Goal: Task Accomplishment & Management: Complete application form

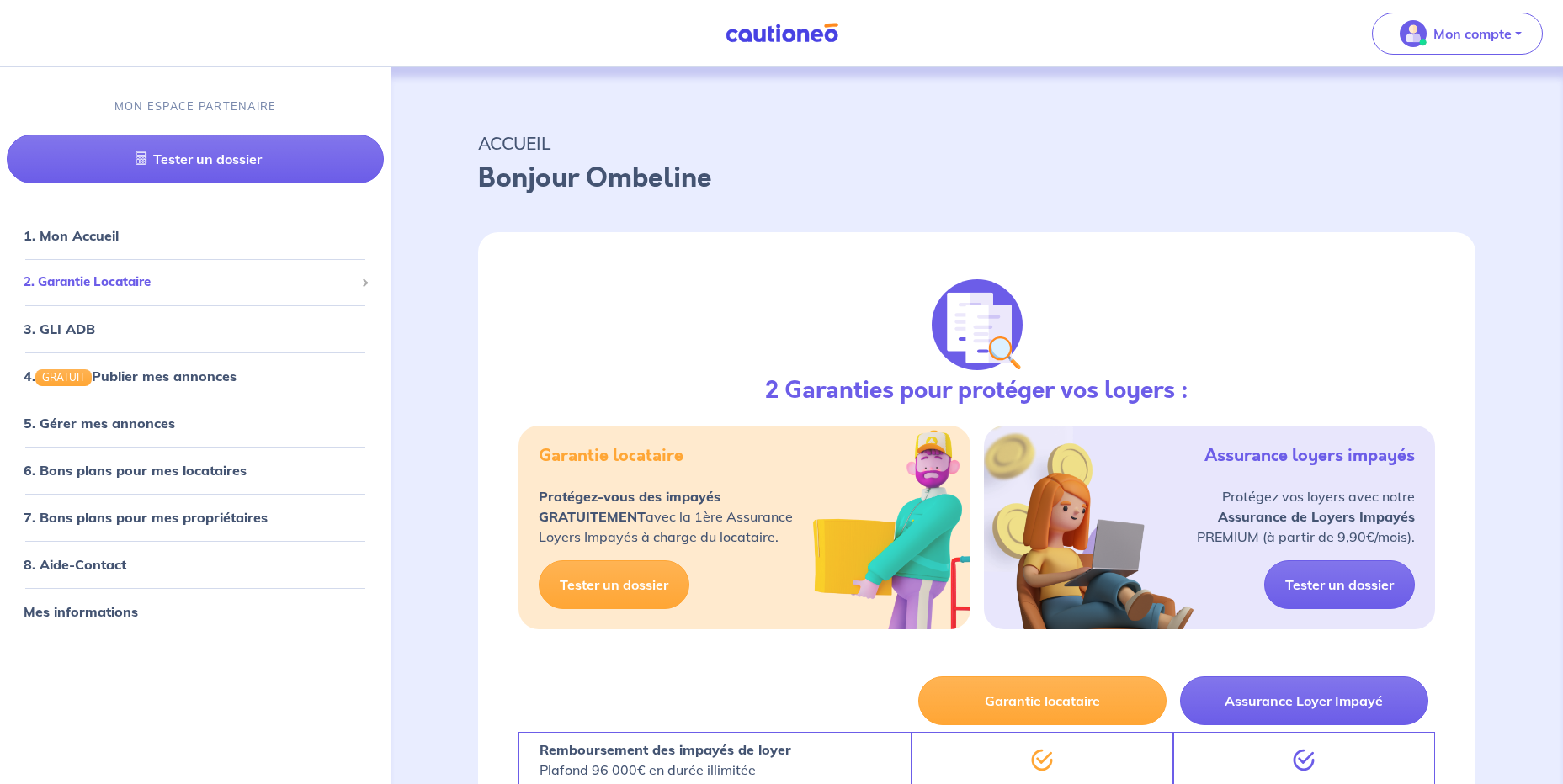
click at [87, 291] on span "2. Garantie Locataire" at bounding box center [189, 281] width 331 height 20
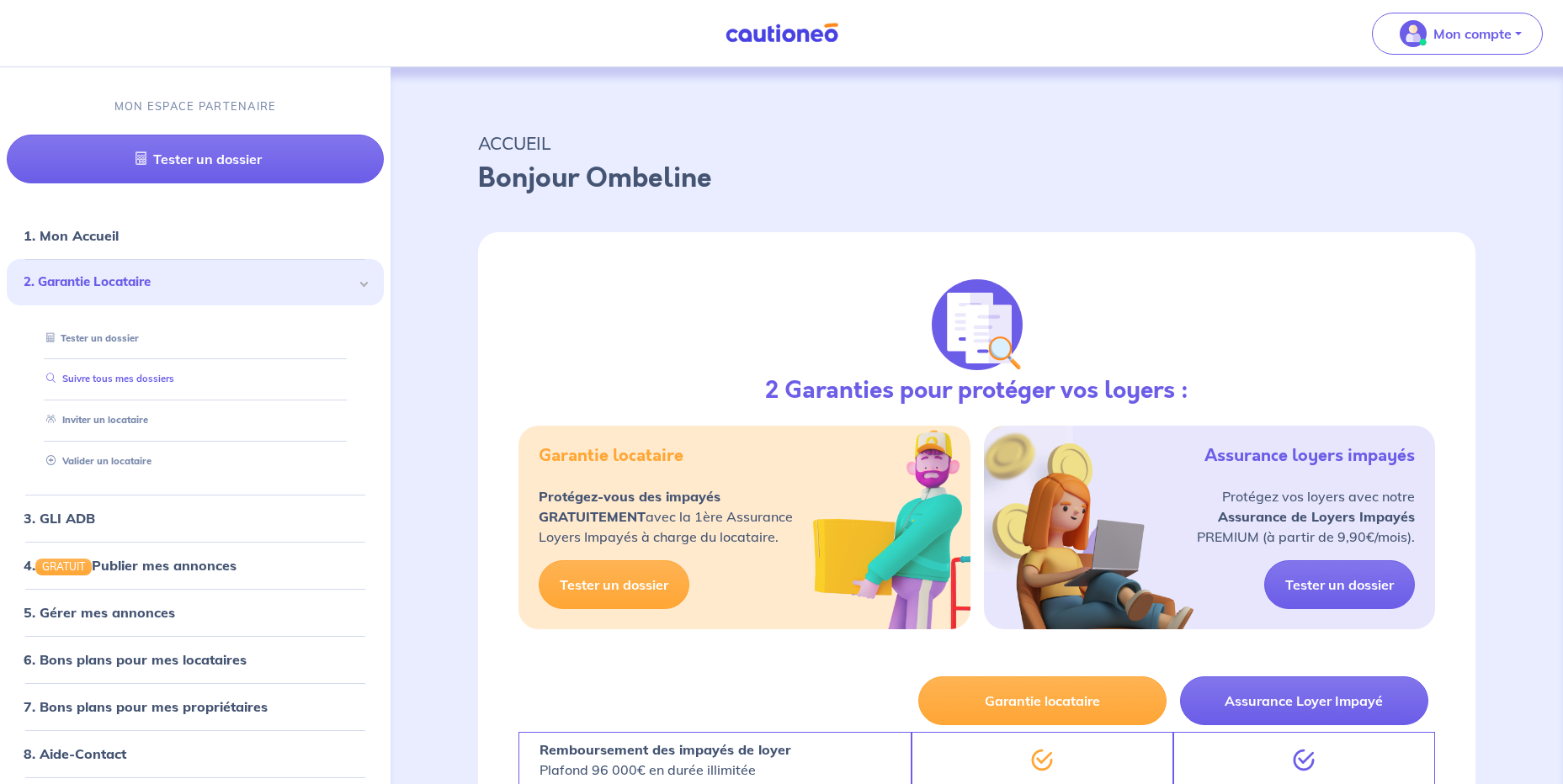
click at [84, 374] on link "Suivre tous mes dossiers" at bounding box center [107, 379] width 135 height 12
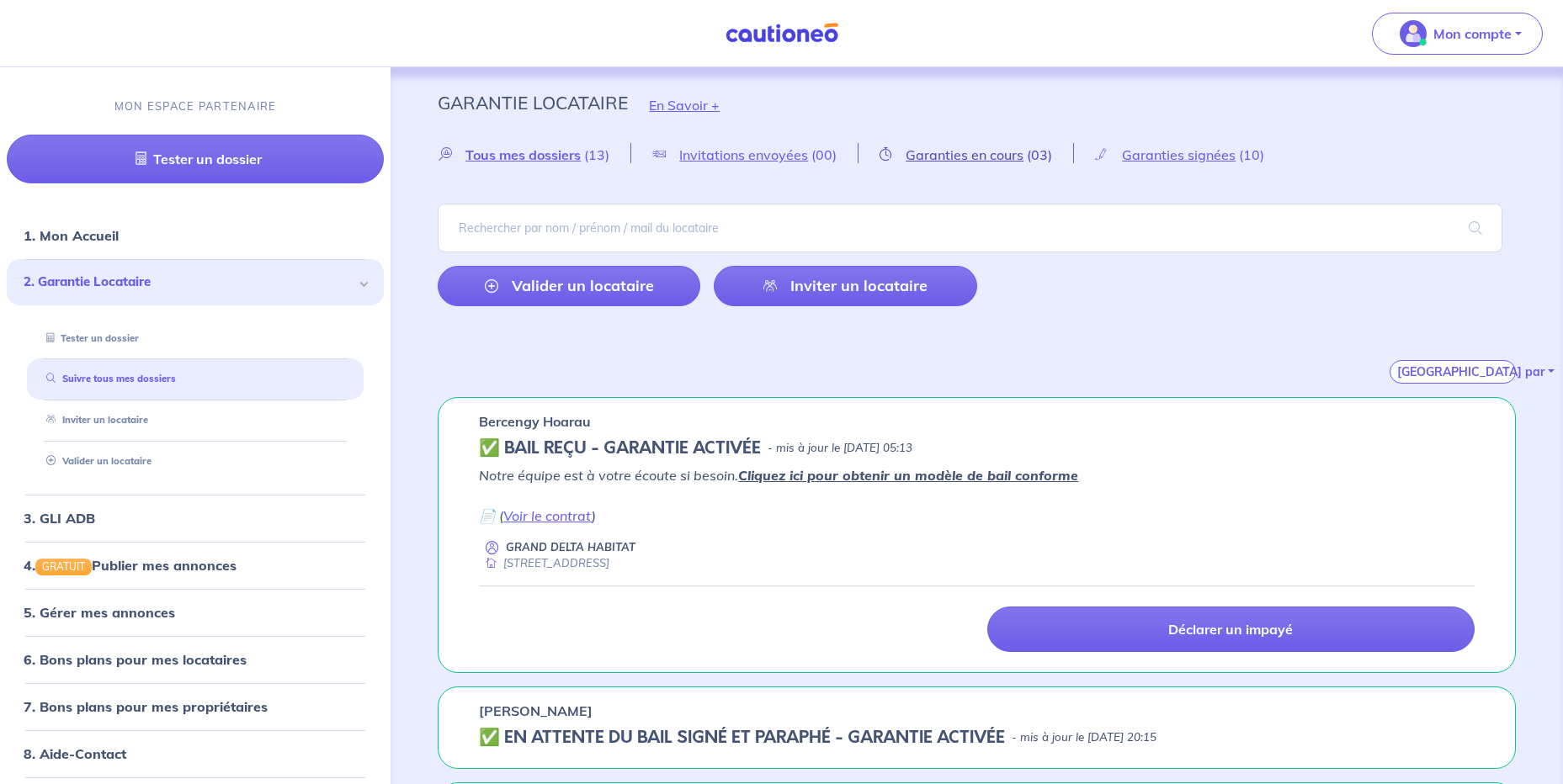
click at [970, 151] on span "Garanties en cours" at bounding box center [965, 155] width 118 height 17
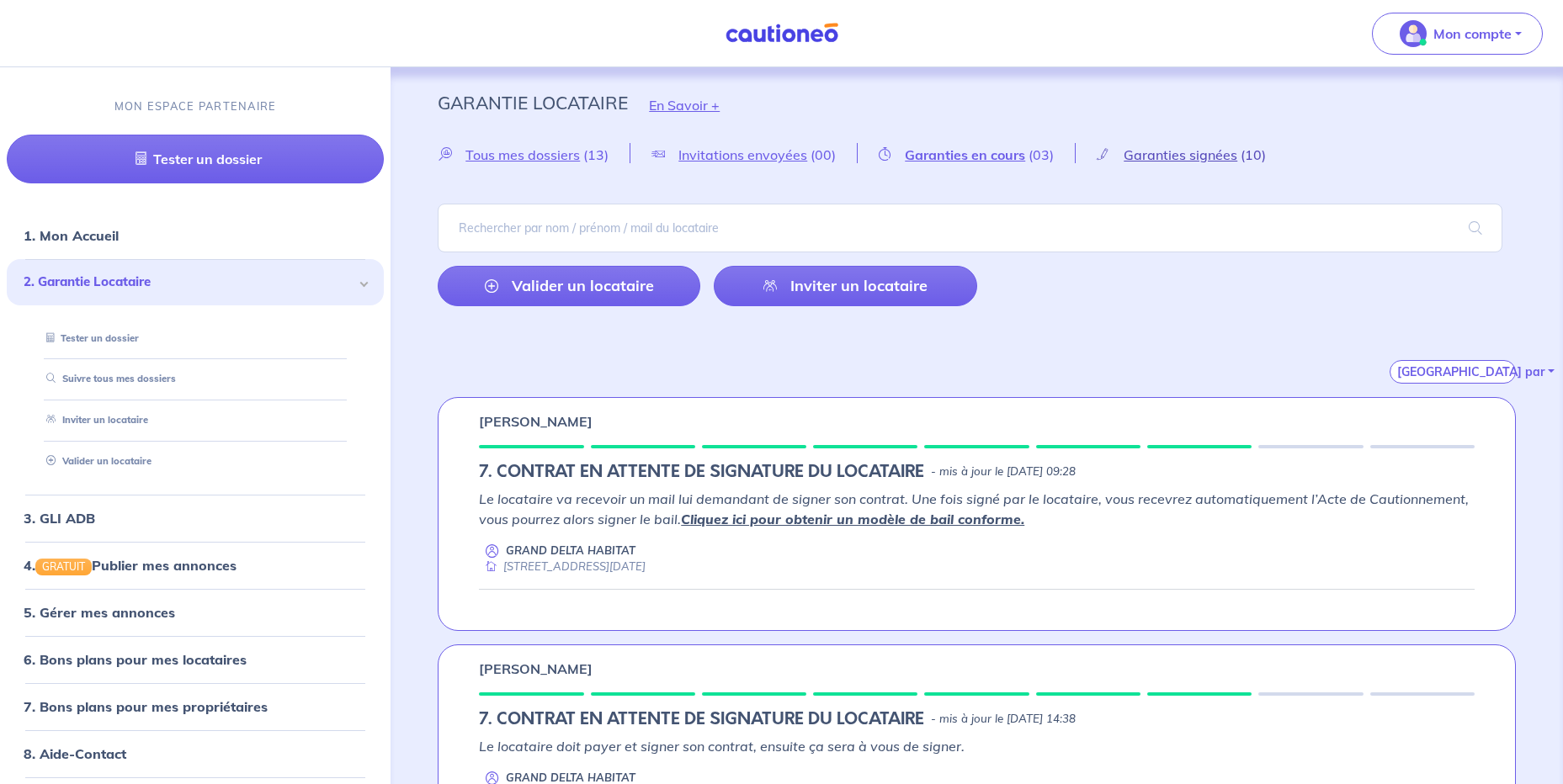
click at [1219, 159] on span "Garanties signées" at bounding box center [1180, 155] width 113 height 17
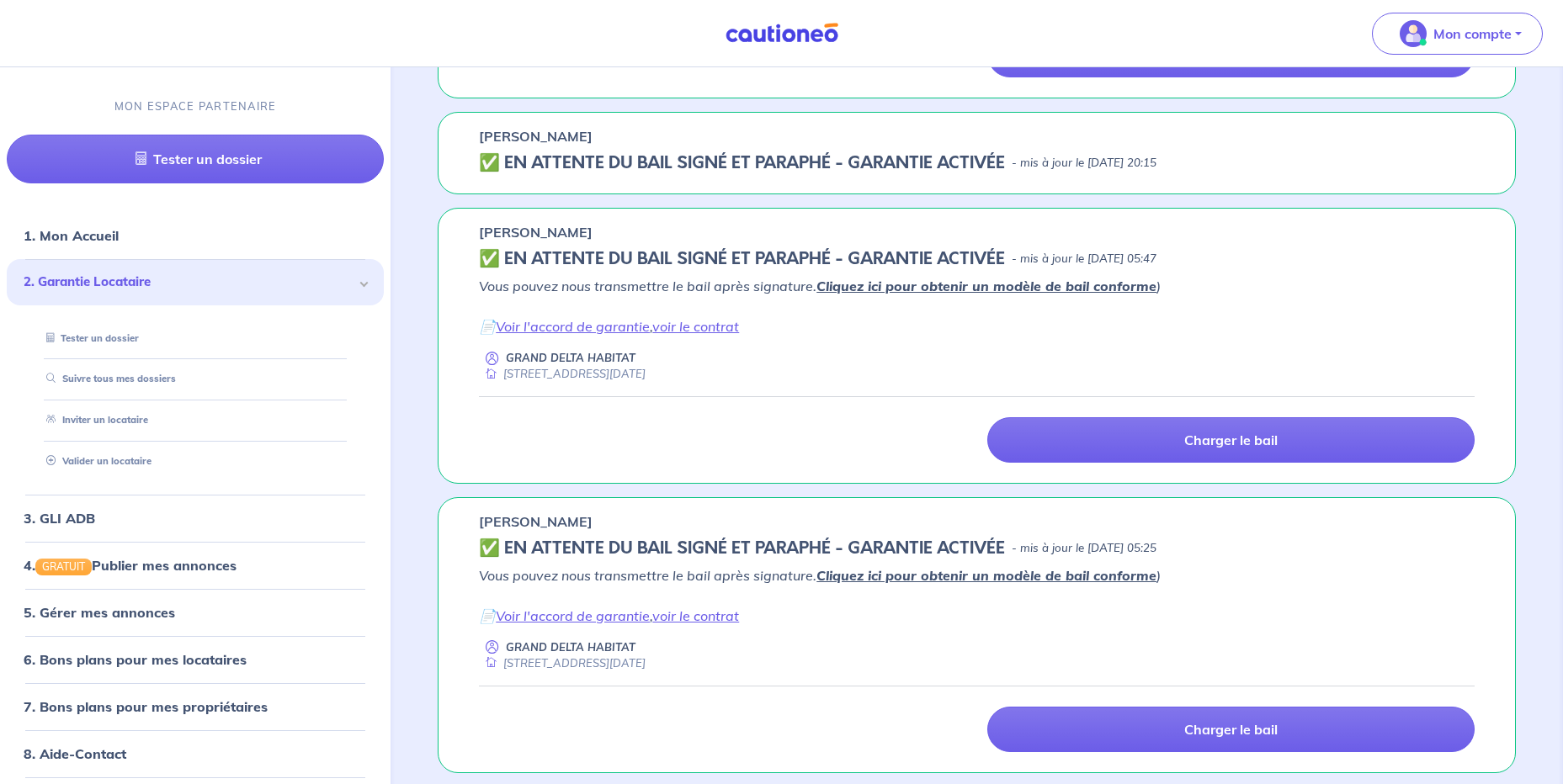
scroll to position [589, 0]
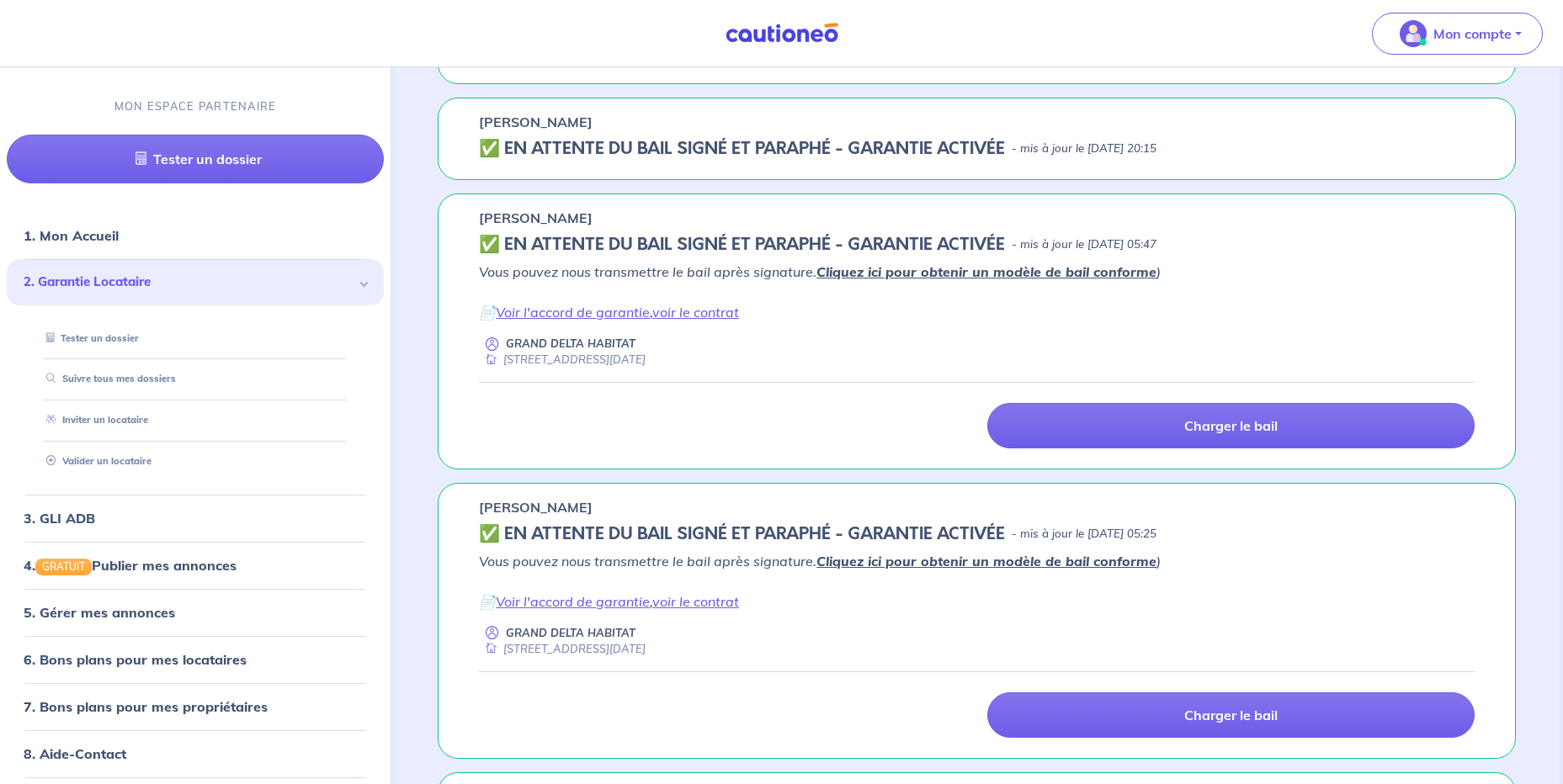
click at [577, 124] on p "[PERSON_NAME]" at bounding box center [535, 122] width 113 height 20
click at [579, 154] on h5 "✅️️️ EN ATTENTE DU BAIL SIGNÉ ET PARAPHÉ - GARANTIE ACTIVÉE" at bounding box center [742, 149] width 526 height 20
click at [715, 148] on h5 "✅️️️ EN ATTENTE DU BAIL SIGNÉ ET PARAPHÉ - GARANTIE ACTIVÉE" at bounding box center [742, 149] width 526 height 20
click at [715, 147] on h5 "✅️️️ EN ATTENTE DU BAIL SIGNÉ ET PARAPHÉ - GARANTIE ACTIVÉE" at bounding box center [742, 149] width 526 height 20
drag, startPoint x: 715, startPoint y: 147, endPoint x: 703, endPoint y: 163, distance: 20.0
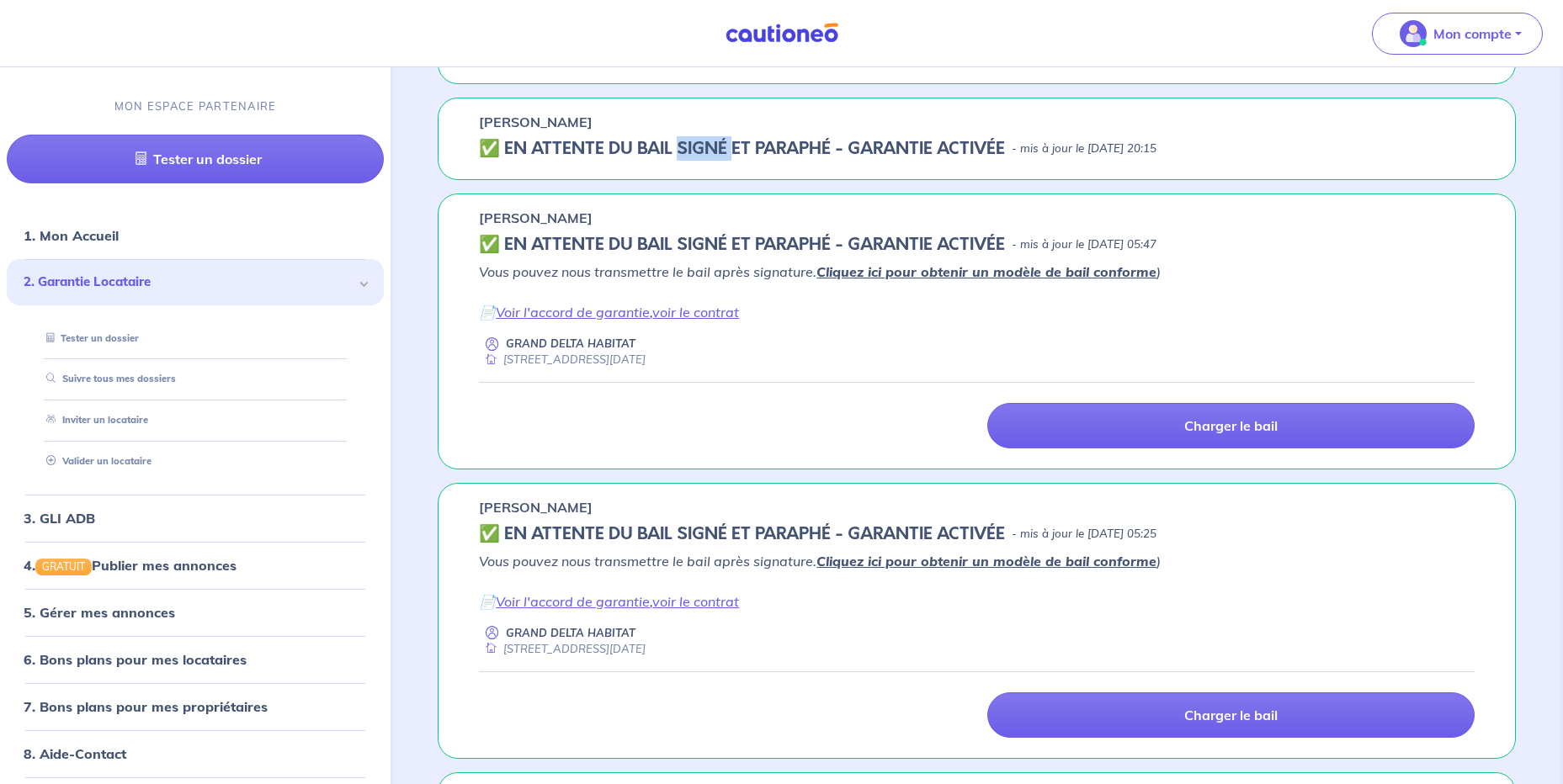
click at [703, 163] on div "Maelene MAVAETAU ✅️️️ EN ATTENTE DU BAIL SIGNÉ ET PARAPHÉ - GARANTIE ACTIVÉE - …" at bounding box center [977, 138] width 1078 height 83
click at [619, 124] on div "[PERSON_NAME]" at bounding box center [977, 122] width 996 height 20
click at [606, 159] on h5 "✅️️️ EN ATTENTE DU BAIL SIGNÉ ET PARAPHÉ - GARANTIE ACTIVÉE" at bounding box center [742, 149] width 526 height 20
click at [605, 139] on h5 "✅️️️ EN ATTENTE DU BAIL SIGNÉ ET PARAPHÉ - GARANTIE ACTIVÉE" at bounding box center [742, 149] width 526 height 20
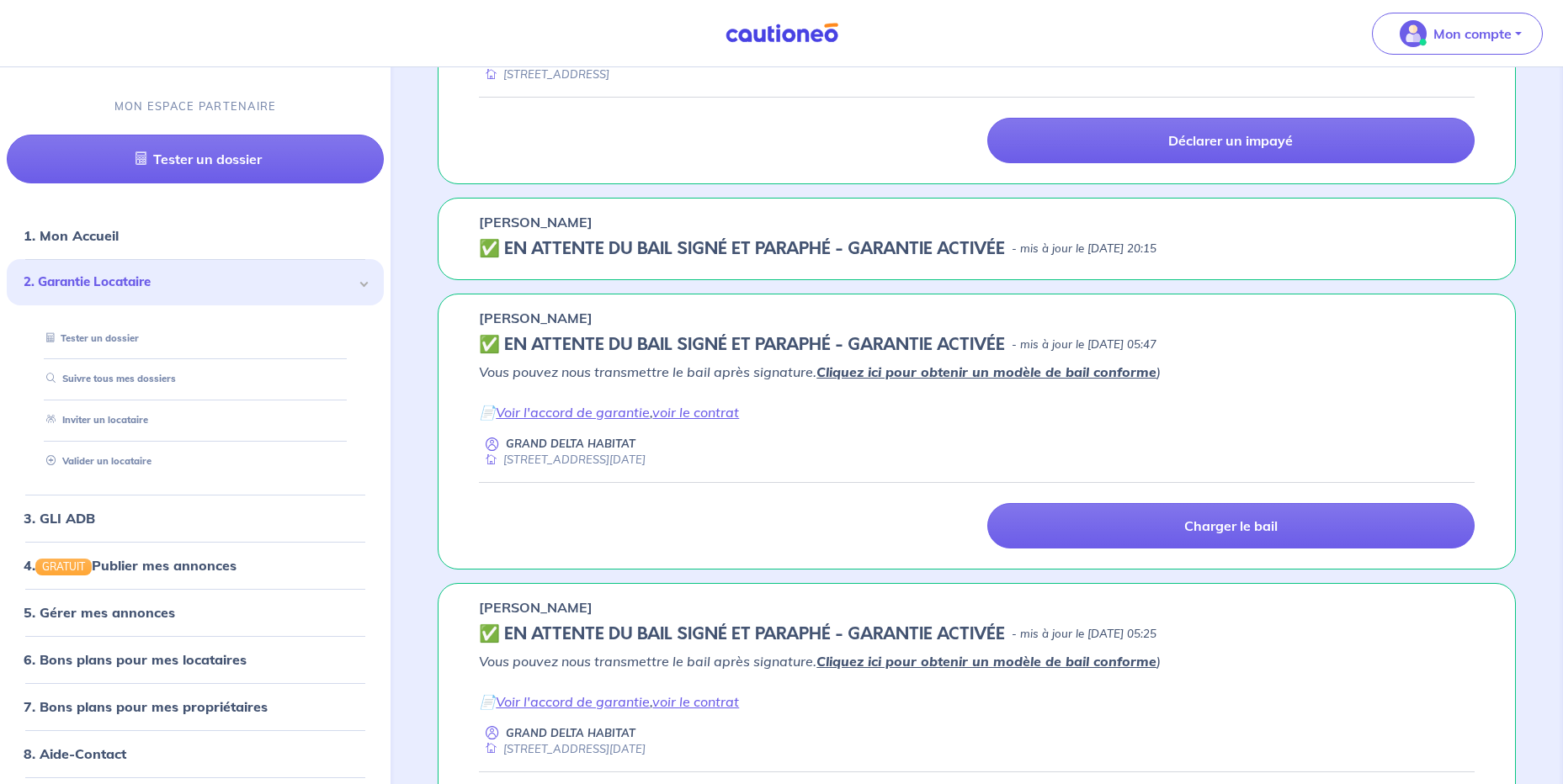
scroll to position [336, 0]
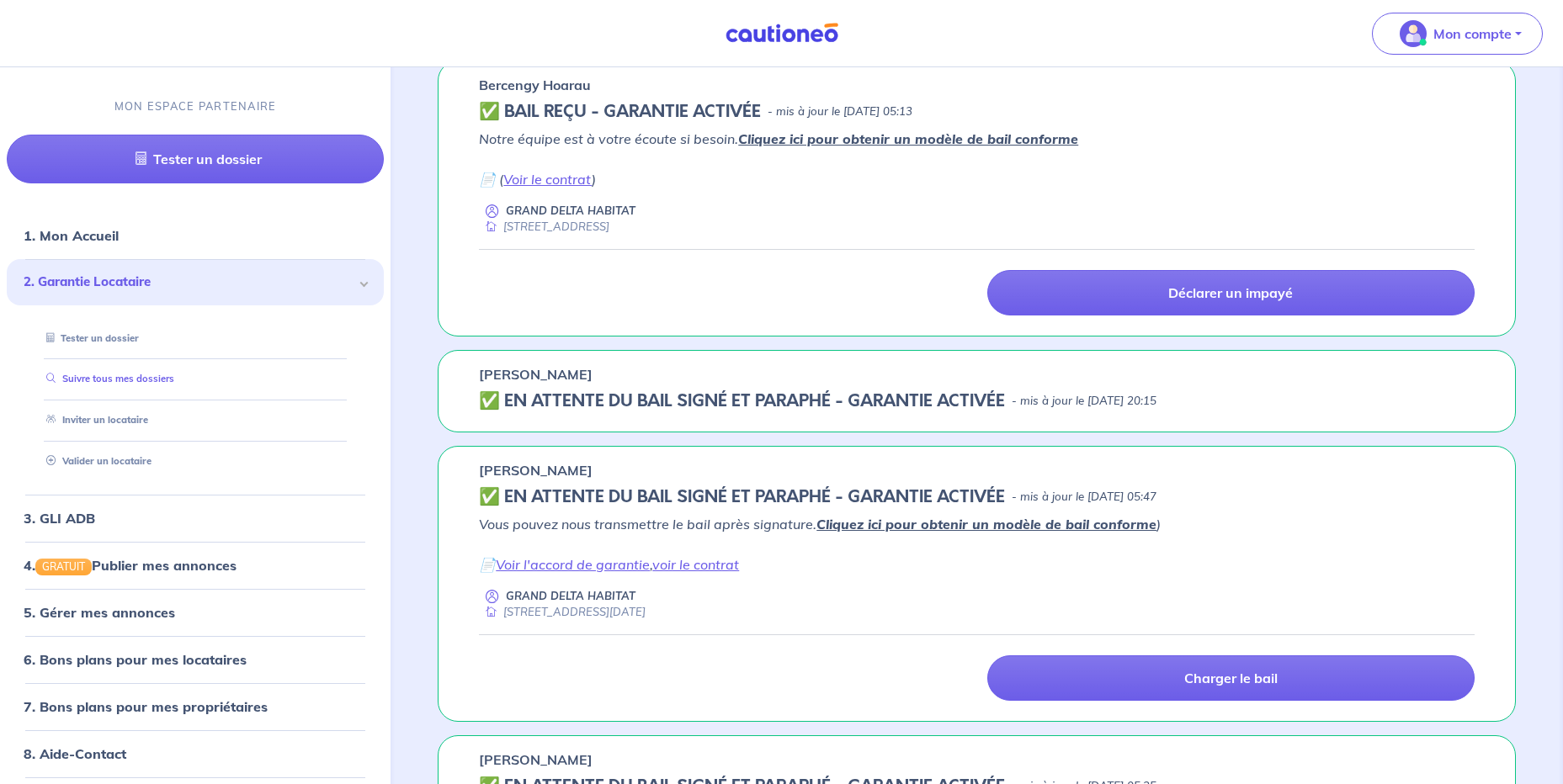
click at [64, 376] on link "Suivre tous mes dossiers" at bounding box center [107, 379] width 135 height 12
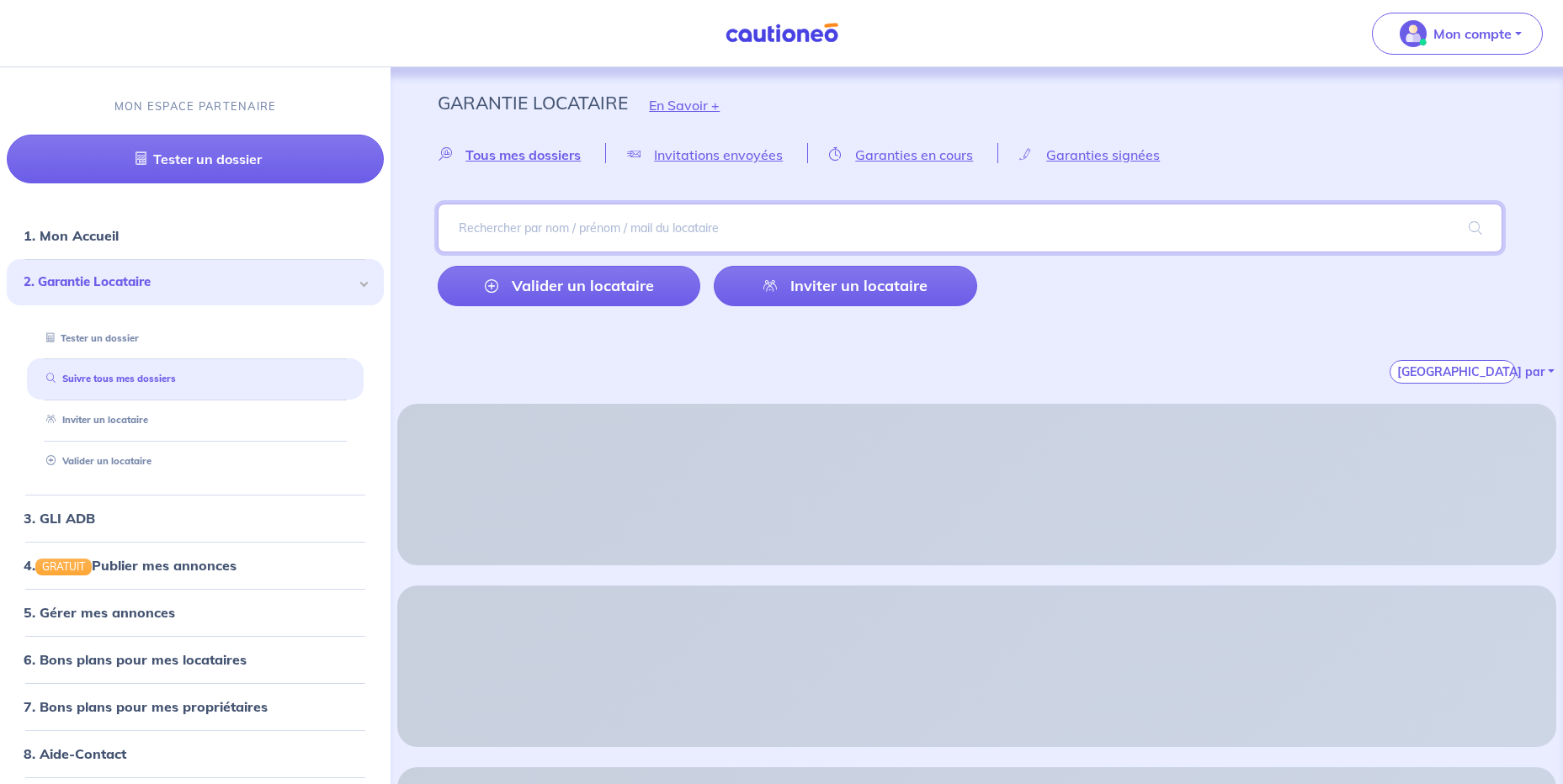
click at [679, 220] on input "search" at bounding box center [970, 228] width 1065 height 49
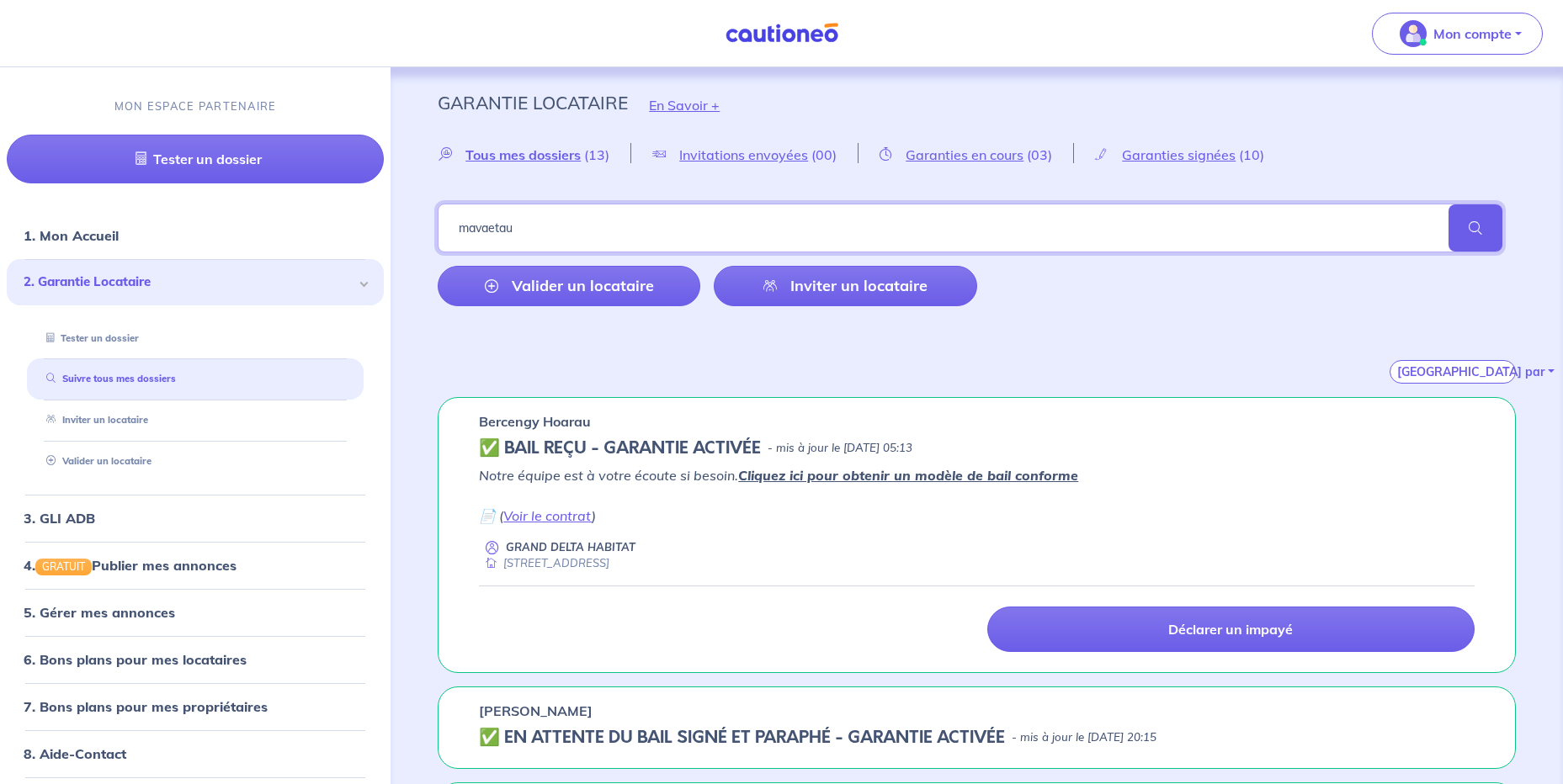
type input "mavaetau"
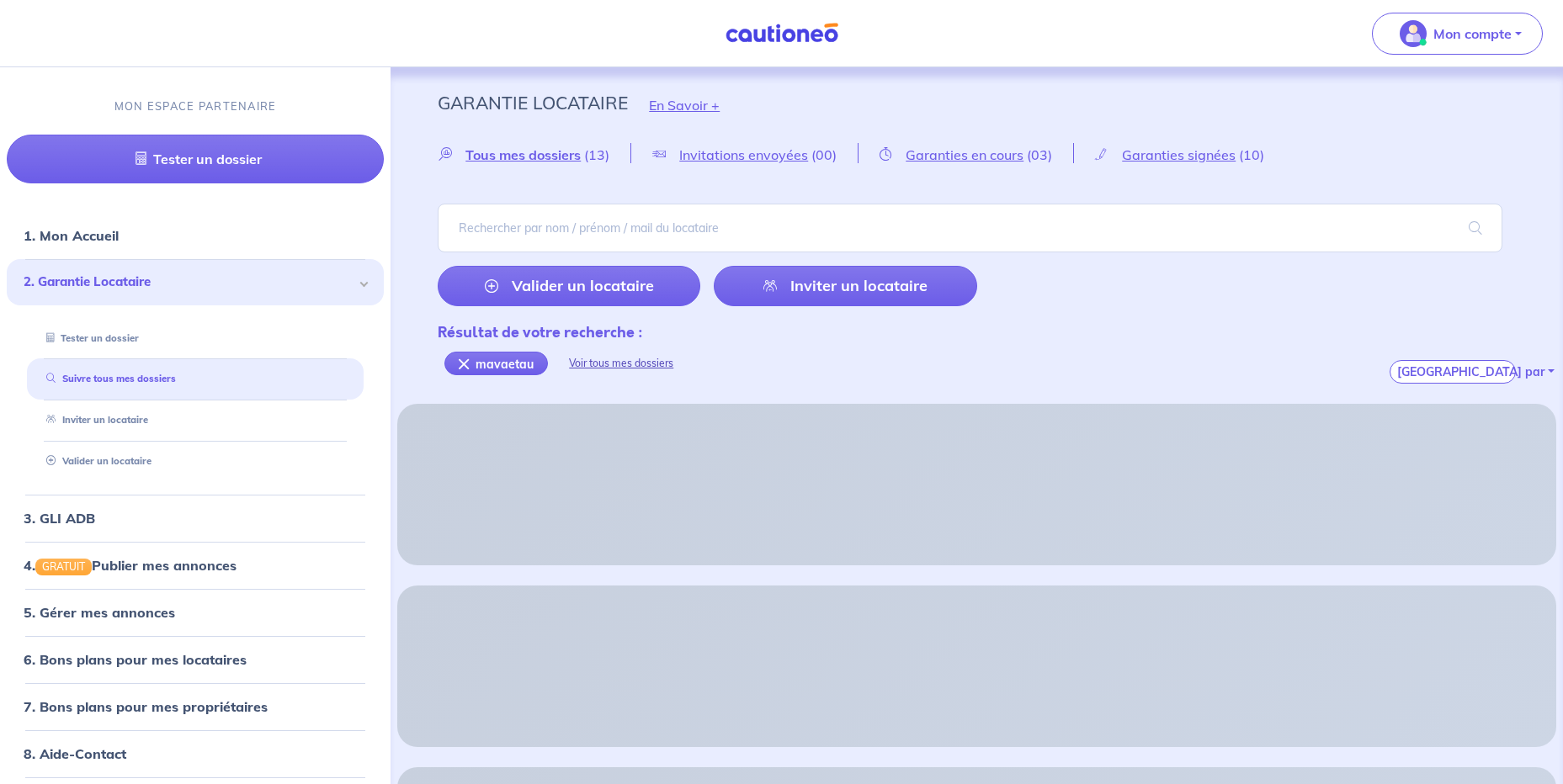
click at [619, 366] on div "Voir tous mes dossiers" at bounding box center [622, 363] width 147 height 40
click at [462, 371] on div "[GEOGRAPHIC_DATA] par" at bounding box center [977, 351] width 1078 height 64
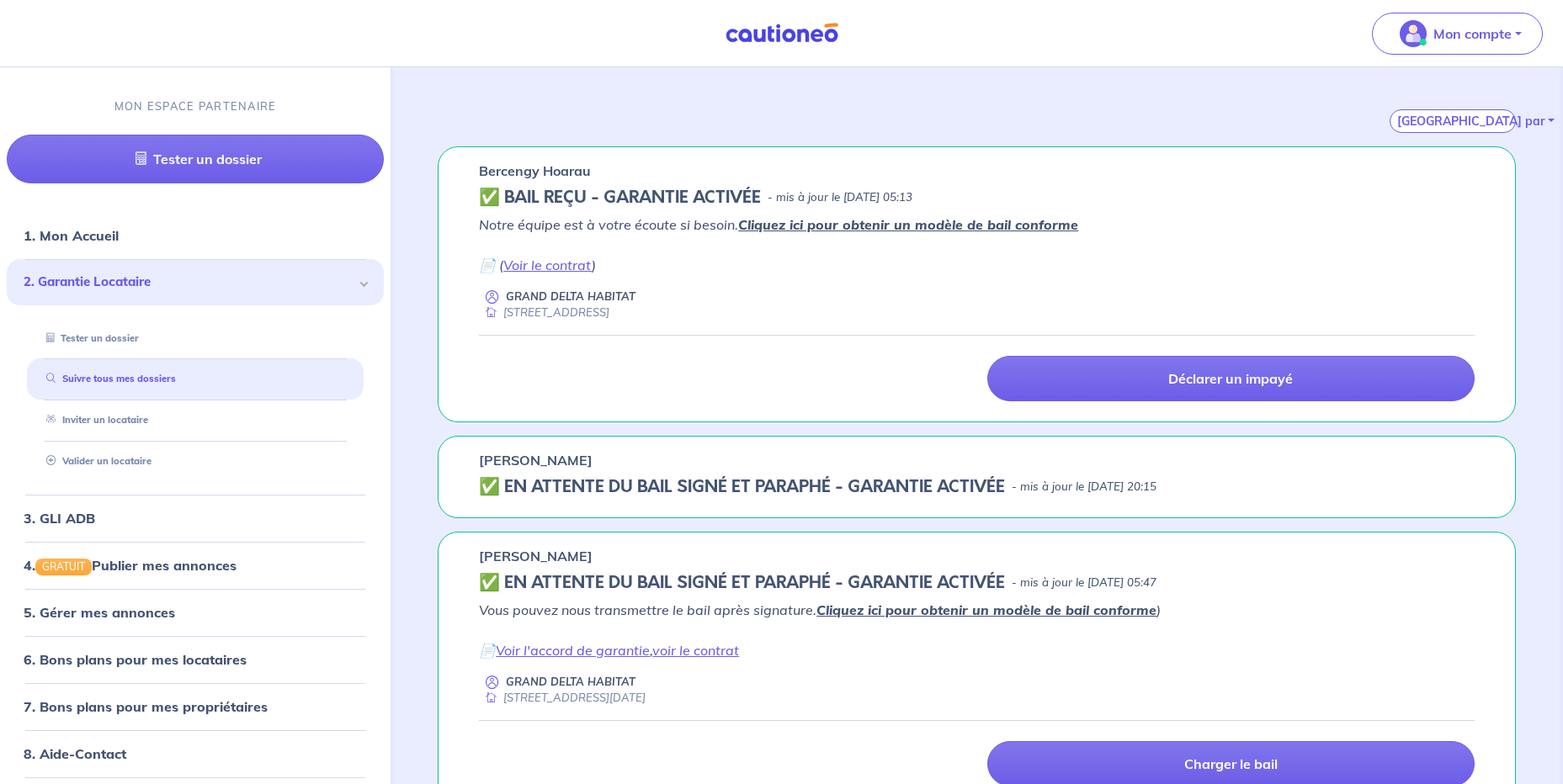
scroll to position [253, 0]
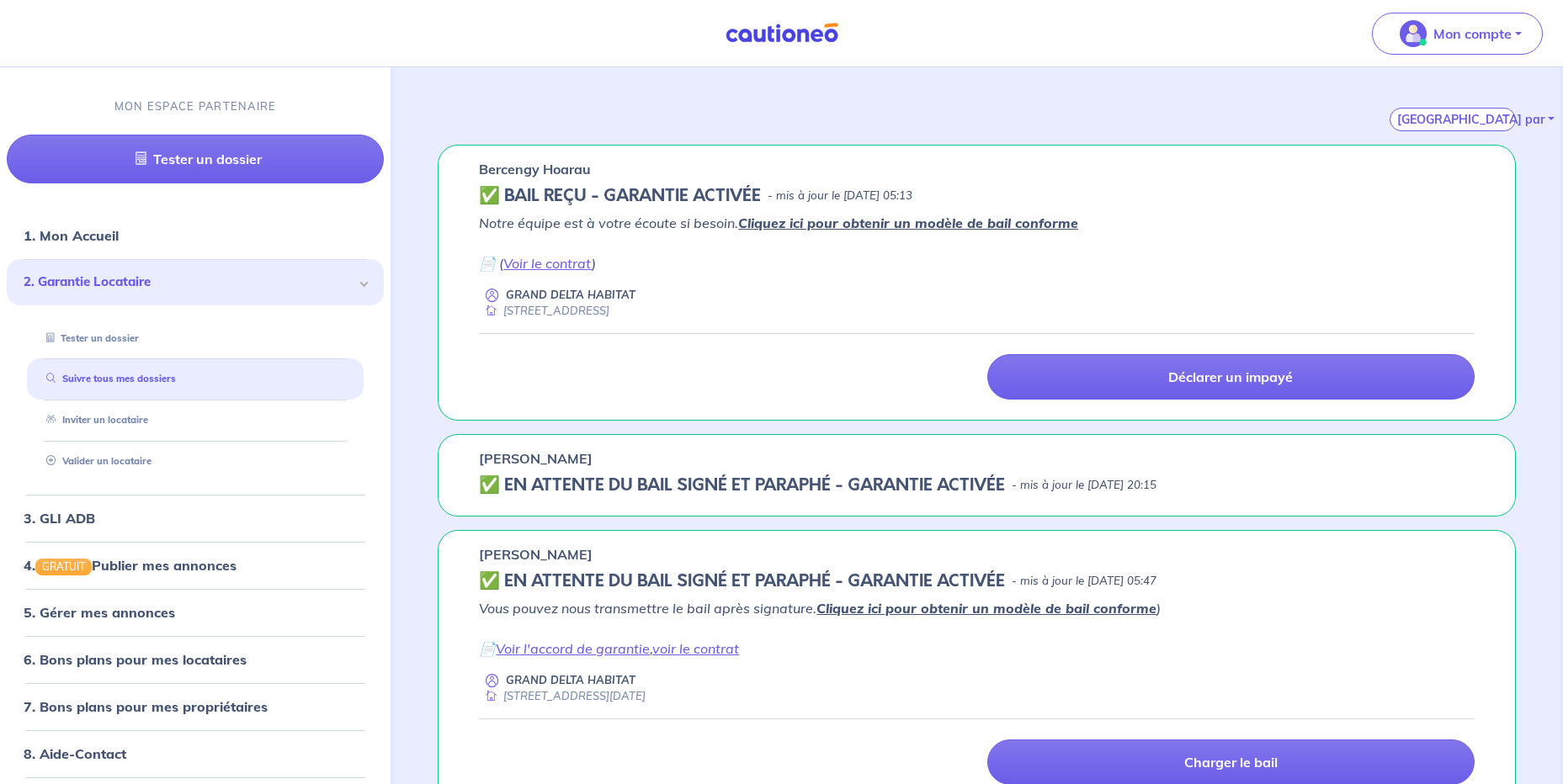
drag, startPoint x: 611, startPoint y: 459, endPoint x: 540, endPoint y: 459, distance: 71.0
click at [540, 459] on div "[PERSON_NAME]" at bounding box center [977, 459] width 996 height 20
copy p "MAVAETAU"
click at [109, 379] on link "Suivre tous mes dossiers" at bounding box center [107, 379] width 135 height 12
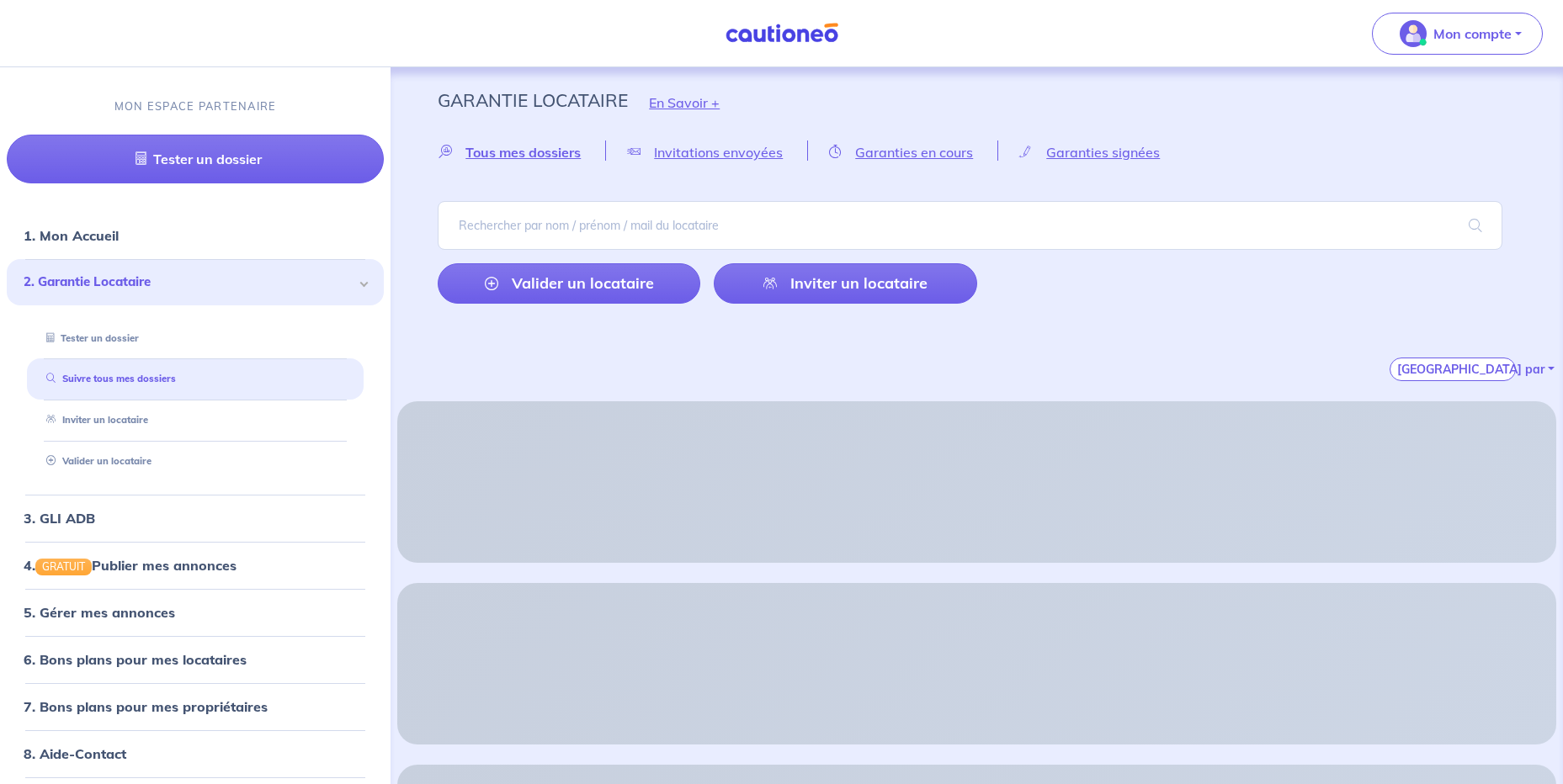
scroll to position [0, 0]
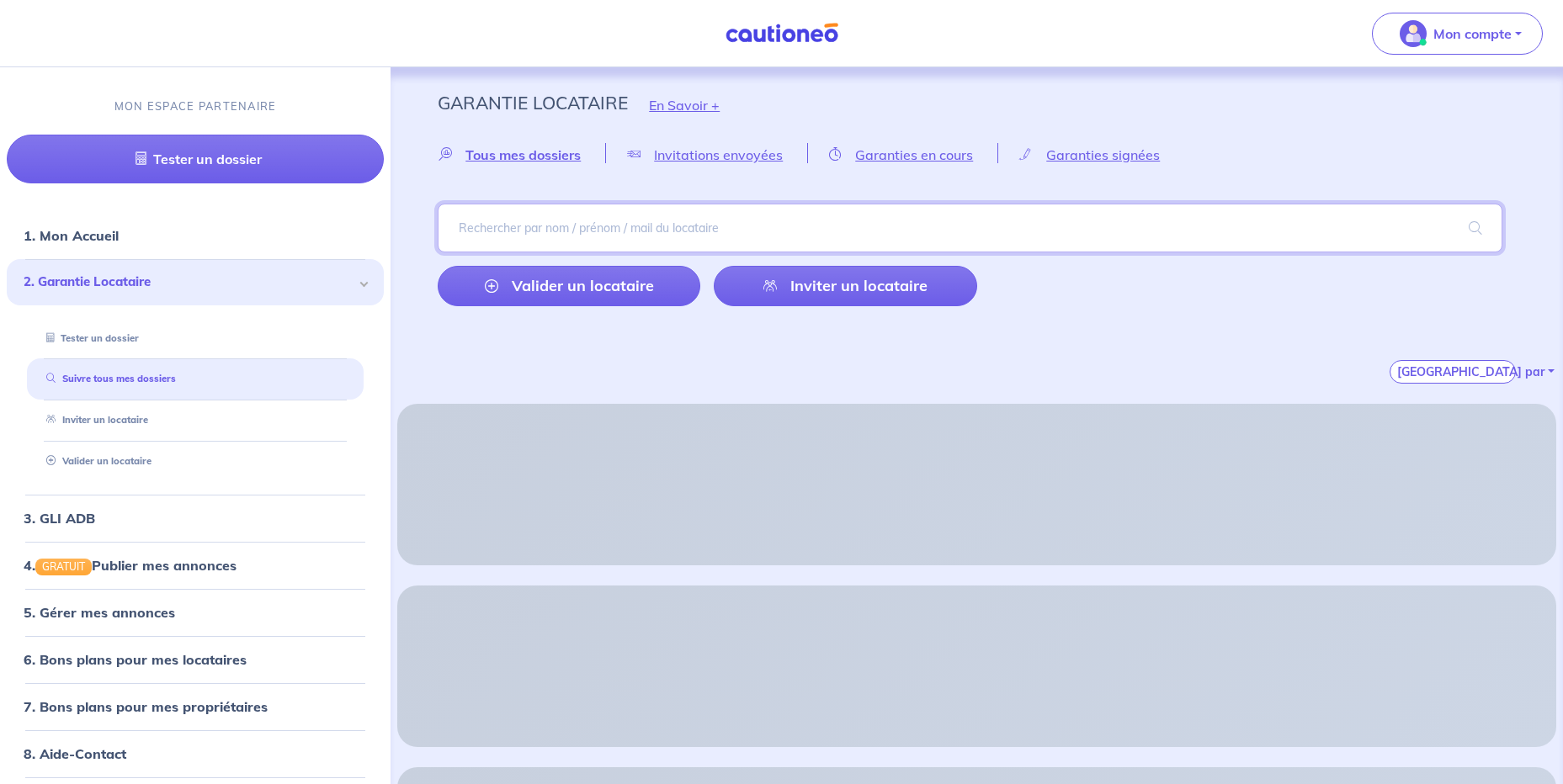
click at [544, 222] on input "search" at bounding box center [970, 228] width 1065 height 49
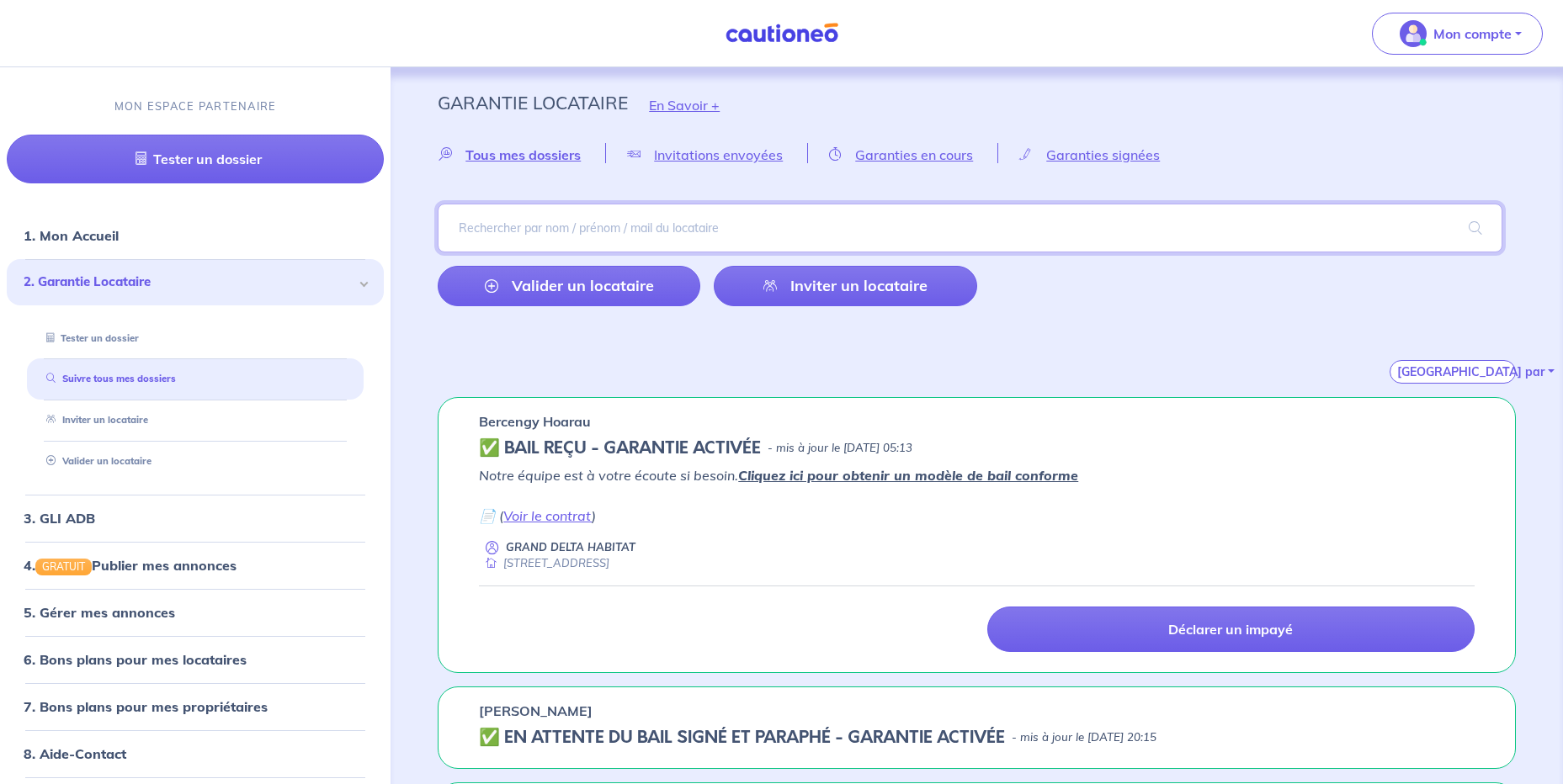
paste input "MAVAETAU"
type input "MAVAETAU"
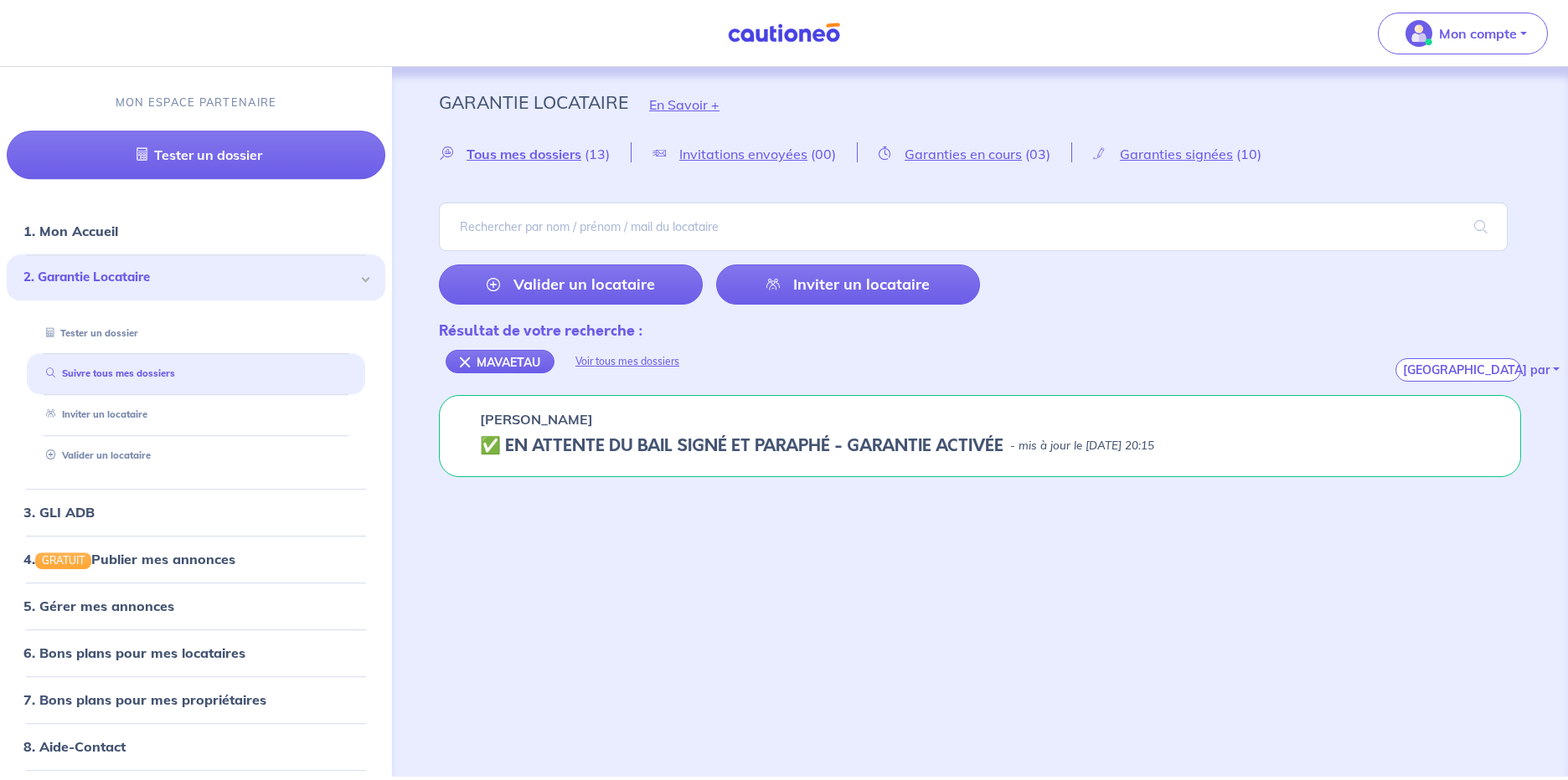
click at [706, 432] on div "Maelene MAVAETAU ✅️️️ EN ATTENTE DU BAIL SIGNÉ ET PARAPHÉ - GARANTIE ACTIVÉE - …" at bounding box center [980, 436] width 1082 height 82
click at [552, 425] on p "[PERSON_NAME]" at bounding box center [536, 420] width 113 height 20
click at [552, 412] on p "[PERSON_NAME]" at bounding box center [536, 420] width 113 height 20
click at [552, 440] on h5 "✅️️️ EN ATTENTE DU BAIL SIGNÉ ET PARAPHÉ - GARANTIE ACTIVÉE" at bounding box center [741, 446] width 523 height 20
click at [463, 357] on div "MAVAETAU" at bounding box center [500, 361] width 109 height 23
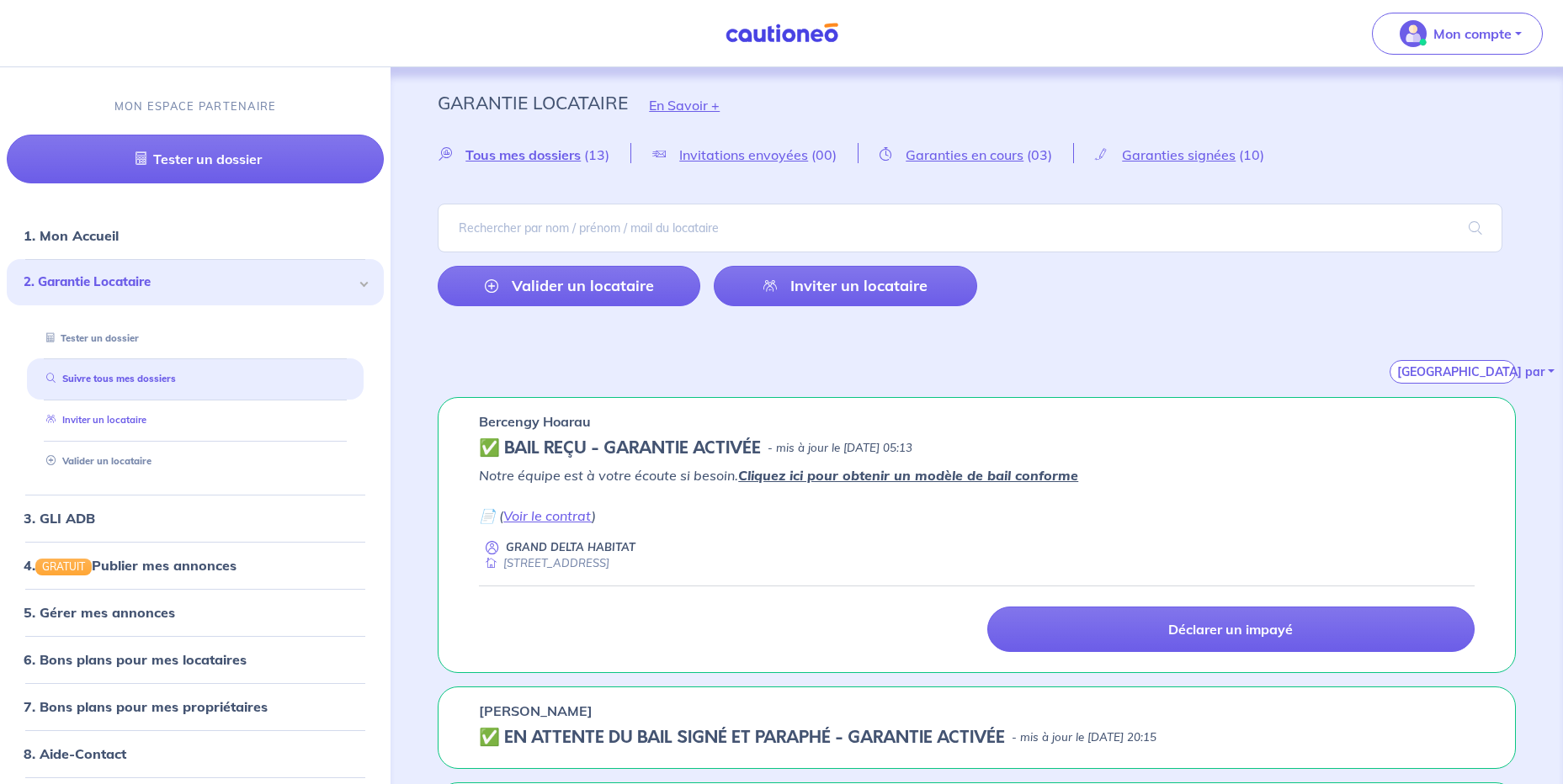
click at [117, 425] on link "Inviter un locataire" at bounding box center [93, 420] width 107 height 12
select select "FR"
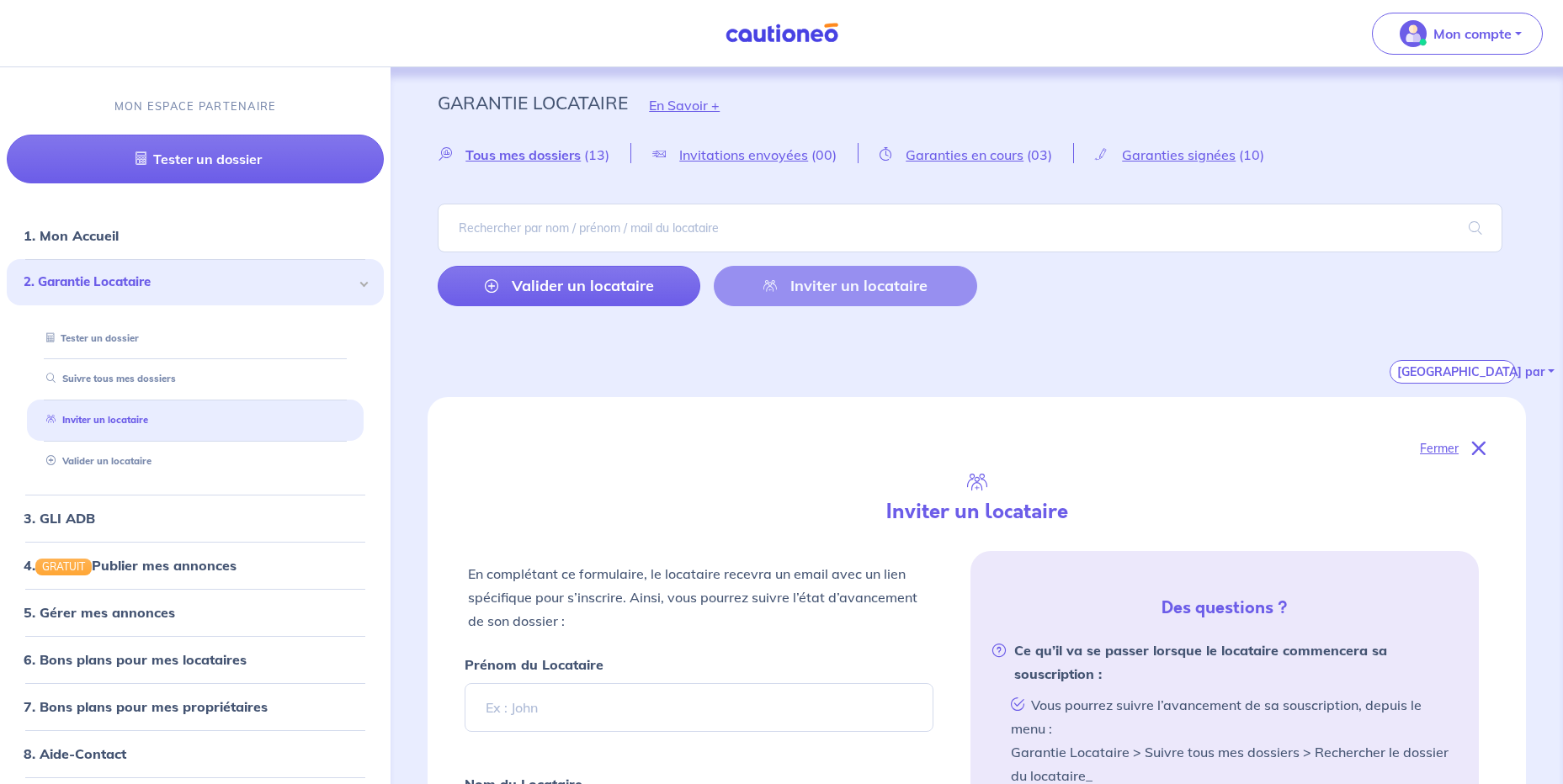
click at [932, 362] on div "[GEOGRAPHIC_DATA] par" at bounding box center [977, 351] width 1078 height 64
click at [545, 228] on input "search" at bounding box center [970, 228] width 1065 height 49
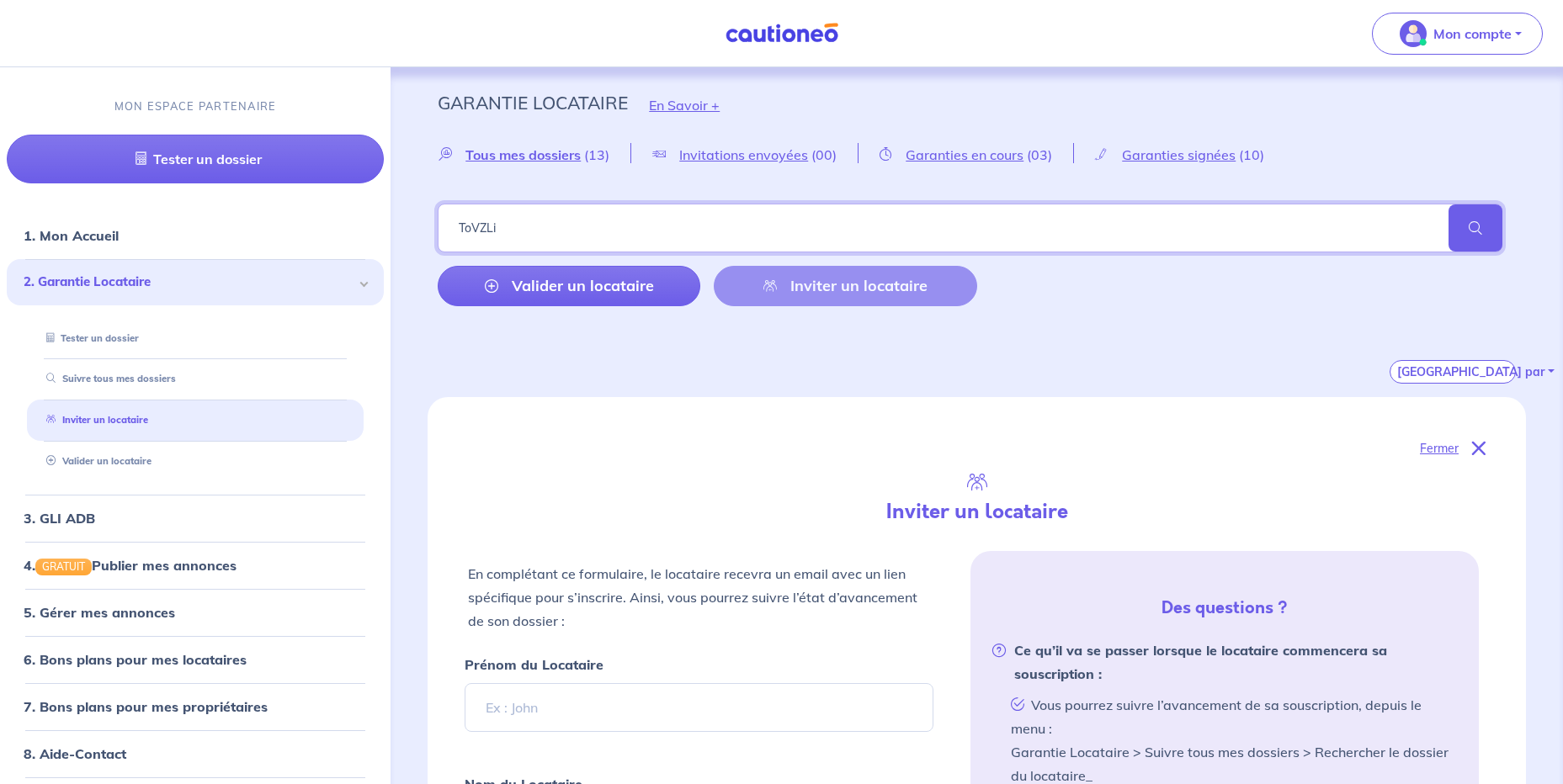
type input "ToVZLi"
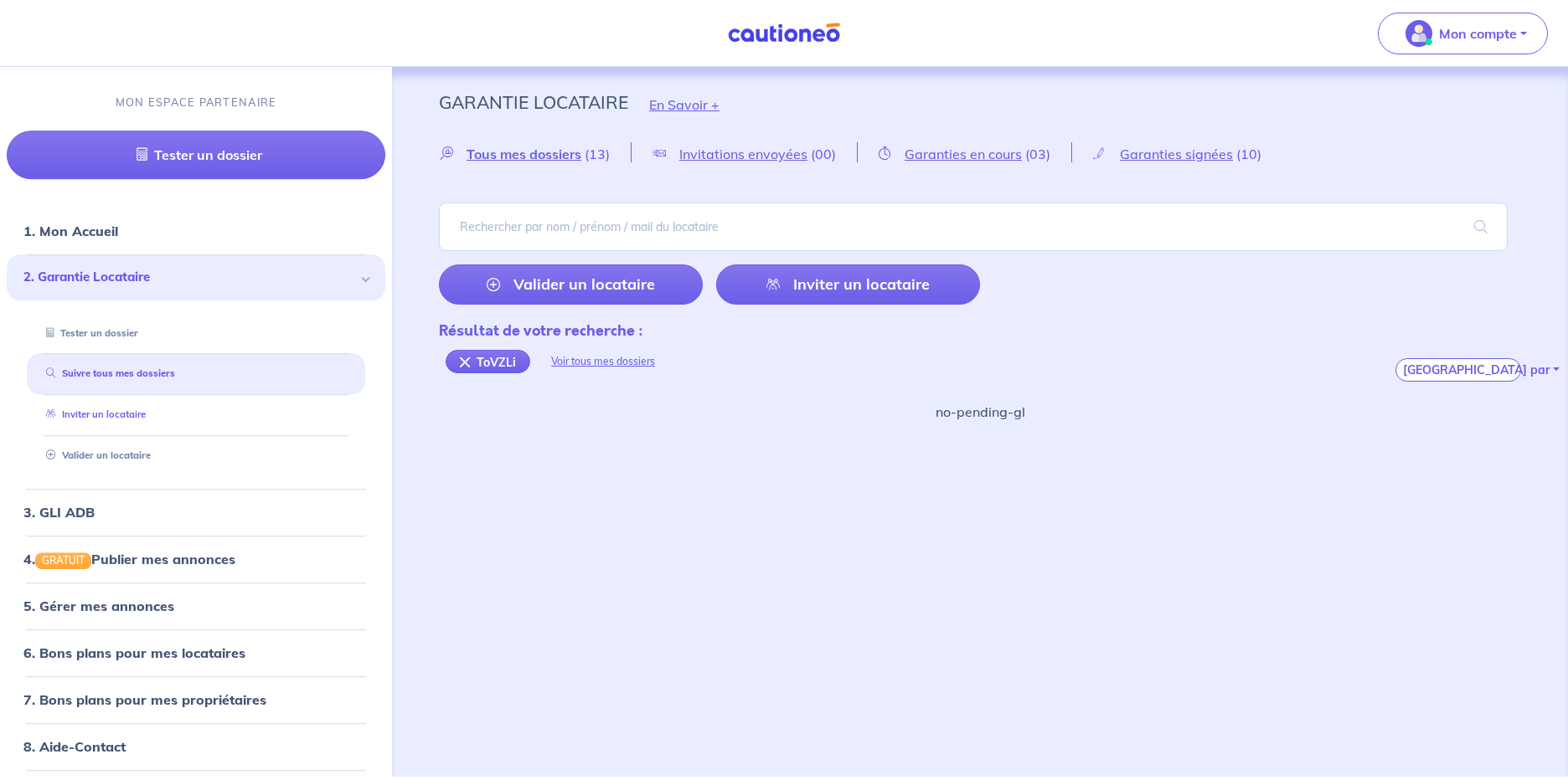
click at [136, 413] on link "Inviter un locataire" at bounding box center [92, 414] width 106 height 12
select select "FR"
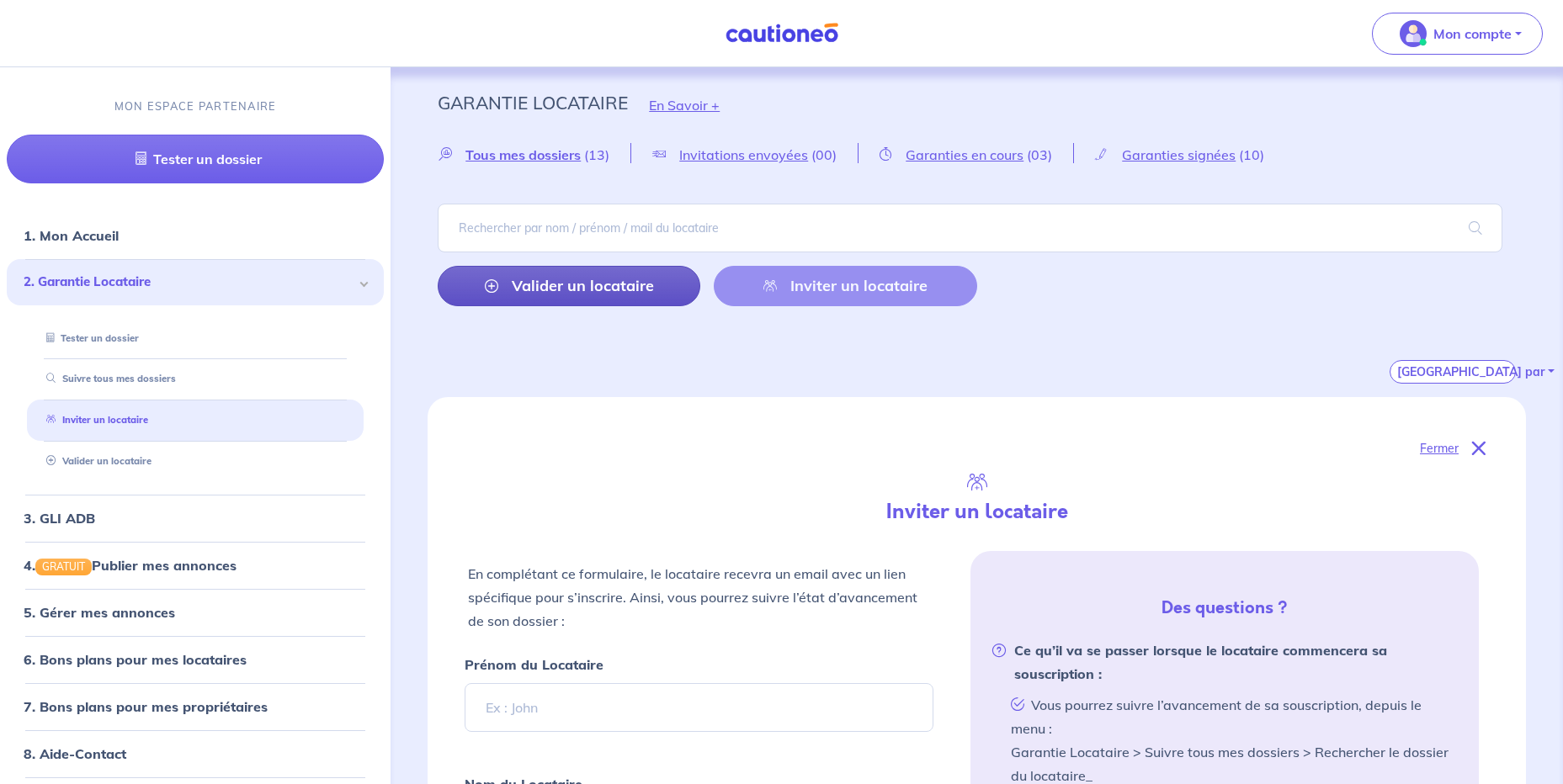
click at [560, 295] on link "Valider un locataire" at bounding box center [569, 285] width 263 height 40
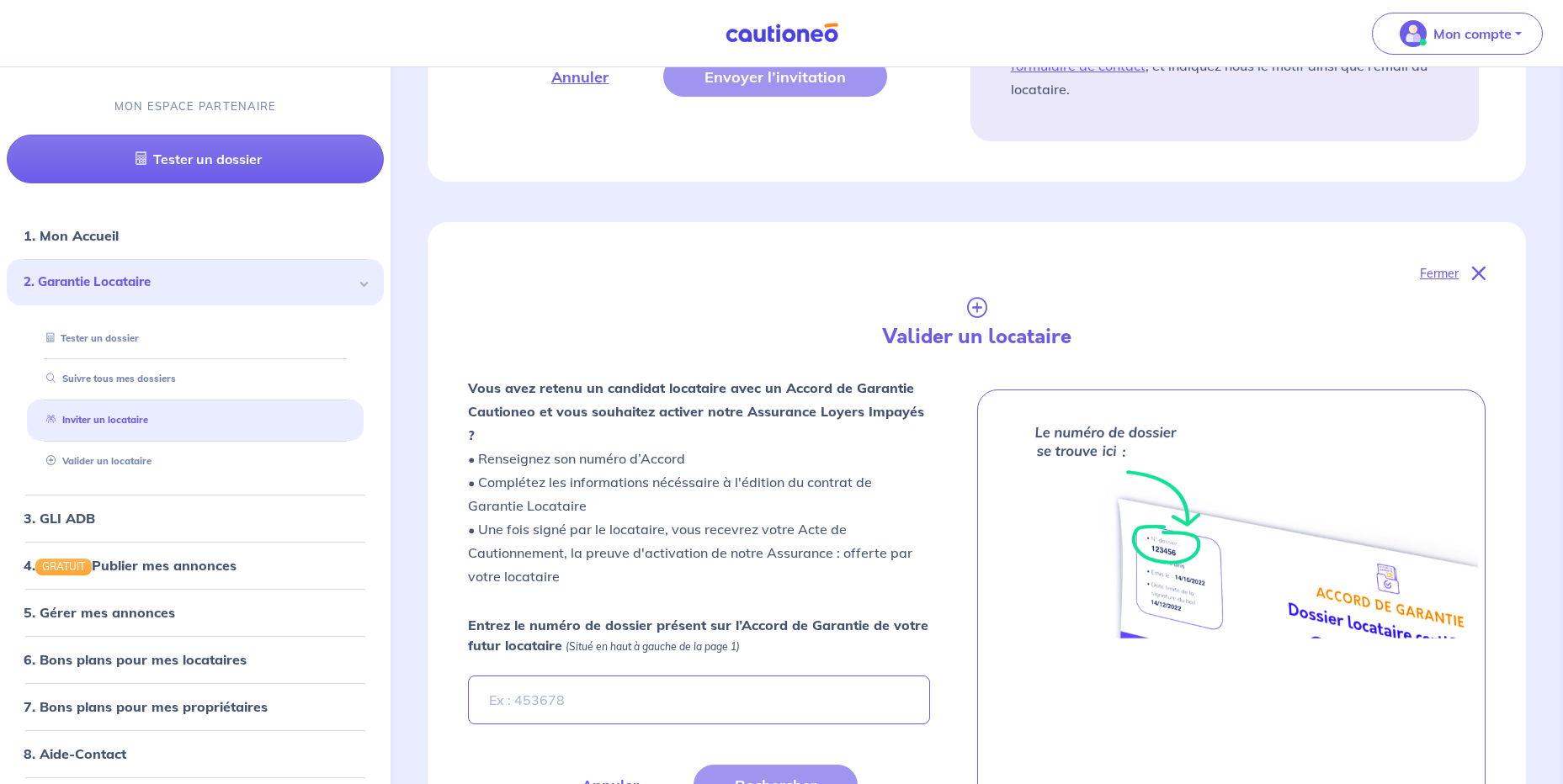
scroll to position [1296, 0]
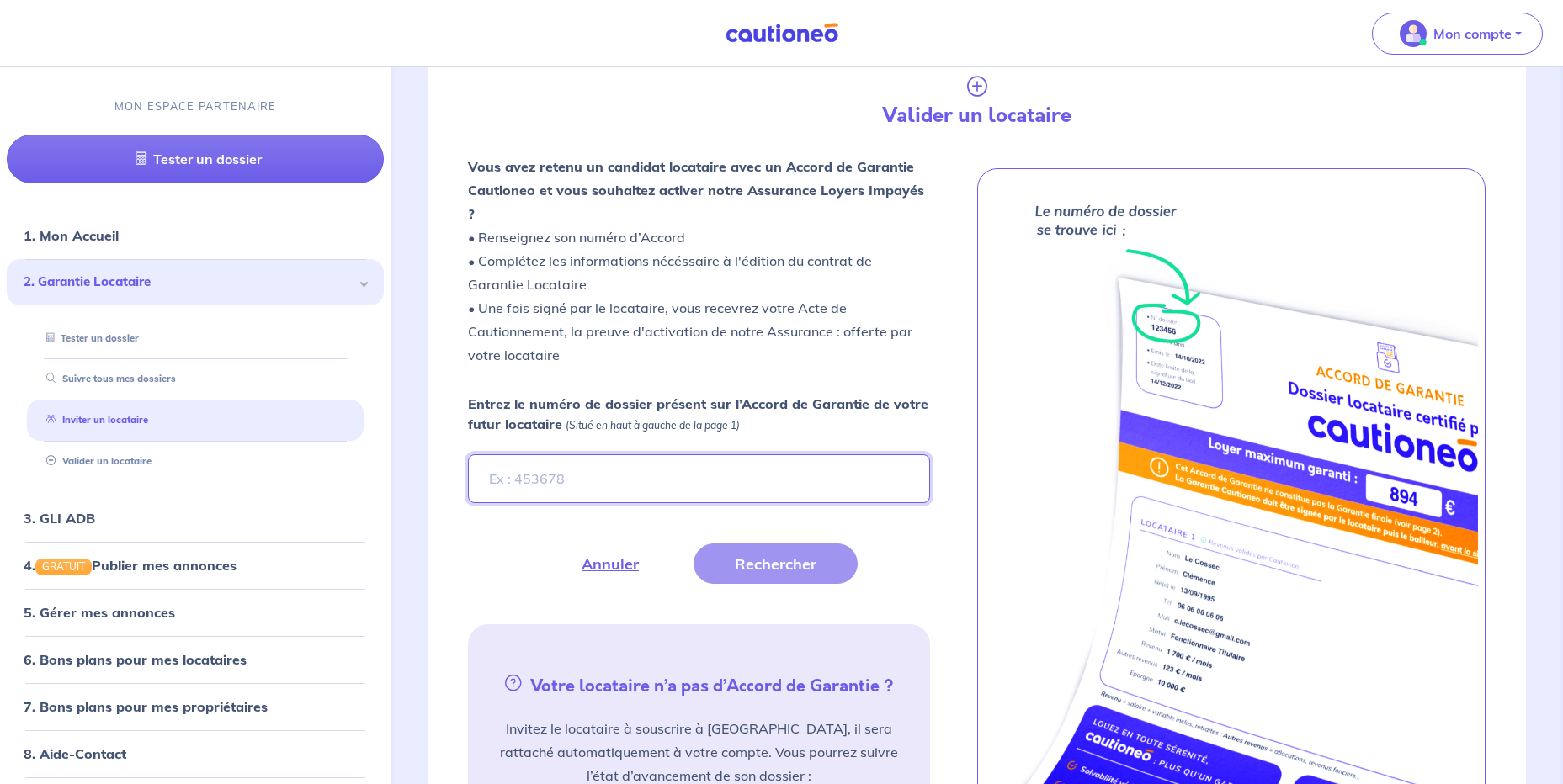
click at [561, 454] on input "Entrez le numéro de dossier présent sur l’Accord de Garantie de votre futur loc…" at bounding box center [699, 478] width 461 height 49
type input "ToVZLi"
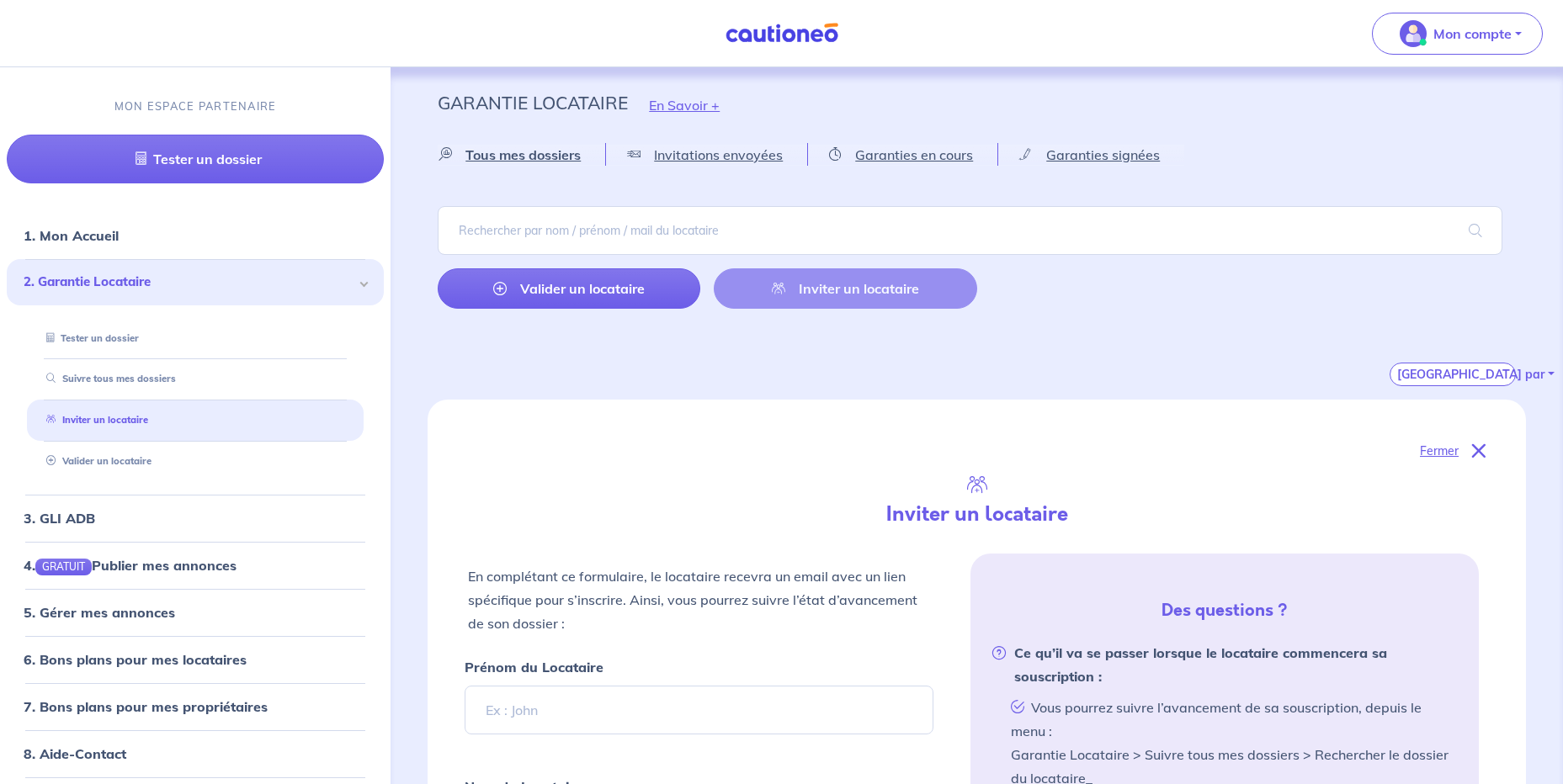
select select "FR"
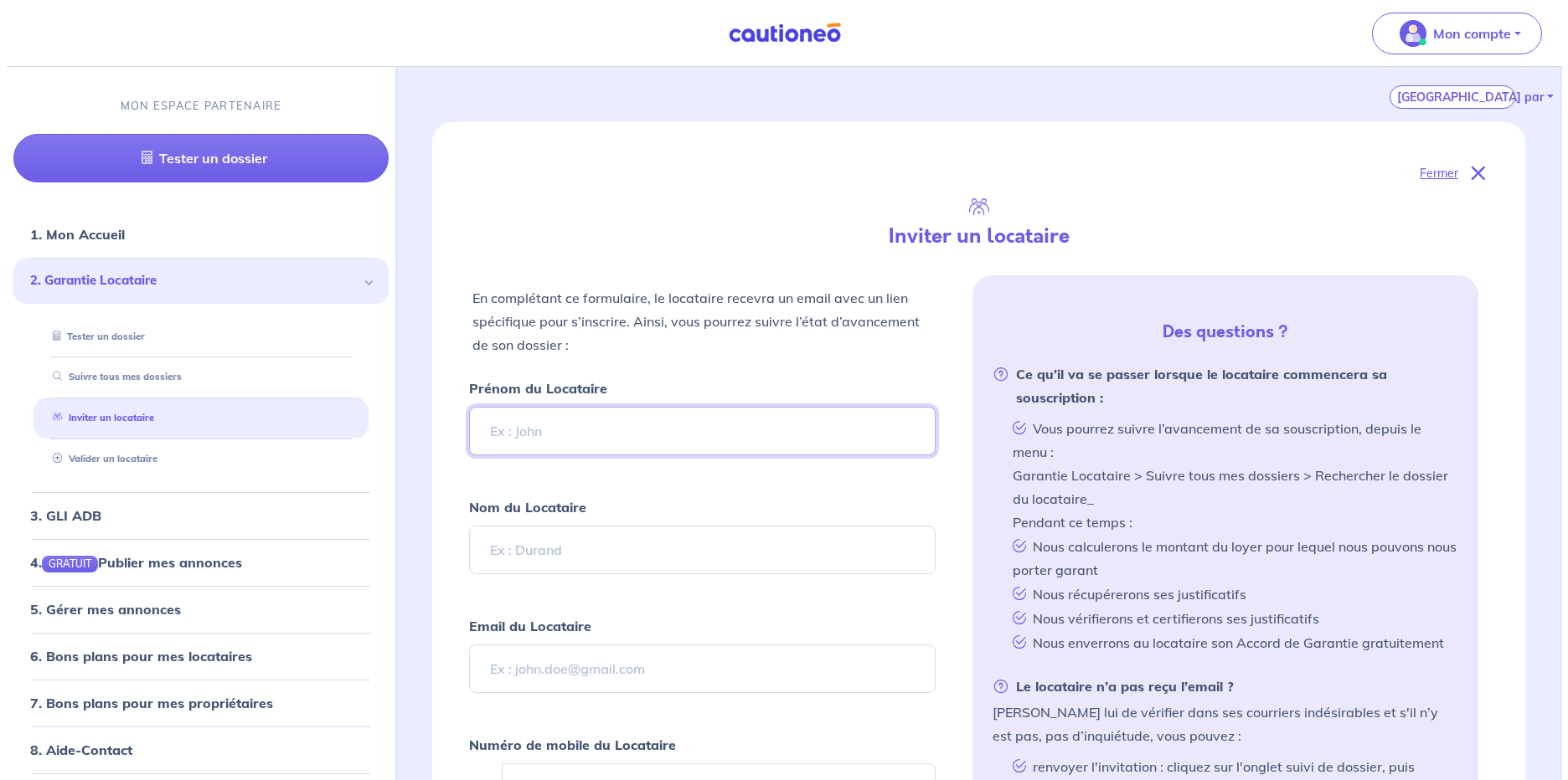
scroll to position [502, 0]
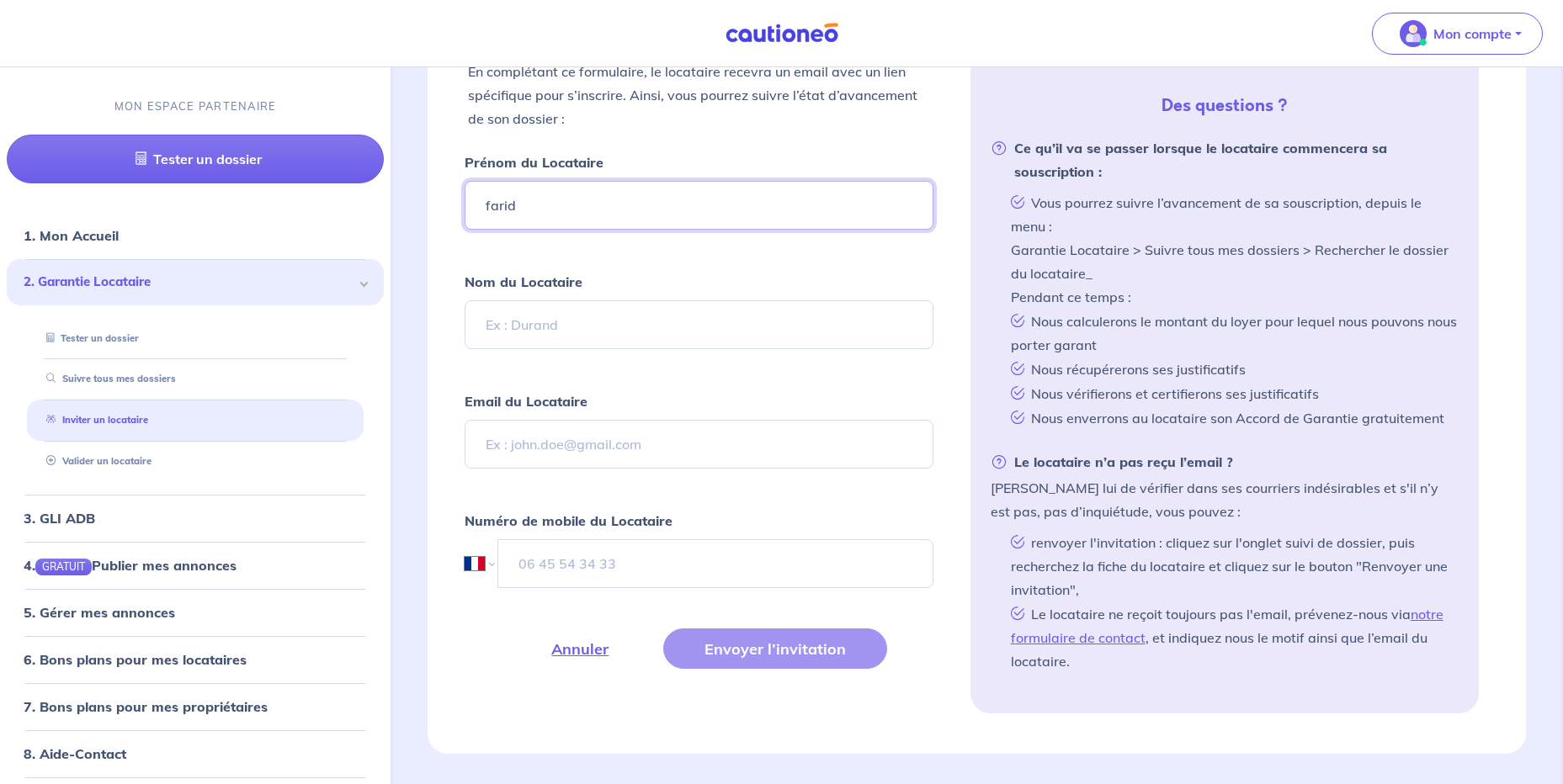
type input "farid"
type input "rouifed"
drag, startPoint x: 134, startPoint y: 459, endPoint x: 165, endPoint y: 460, distance: 31.0
click at [134, 460] on link "Valider un locataire" at bounding box center [95, 461] width 111 height 12
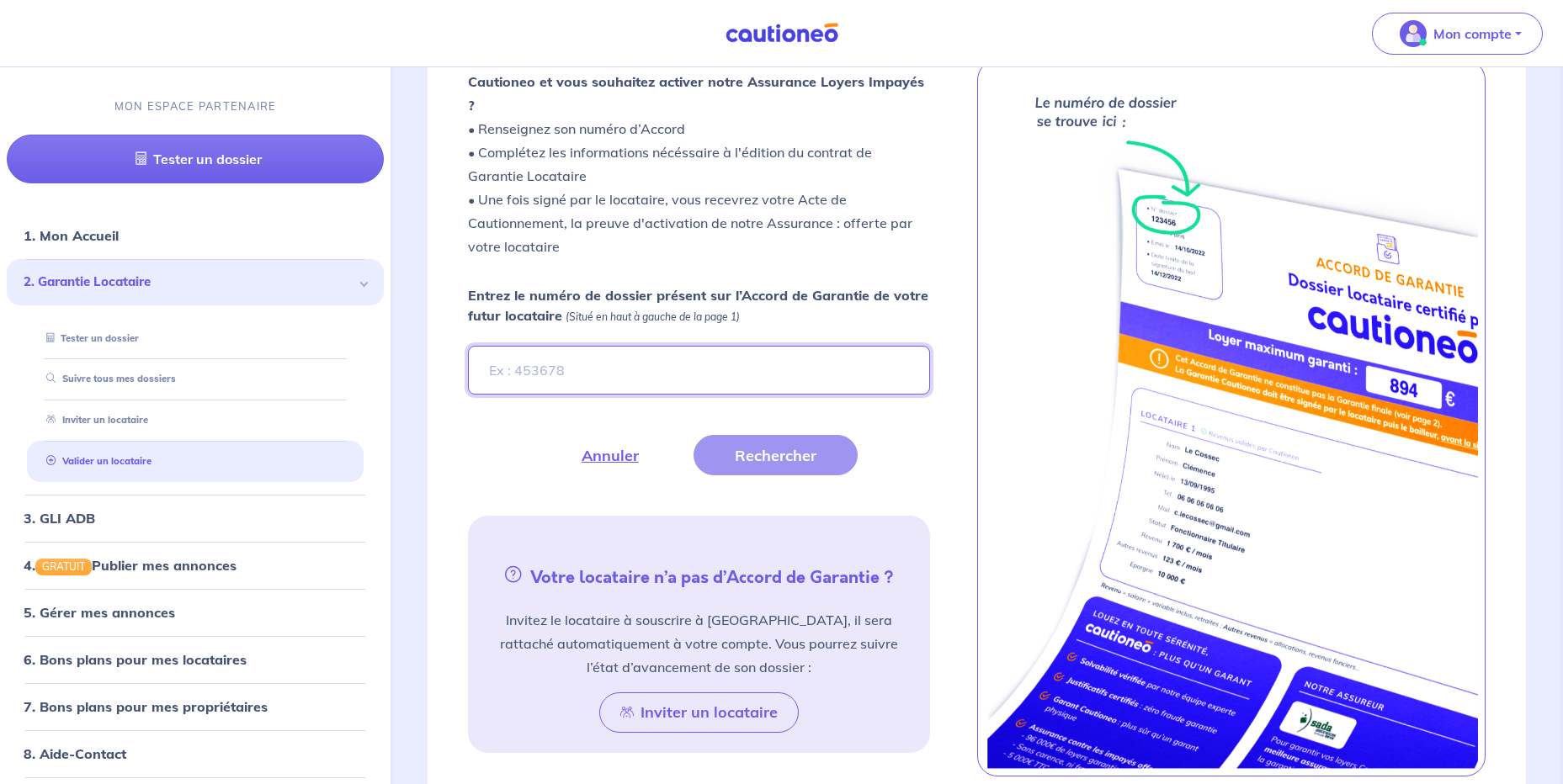
click at [572, 346] on input "Entrez le numéro de dossier présent sur l’Accord de Garantie de votre futur loc…" at bounding box center [699, 370] width 461 height 49
type input "ToVZLi"
click at [829, 435] on button "Rechercher" at bounding box center [775, 454] width 164 height 40
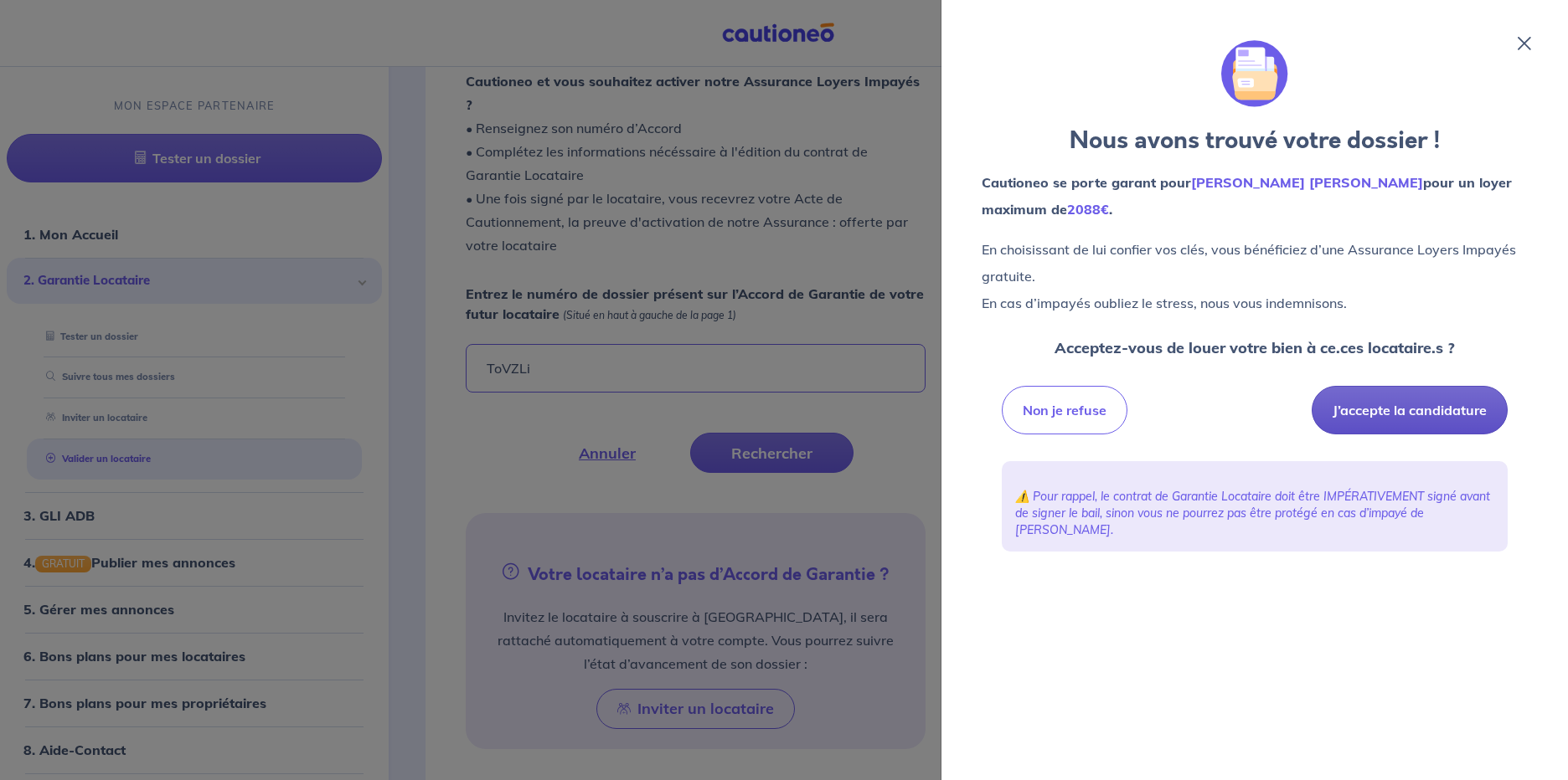
click at [1351, 408] on button "J’accepte la candidature" at bounding box center [1409, 410] width 196 height 49
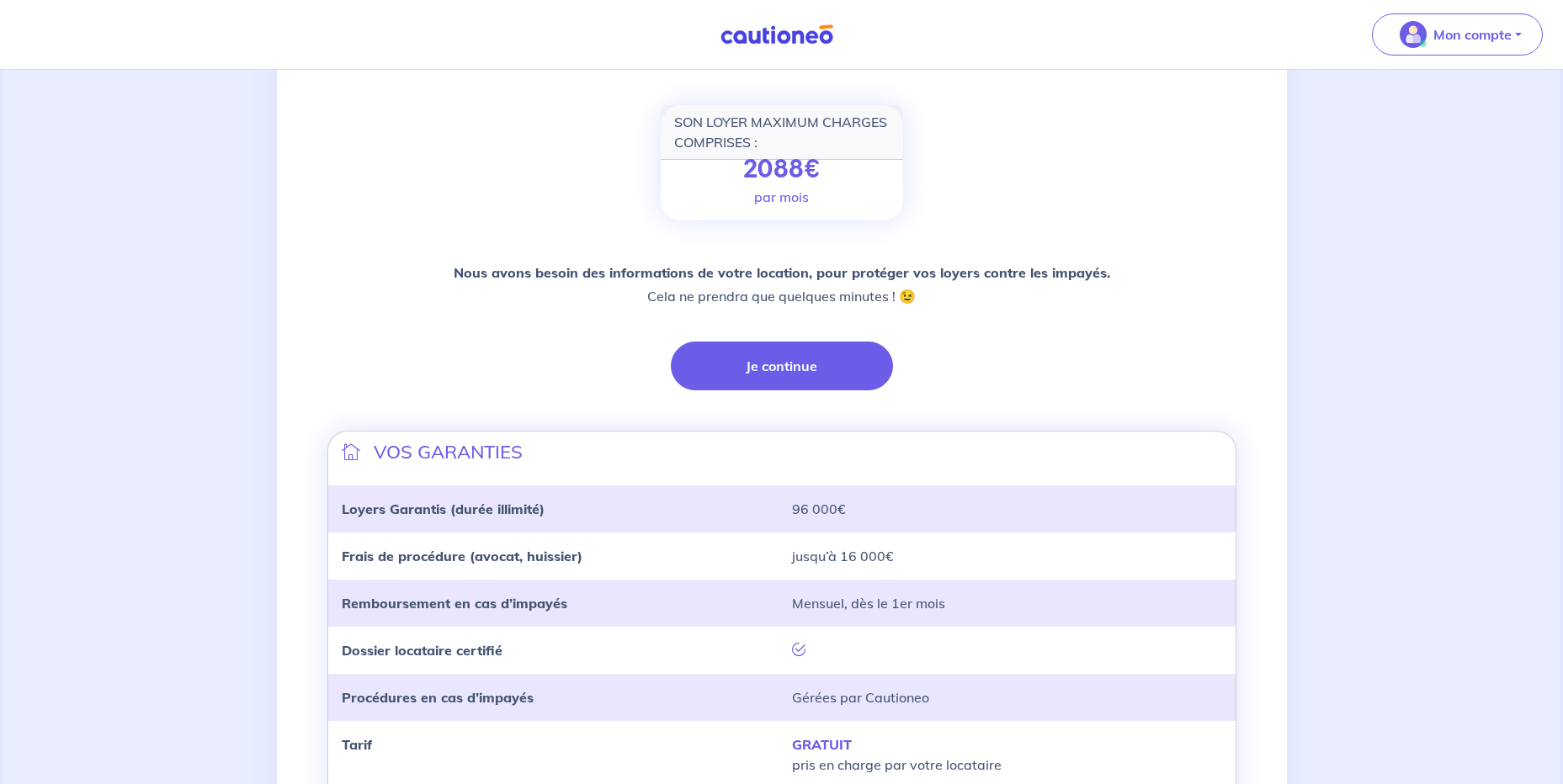
scroll to position [253, 0]
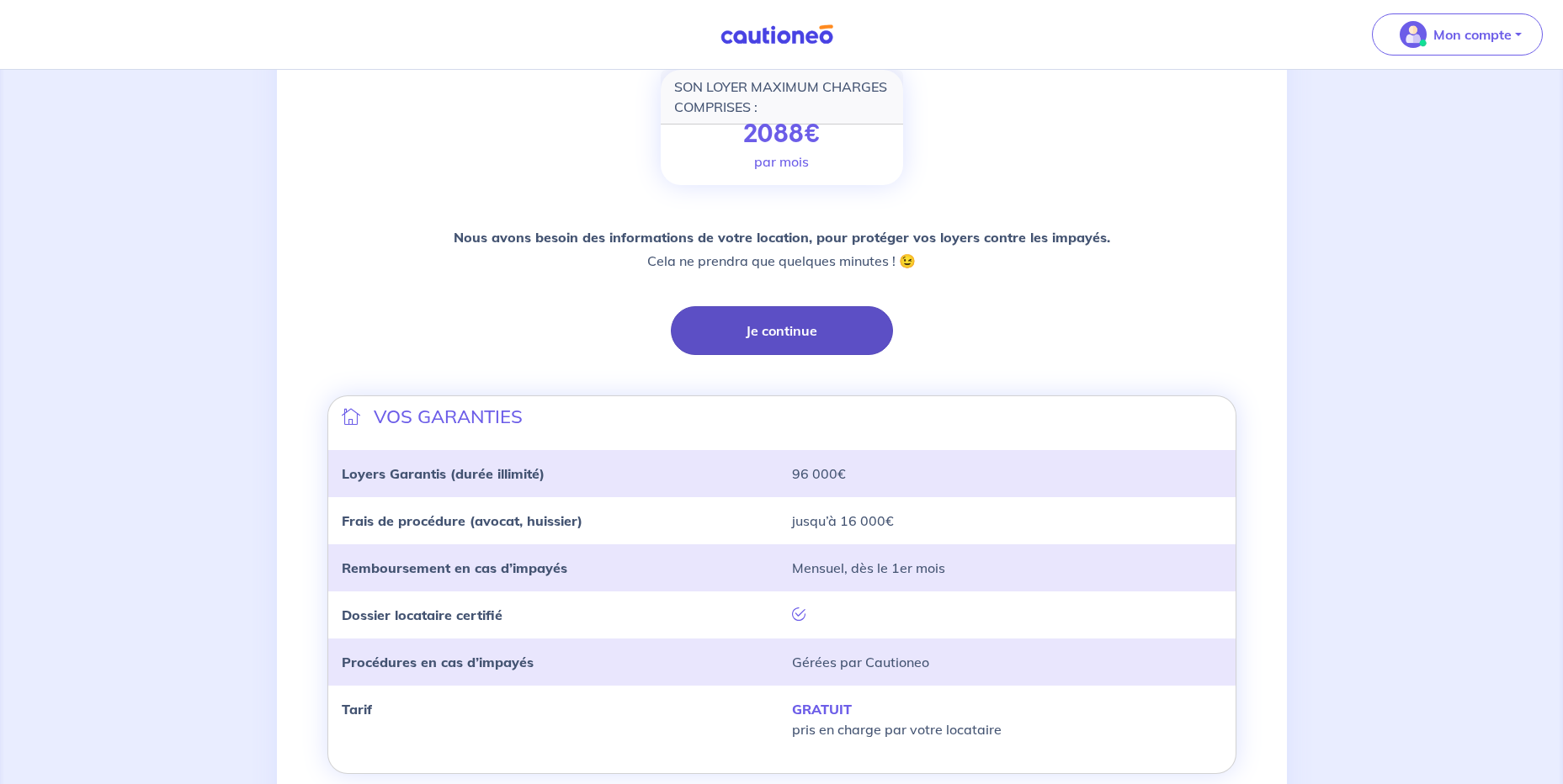
click at [735, 309] on div "Nous avons besoin des informations de votre location, pour protéger vos loyers …" at bounding box center [782, 290] width 909 height 129
click at [737, 320] on button "Je continue" at bounding box center [782, 331] width 222 height 49
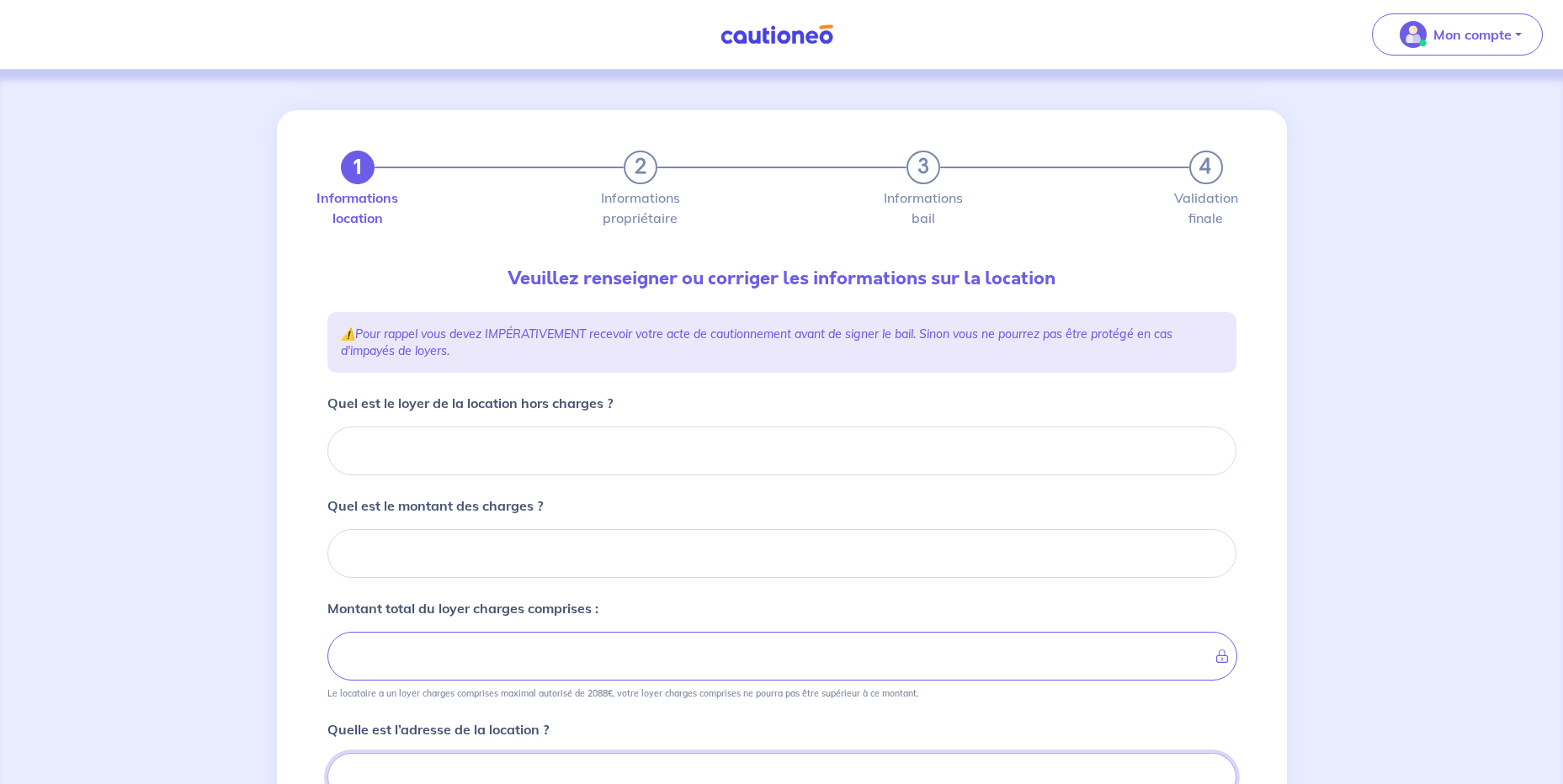
scroll to position [2, 0]
click at [541, 446] on input "Quel est le loyer de la location hors charges ?" at bounding box center [782, 449] width 909 height 49
type input "12"
type input "122"
type input "1223"
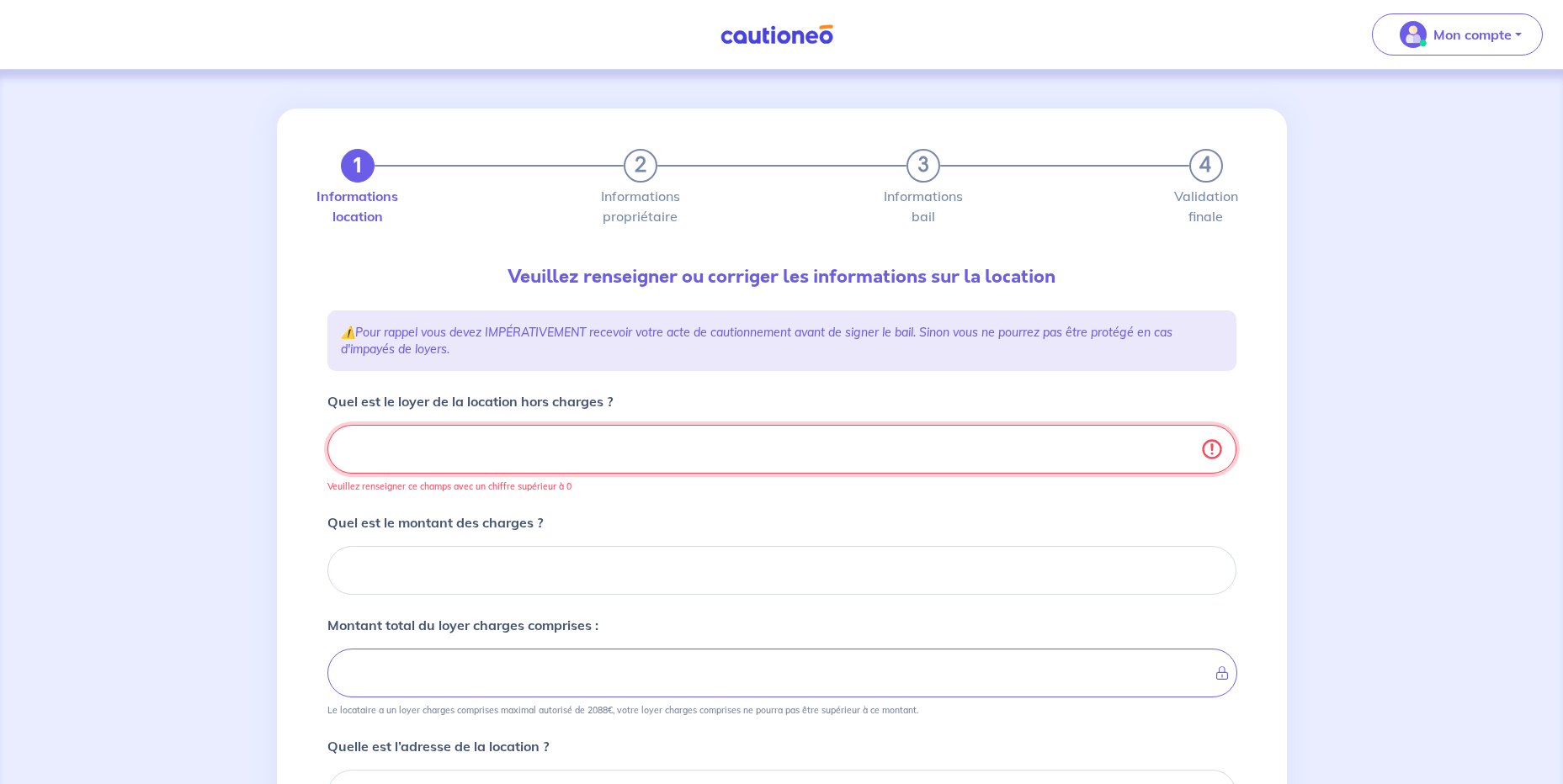
type input "1223.1"
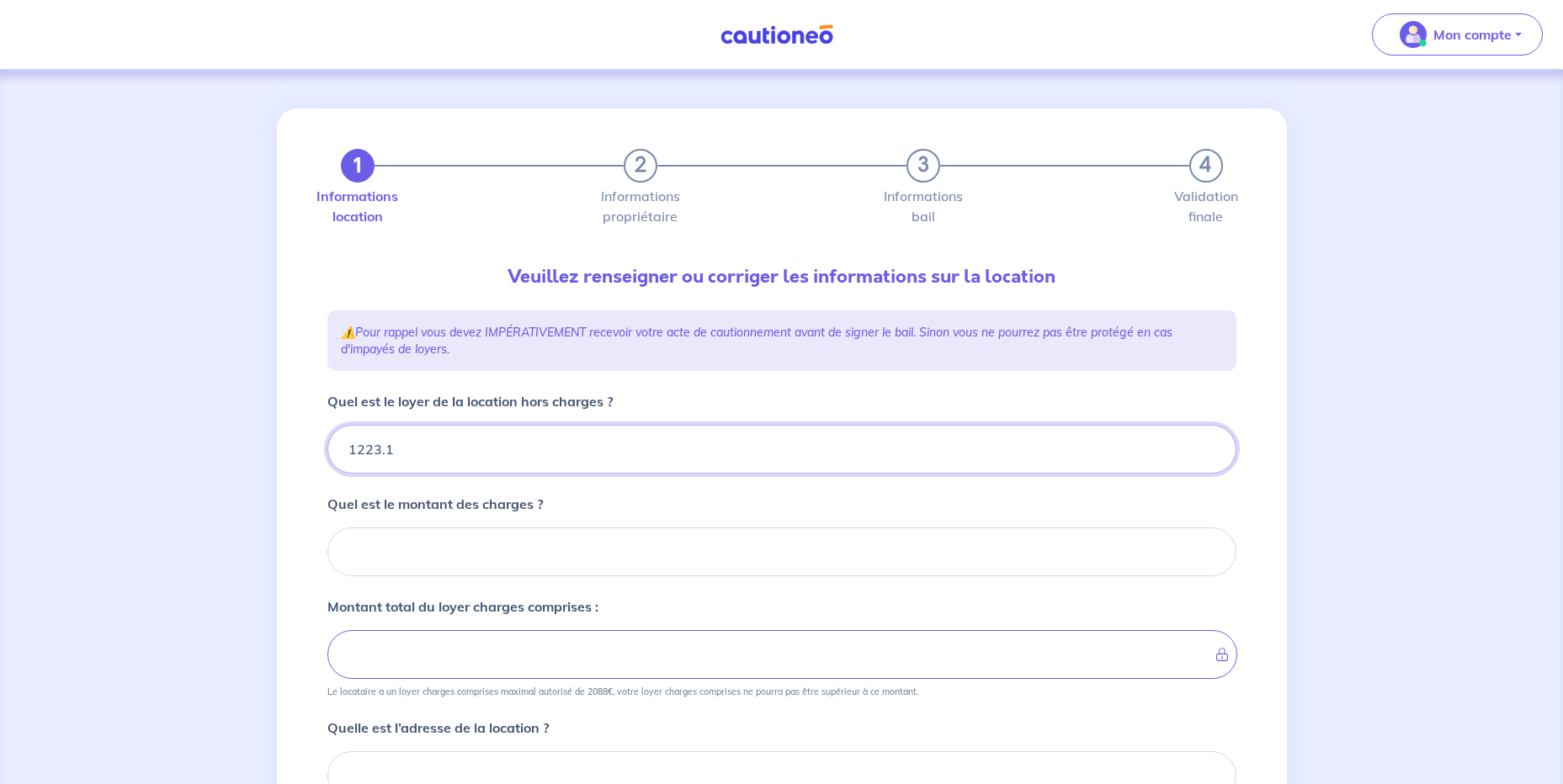
type input "1223.10"
click at [550, 558] on input "Quel est le montant des charges ?" at bounding box center [782, 552] width 909 height 49
type input "15"
type input "1224.1"
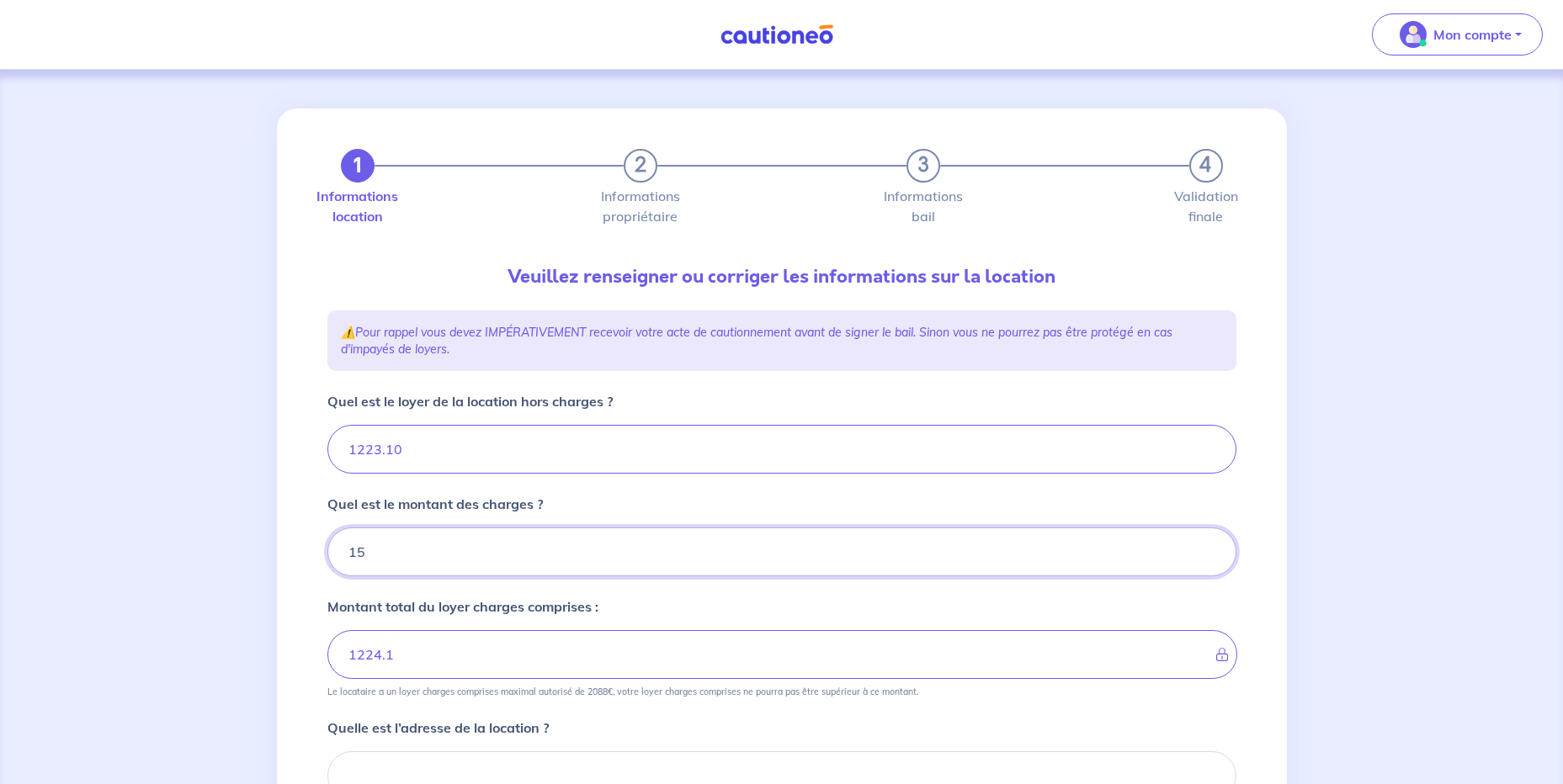
type input "157"
type input "1238.1"
type input "1380.1"
type input "157.8"
type input "1223.1"
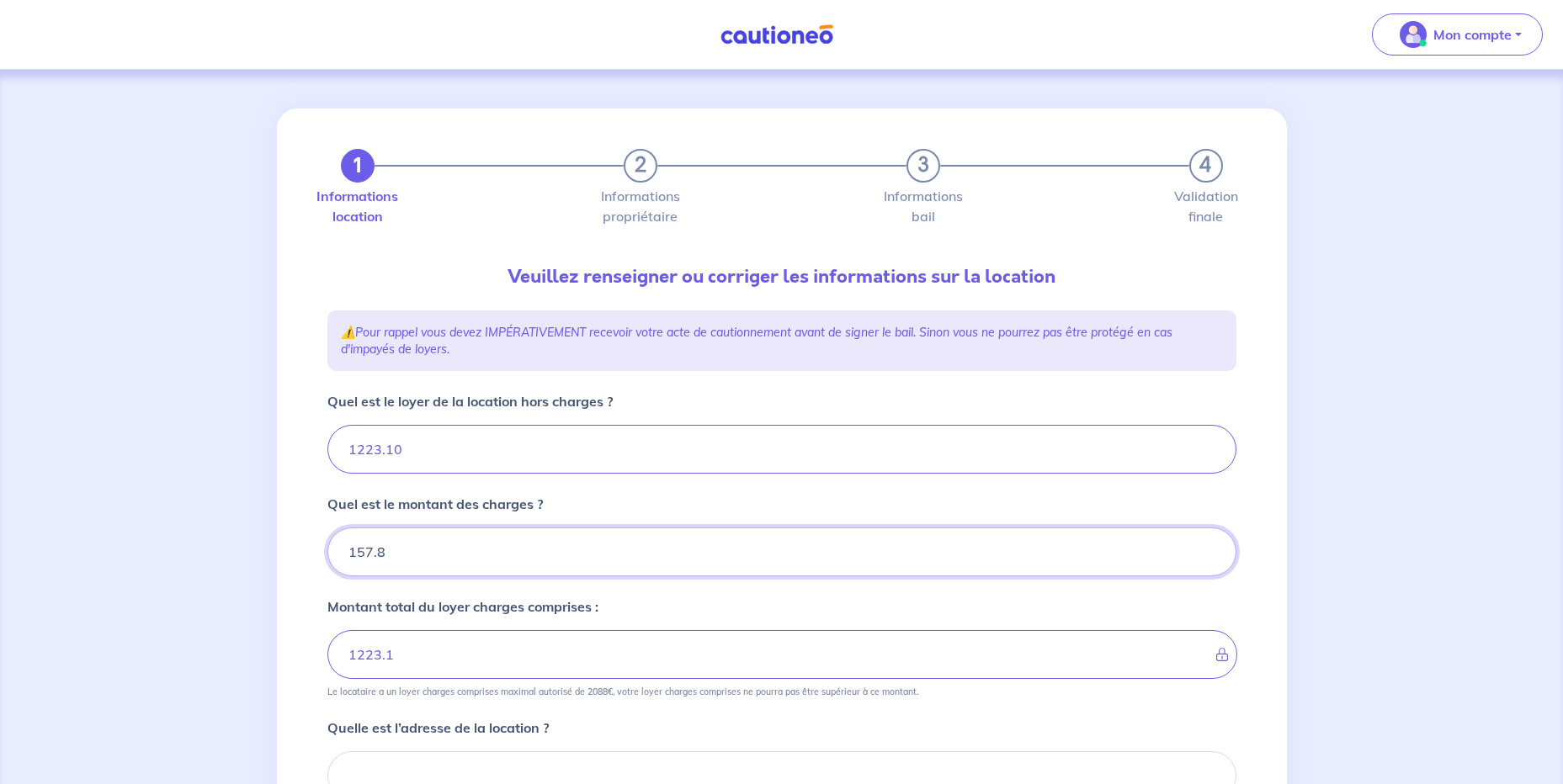
type input "157.84"
type input "1380.93"
type input "157.84"
click at [327, 456] on div "1223.10" at bounding box center [782, 449] width 909 height 49
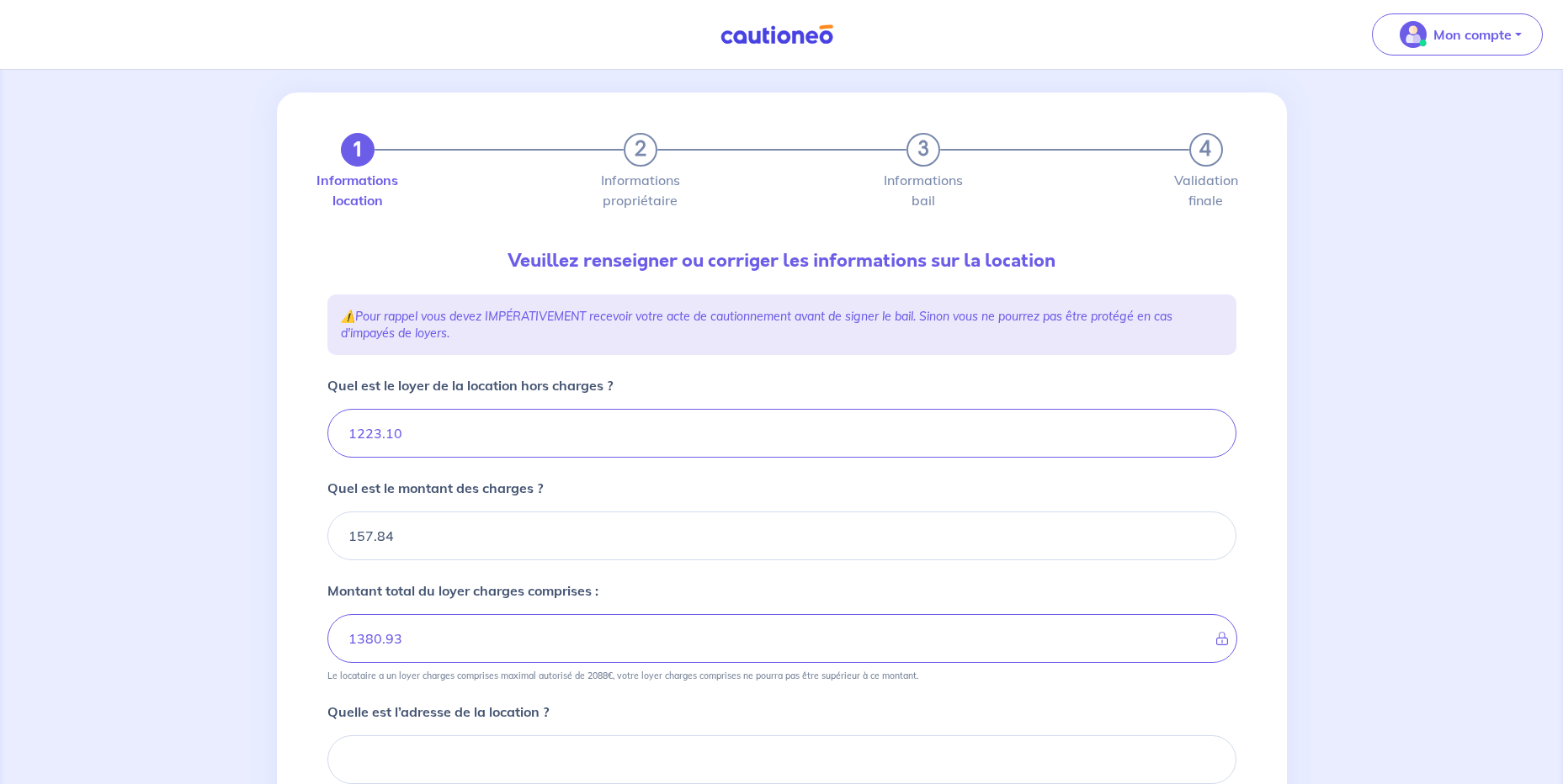
scroll to position [255, 0]
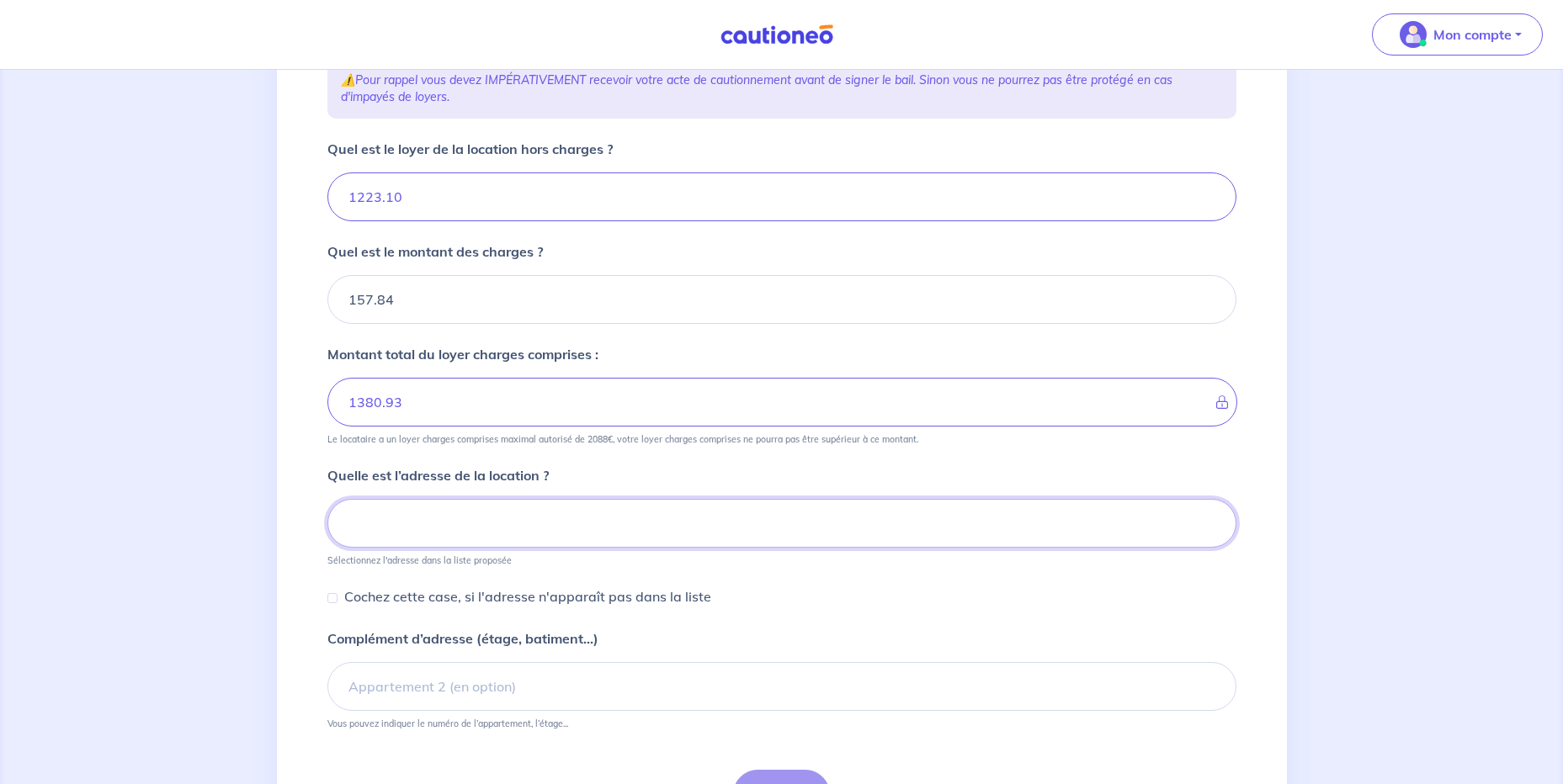
click at [440, 525] on input at bounding box center [782, 523] width 909 height 49
paste input "955 avenue du 21 août 1944"
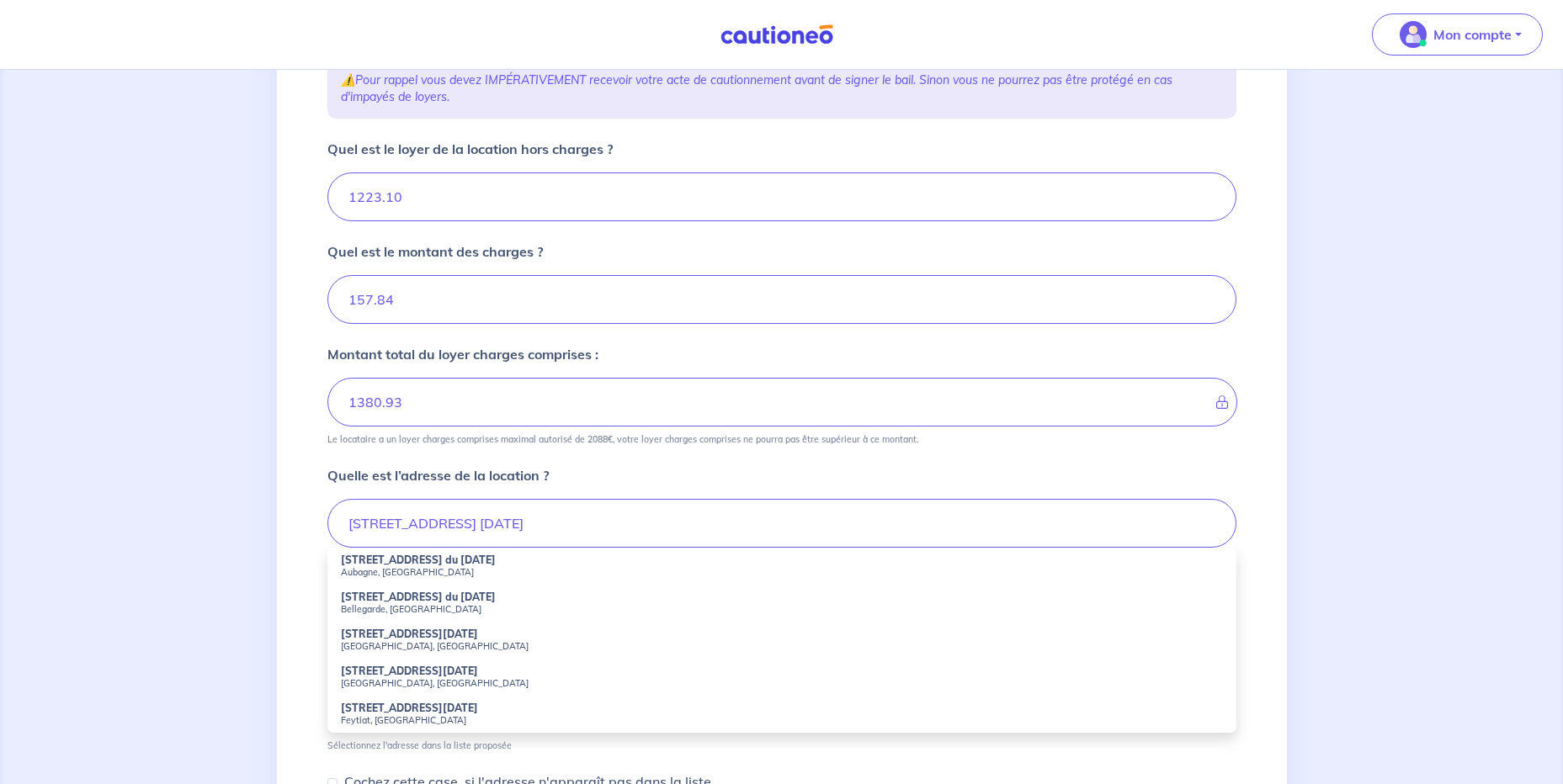
click at [479, 577] on small "Aubagne, France" at bounding box center [782, 572] width 882 height 12
type input "955 Avenue du 21 Août 1944, Aubagne, France"
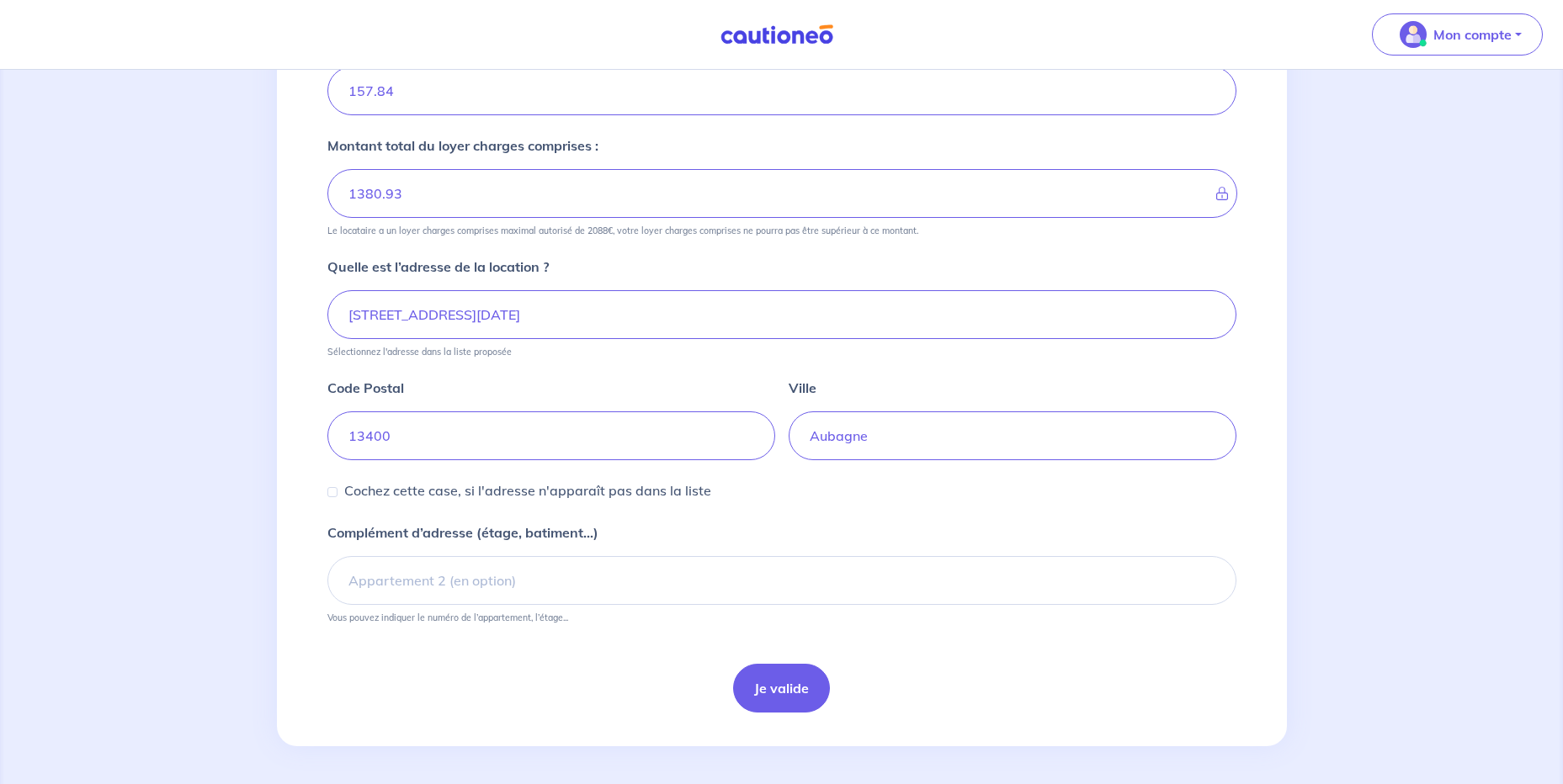
scroll to position [465, 0]
click at [784, 686] on button "Je valide" at bounding box center [782, 686] width 97 height 49
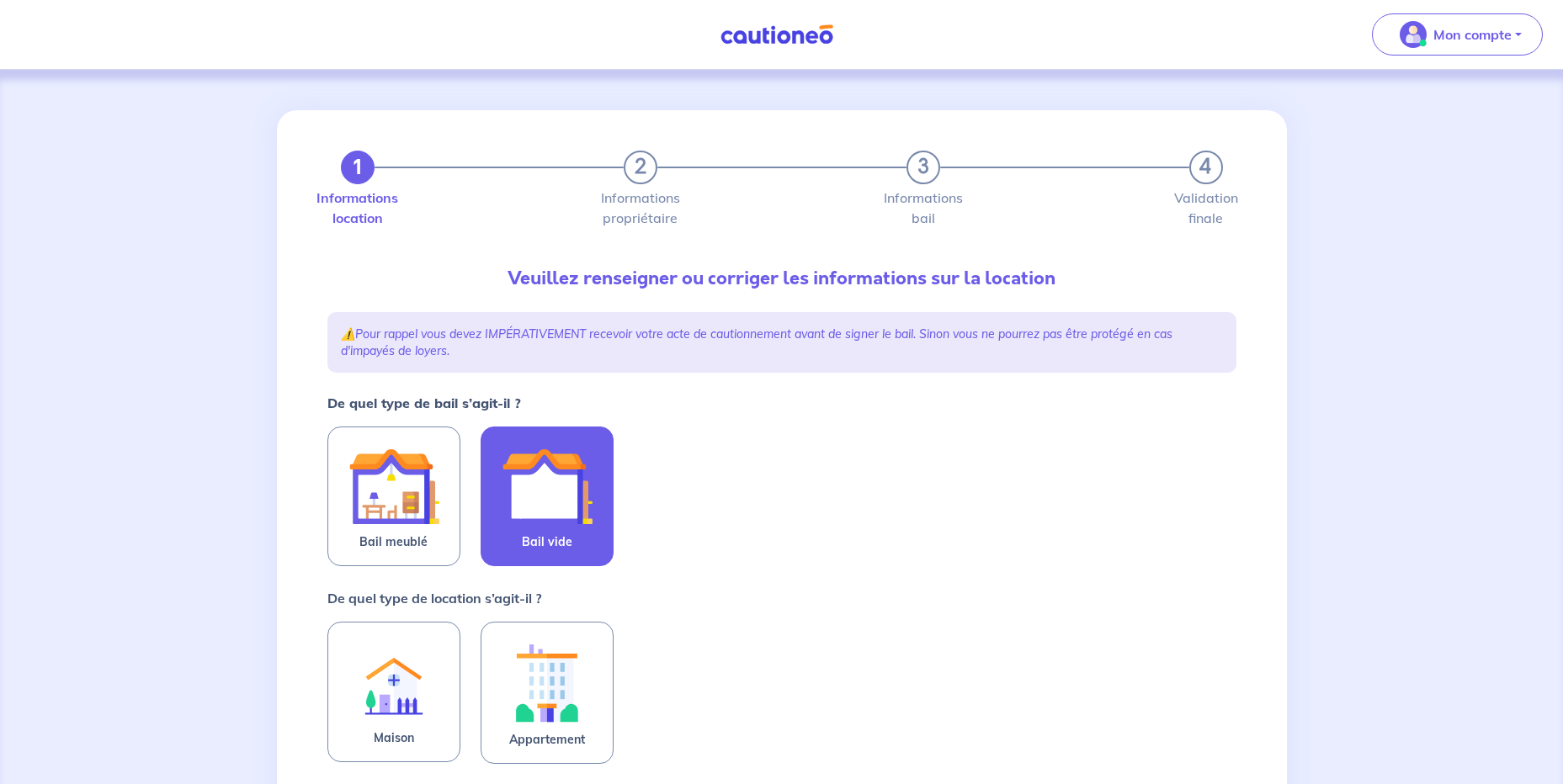
click at [552, 509] on img at bounding box center [547, 487] width 91 height 91
click at [0, 0] on input "Bail vide" at bounding box center [0, 0] width 0 height 0
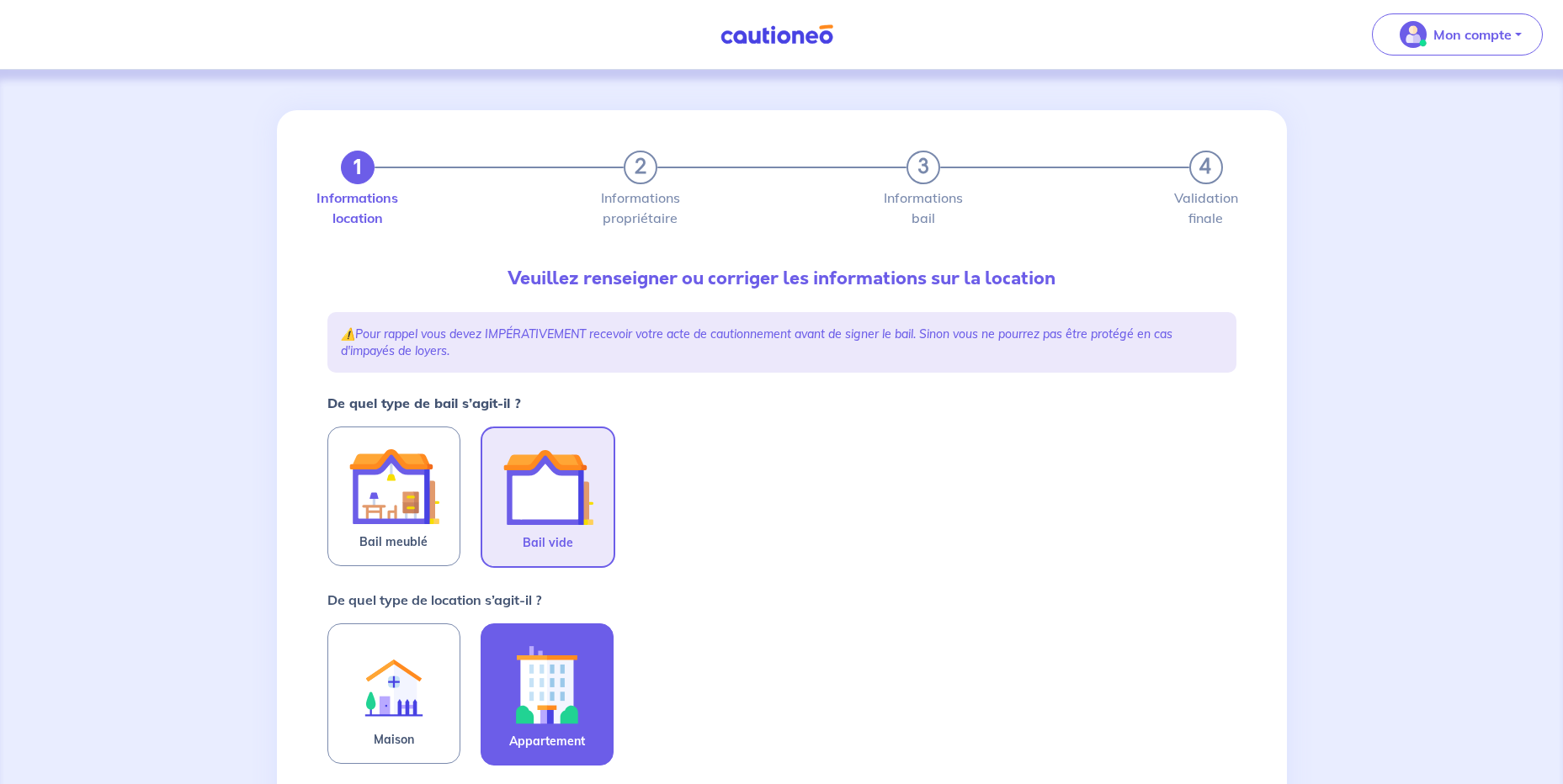
click at [577, 707] on img at bounding box center [547, 685] width 91 height 94
click at [0, 0] on input "Appartement" at bounding box center [0, 0] width 0 height 0
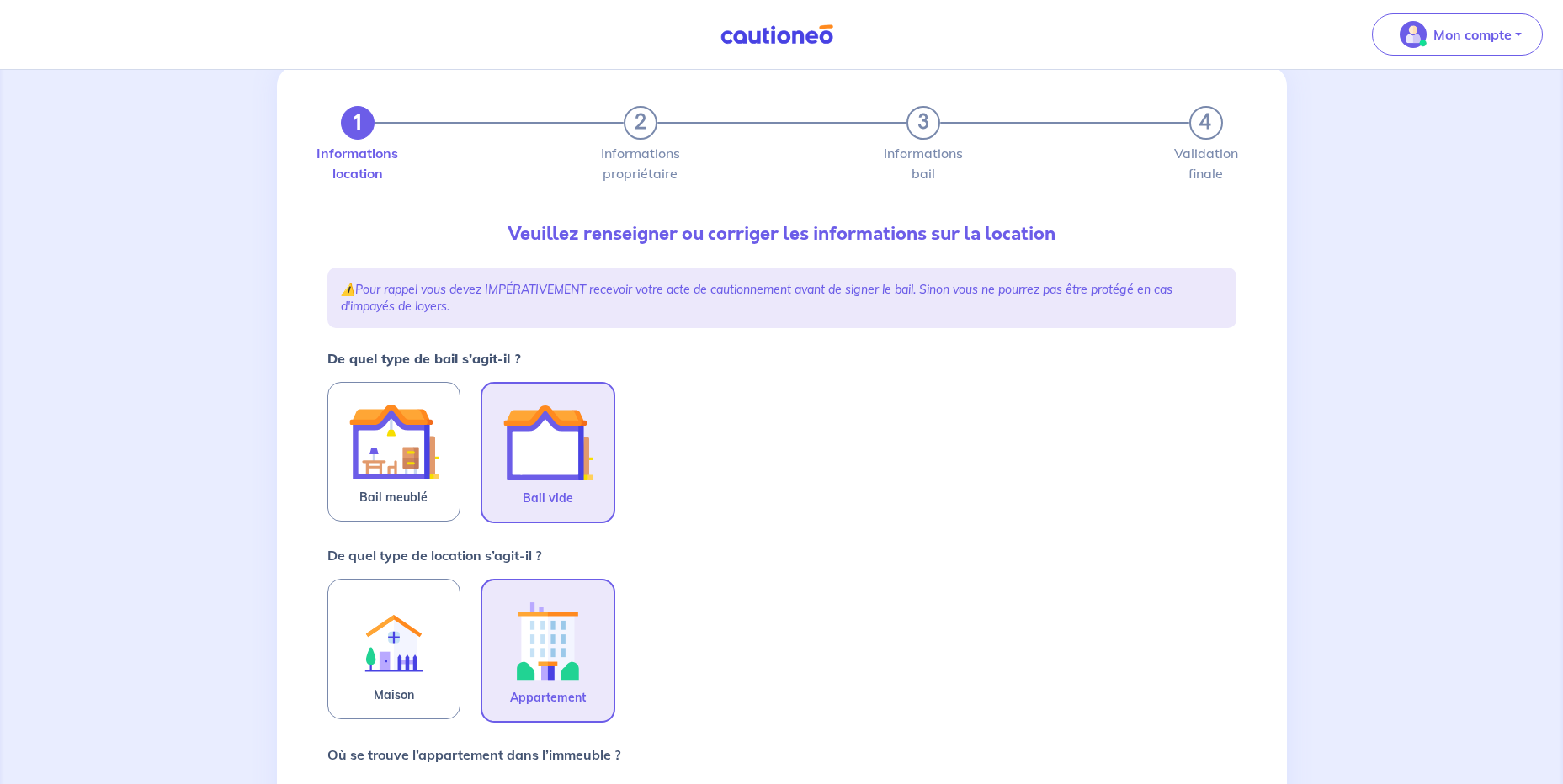
scroll to position [336, 0]
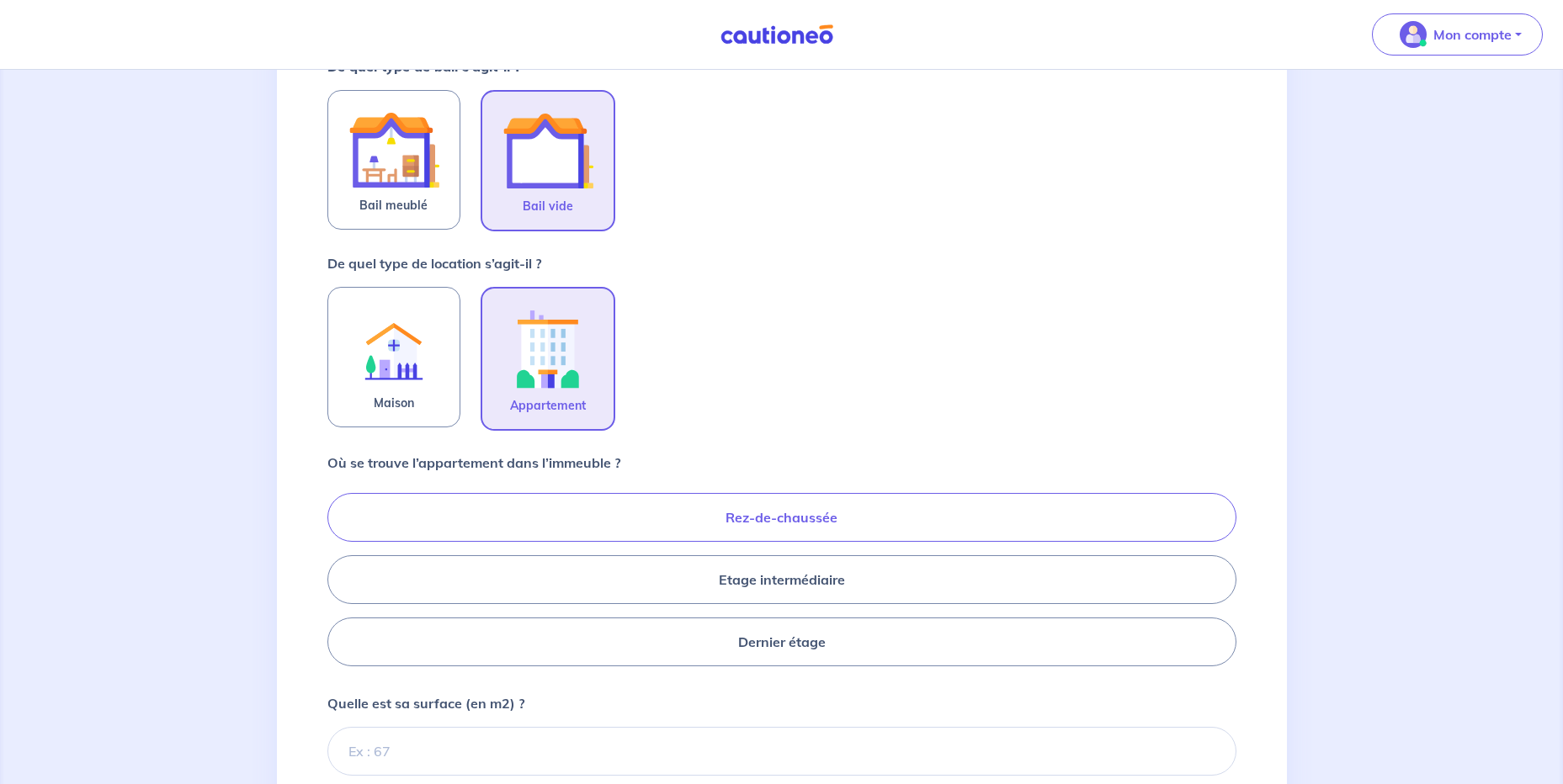
click at [820, 532] on label "Rez-de-chaussée" at bounding box center [782, 517] width 909 height 49
click at [338, 574] on input "Rez-de-chaussée" at bounding box center [333, 580] width 11 height 11
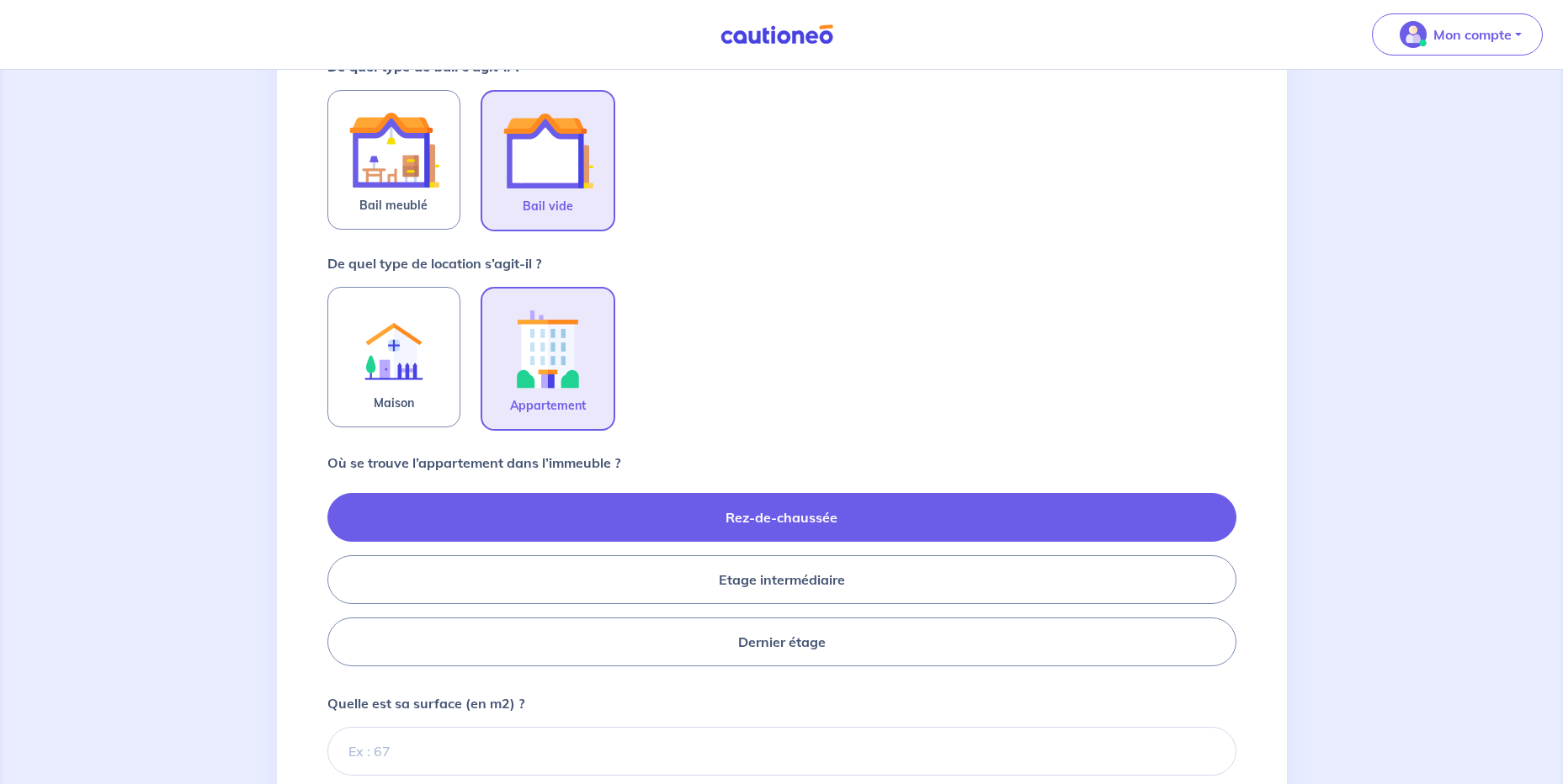
radio input "true"
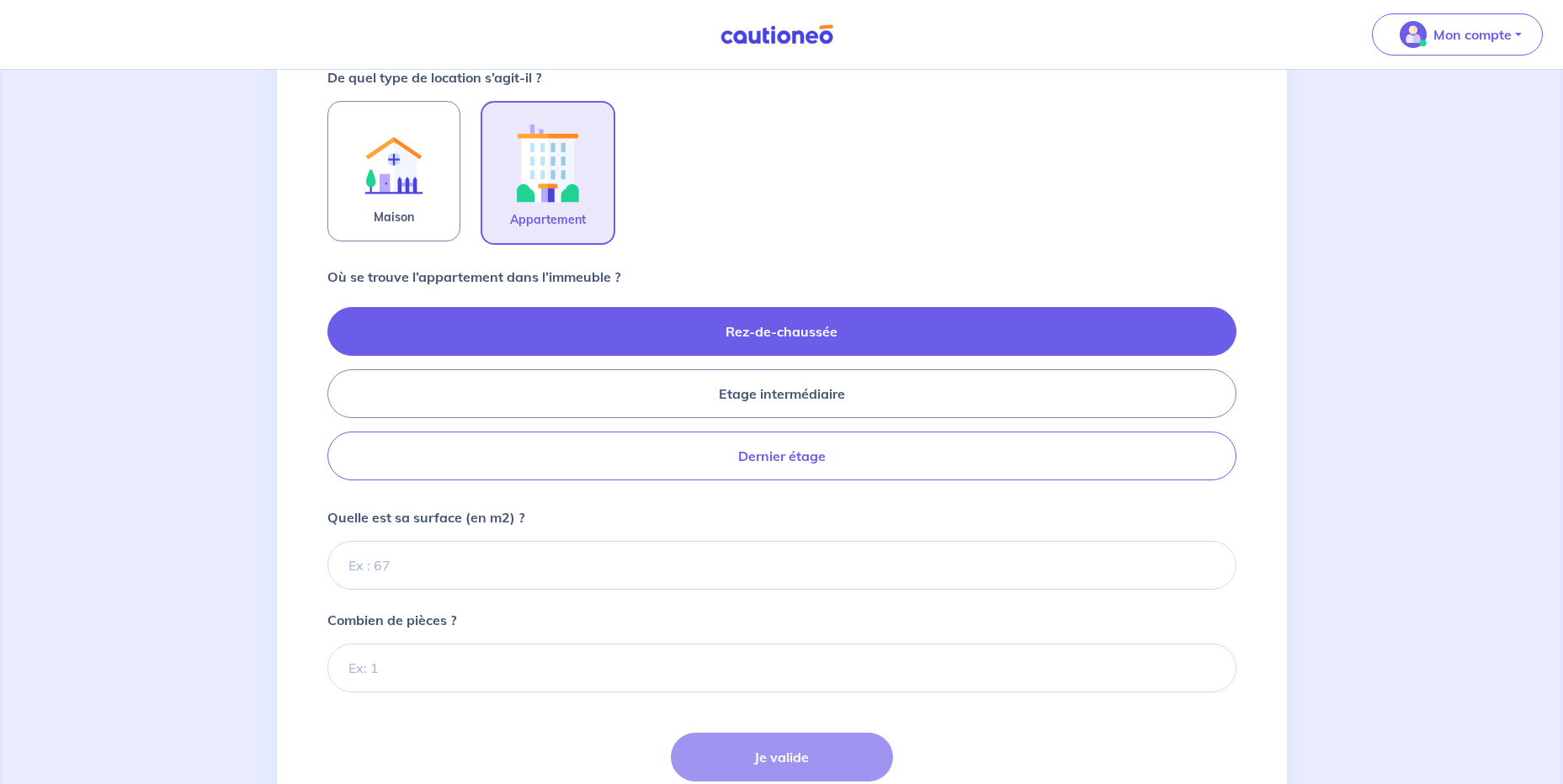
scroll to position [657, 0]
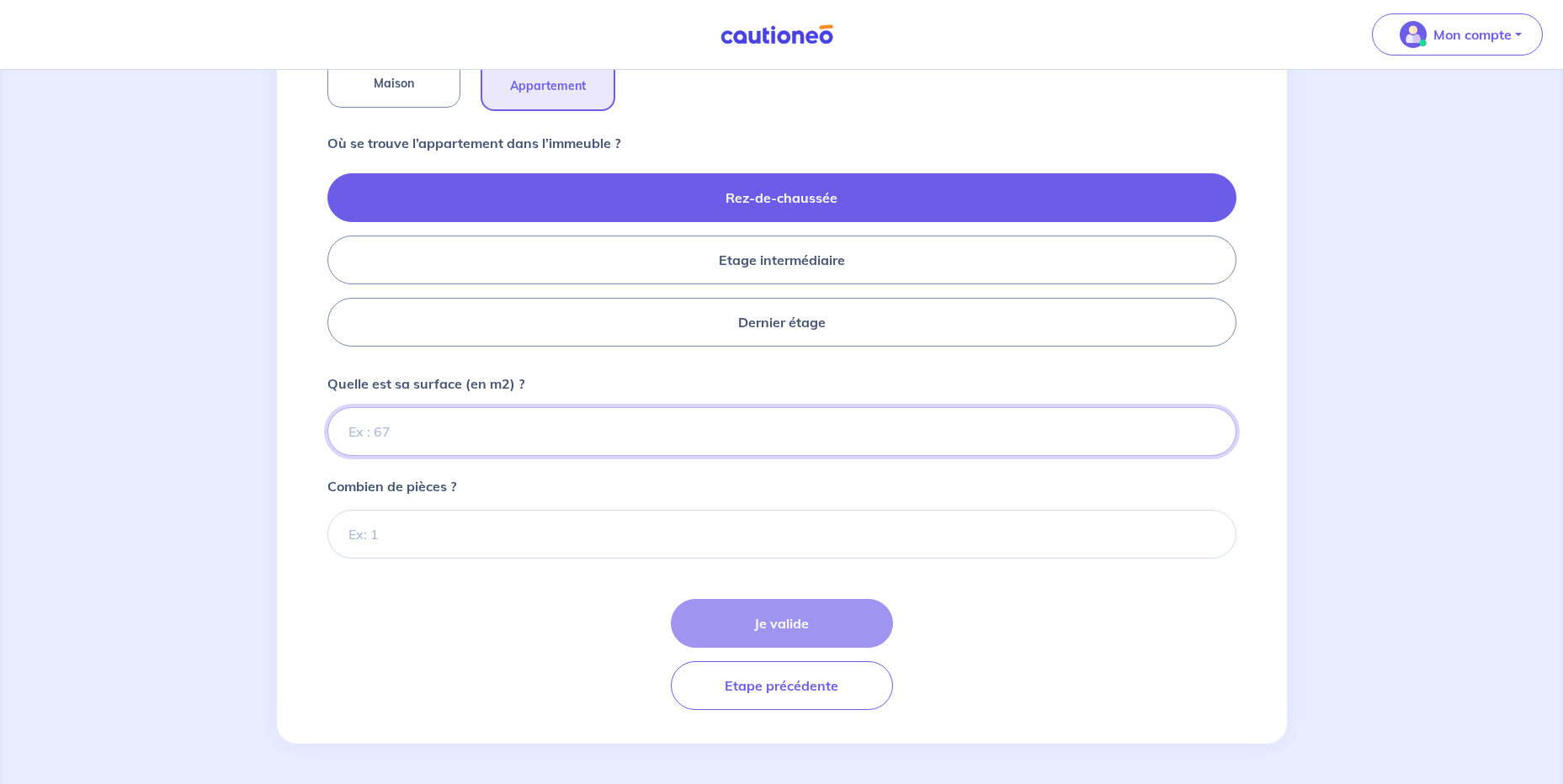
click at [427, 433] on input "Quelle est sa surface (en m2) ?" at bounding box center [782, 431] width 909 height 49
type input "99"
type input "99.39"
click at [483, 484] on div "Combien de pièces ?" at bounding box center [782, 517] width 909 height 83
click at [460, 520] on input "Combien de pièces ?" at bounding box center [782, 534] width 909 height 49
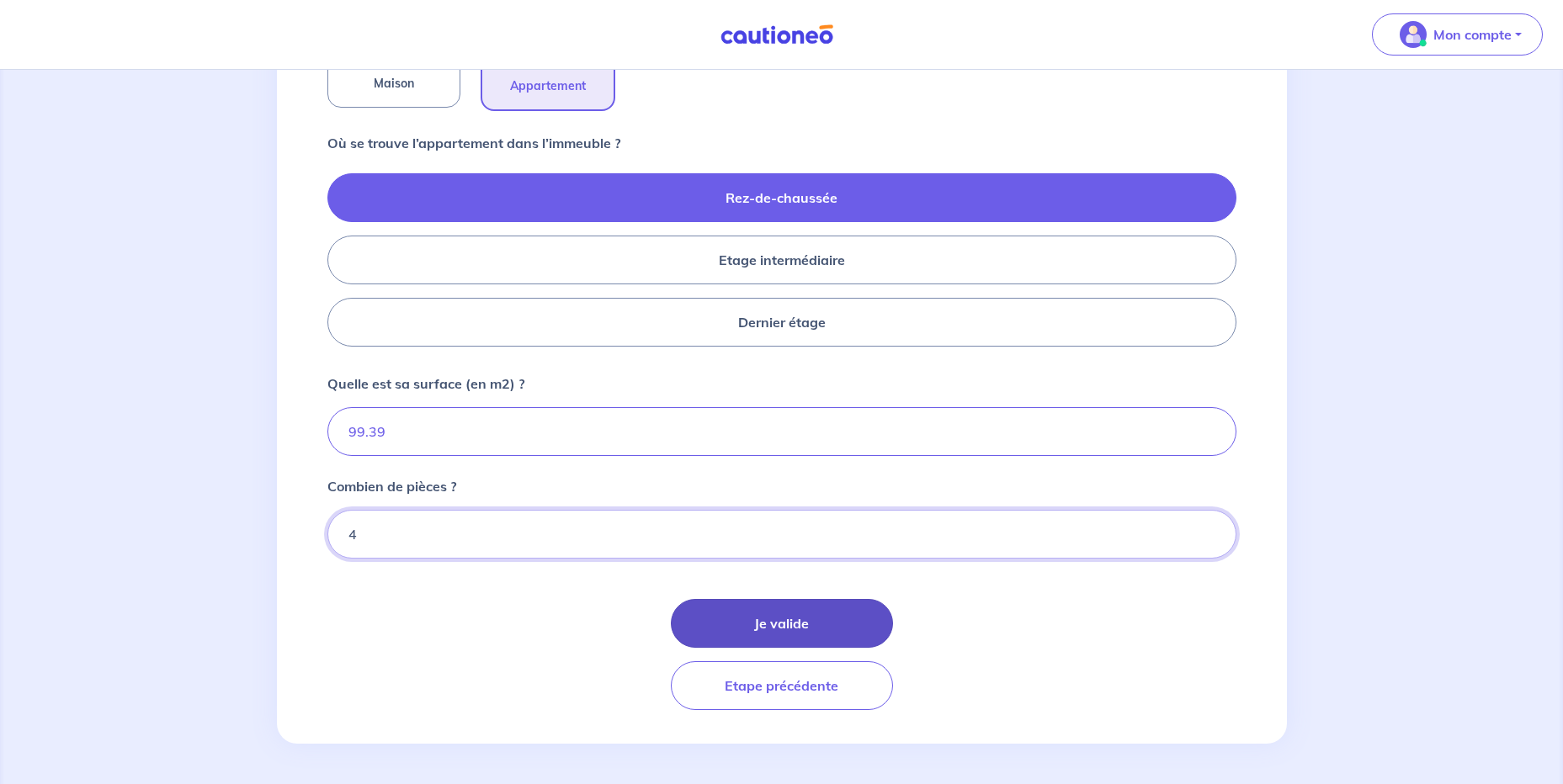
type input "4"
click at [723, 610] on button "Je valide" at bounding box center [782, 623] width 222 height 49
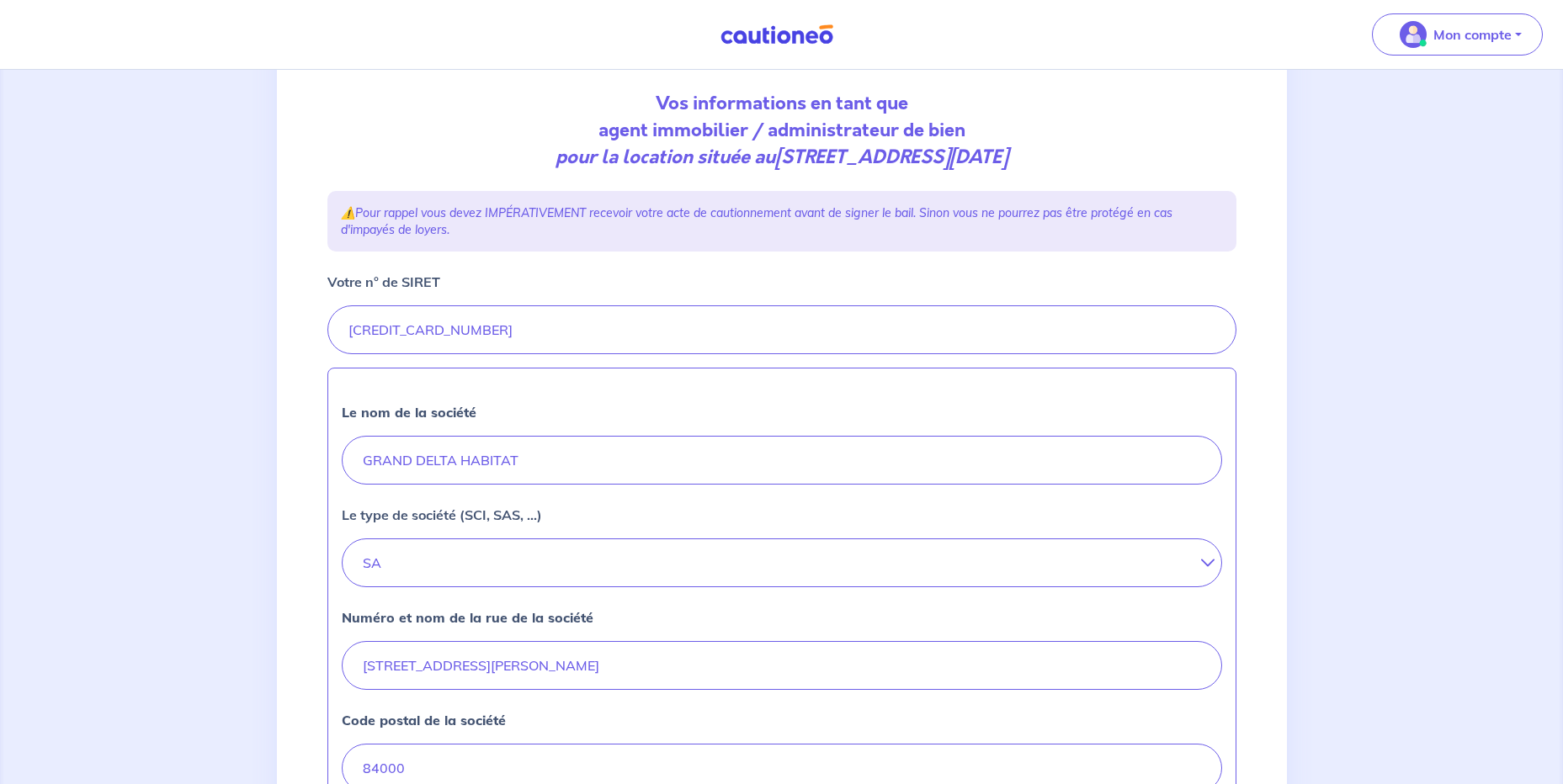
scroll to position [336, 0]
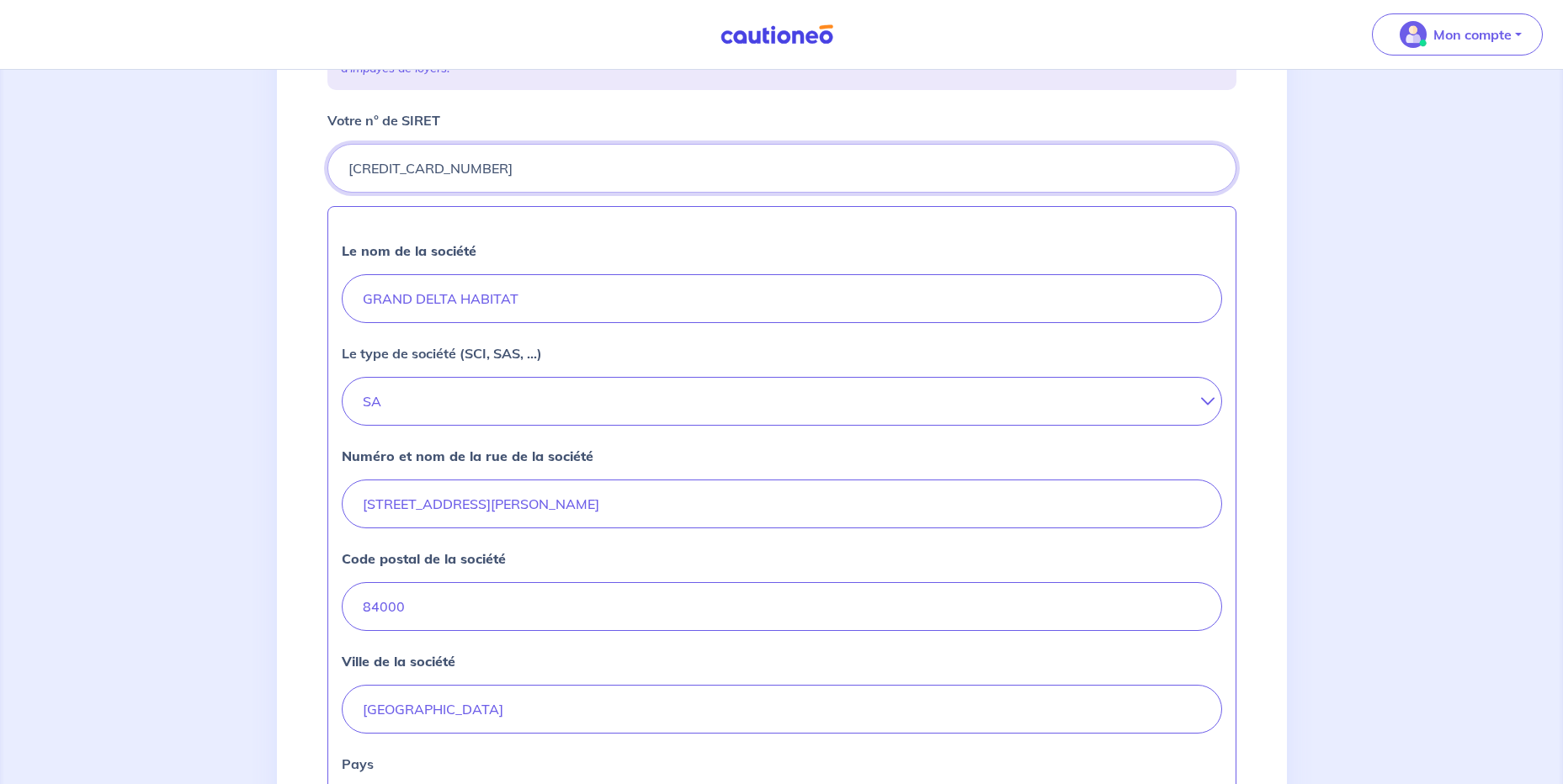
drag, startPoint x: 480, startPoint y: 171, endPoint x: 342, endPoint y: 160, distance: 138.4
click at [342, 160] on input "Votre n° de SIRET" at bounding box center [782, 168] width 909 height 49
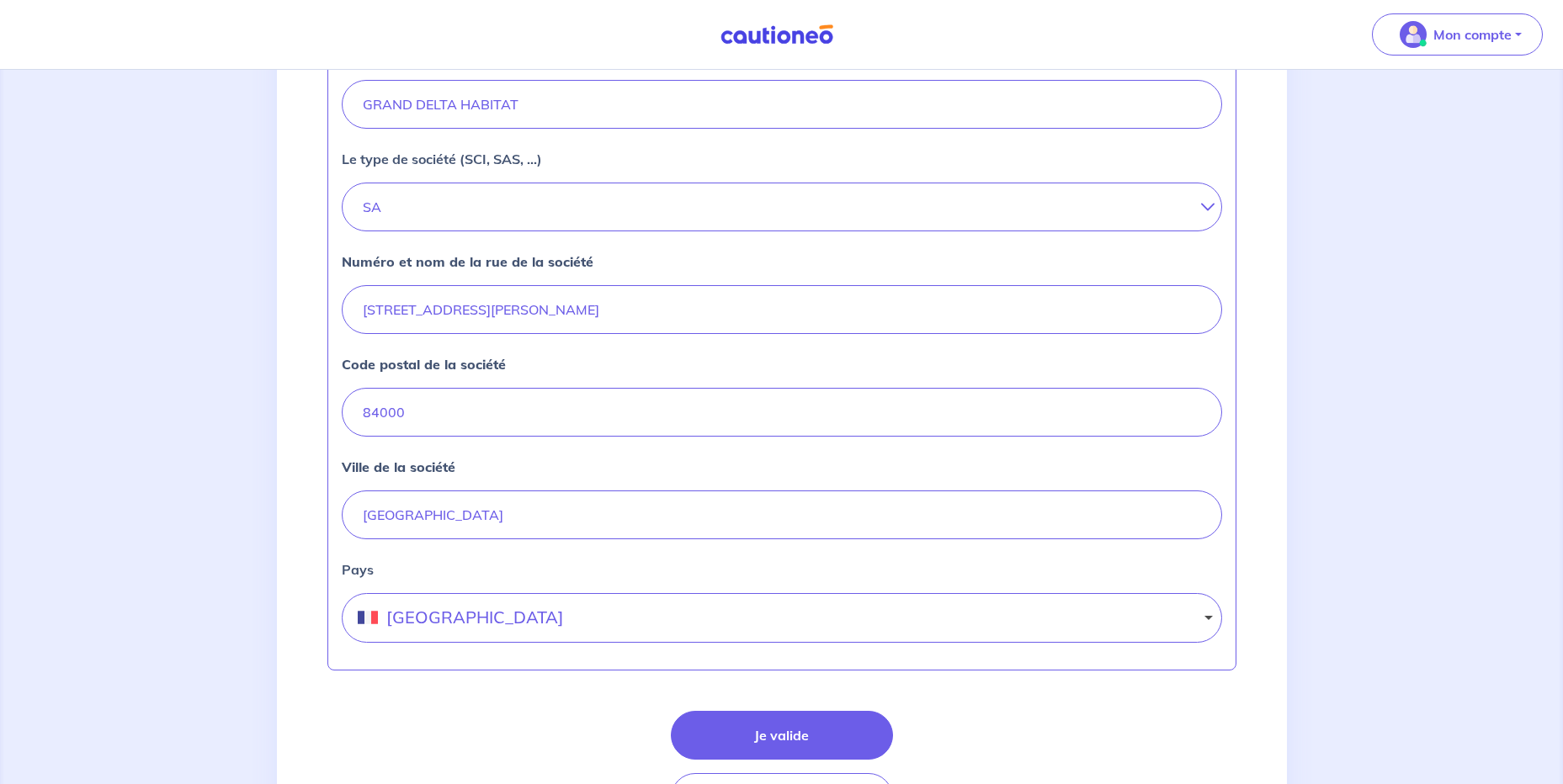
scroll to position [643, 0]
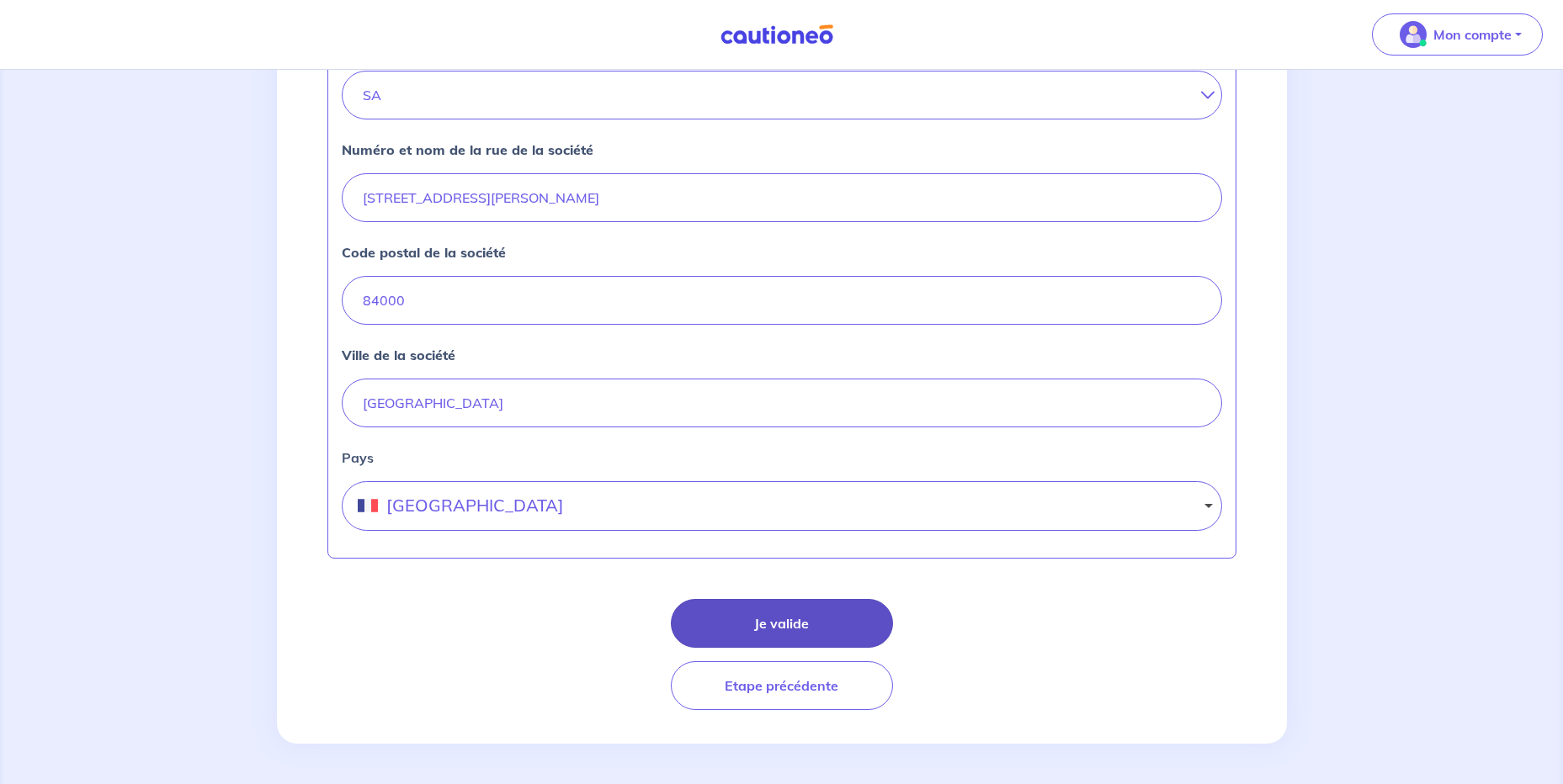
click at [757, 635] on button "Je valide" at bounding box center [782, 623] width 222 height 49
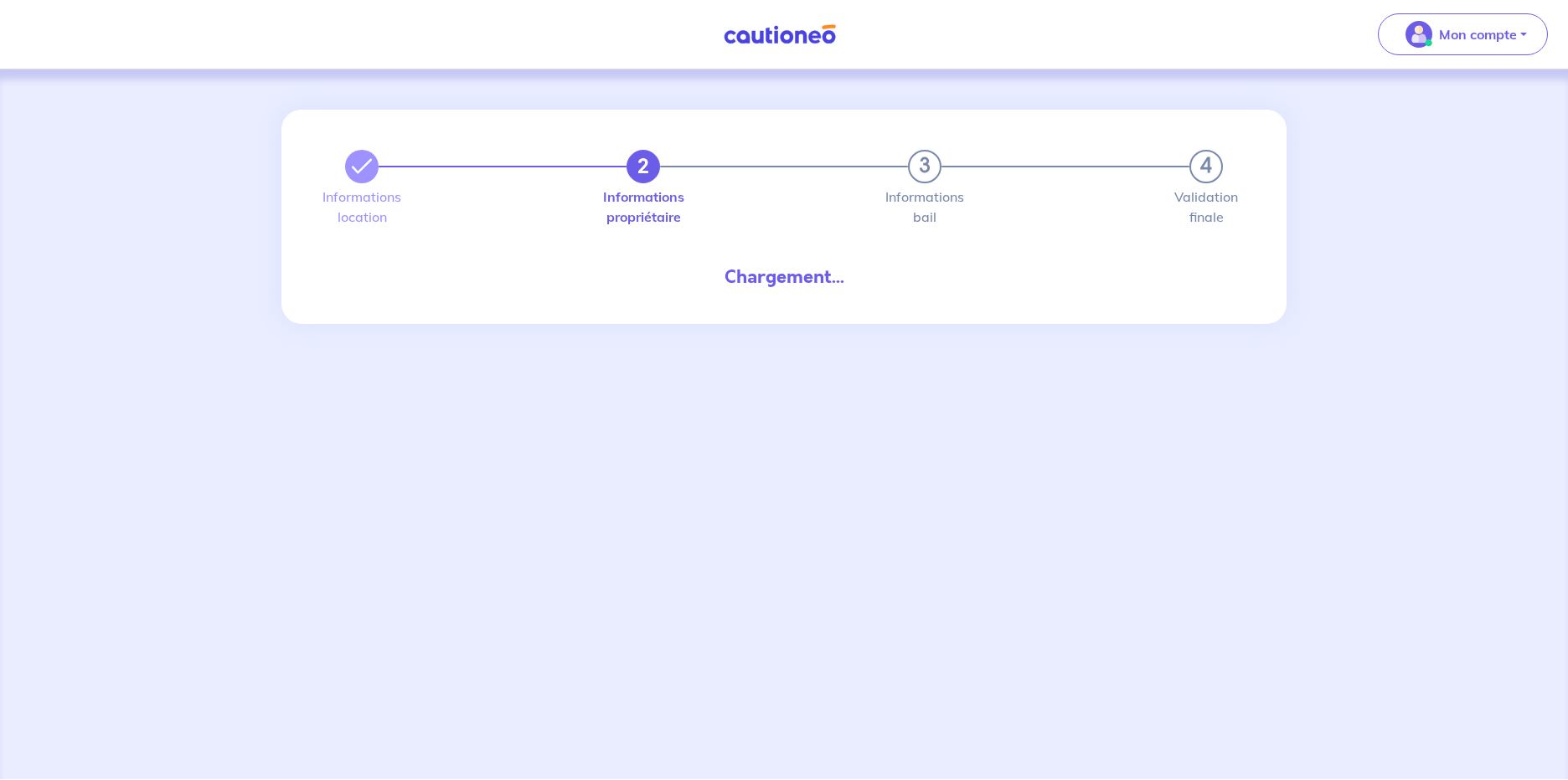
select select "FR"
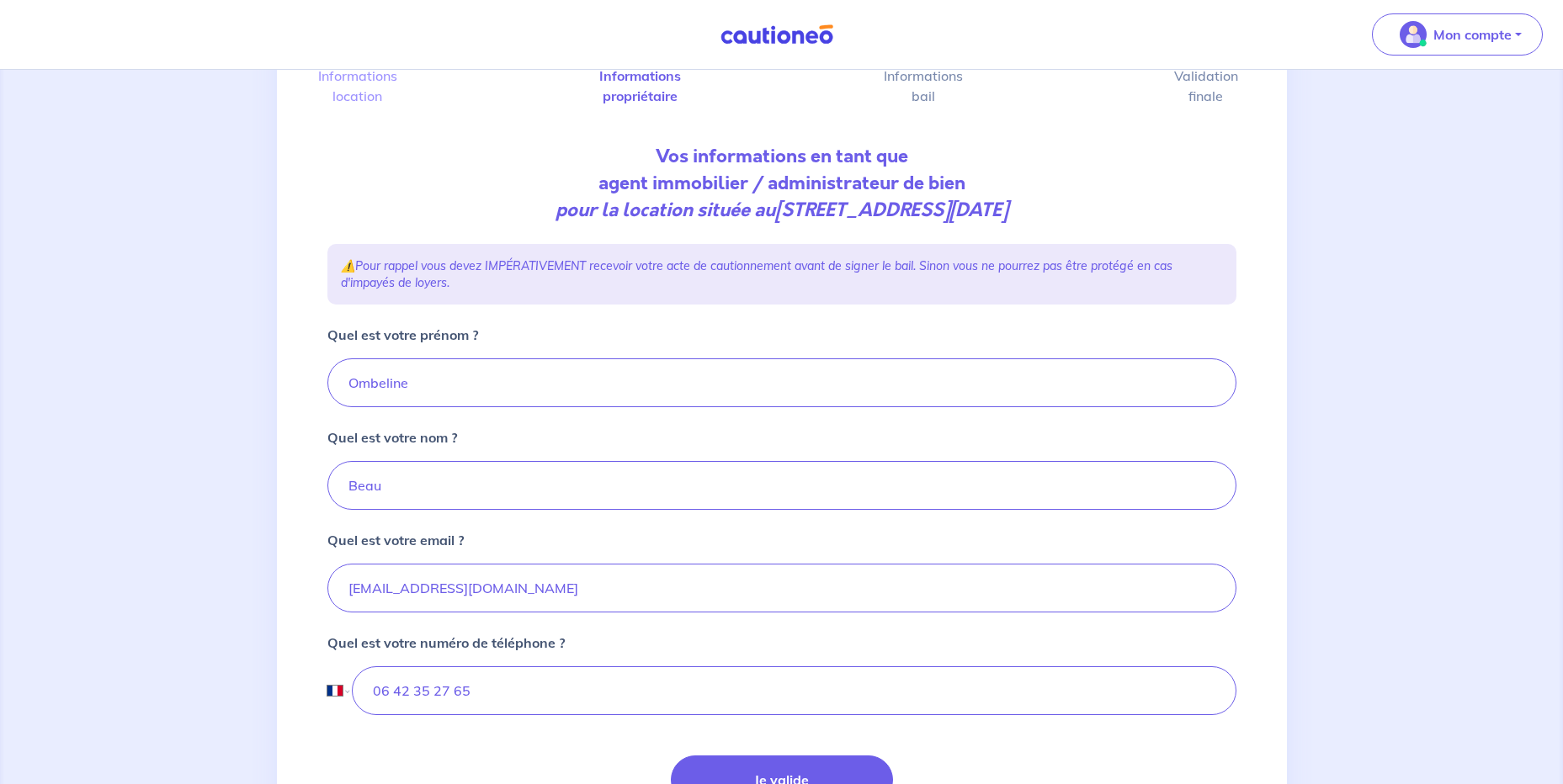
scroll to position [279, 0]
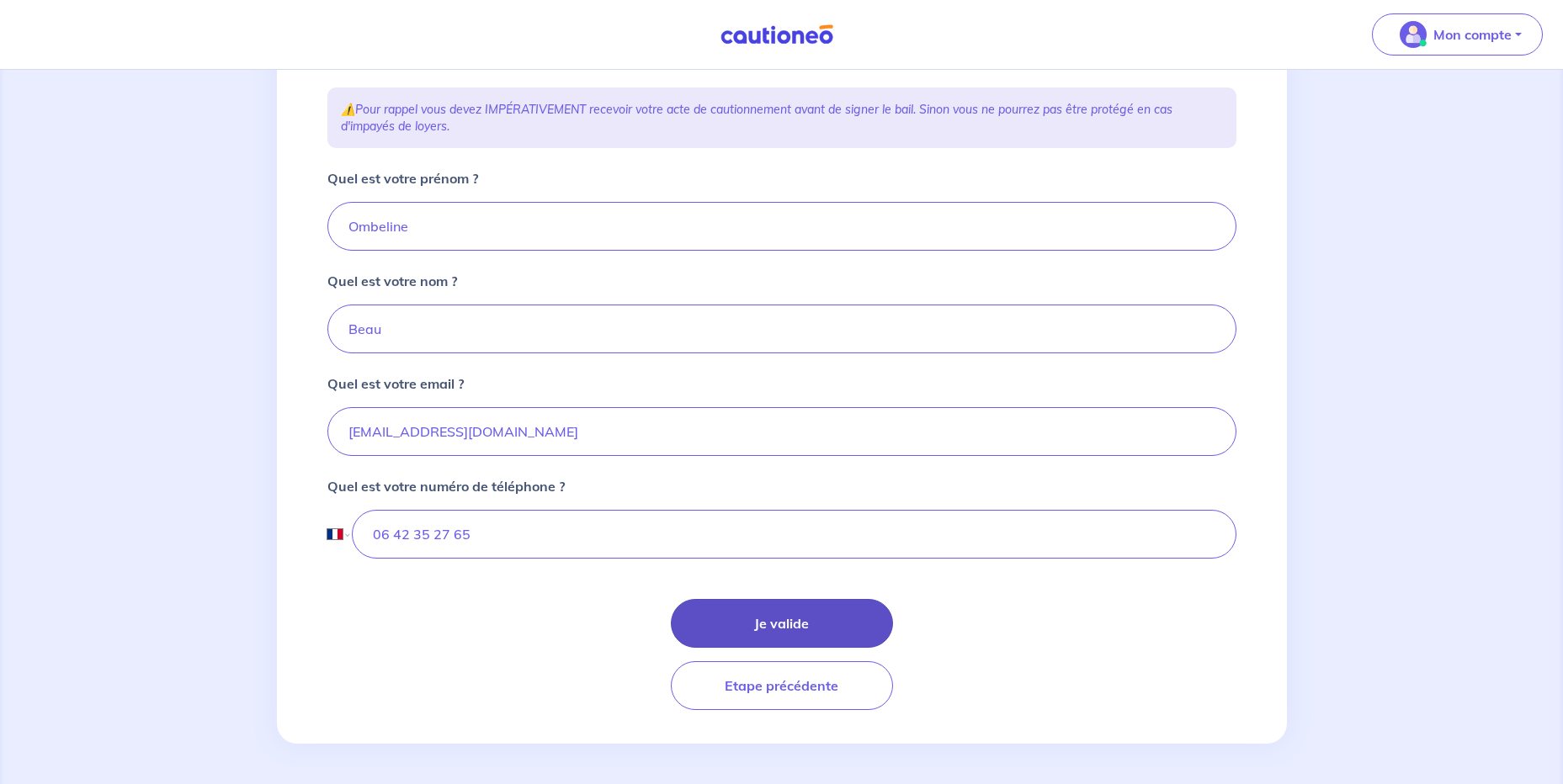
click at [786, 618] on button "Je valide" at bounding box center [782, 623] width 222 height 49
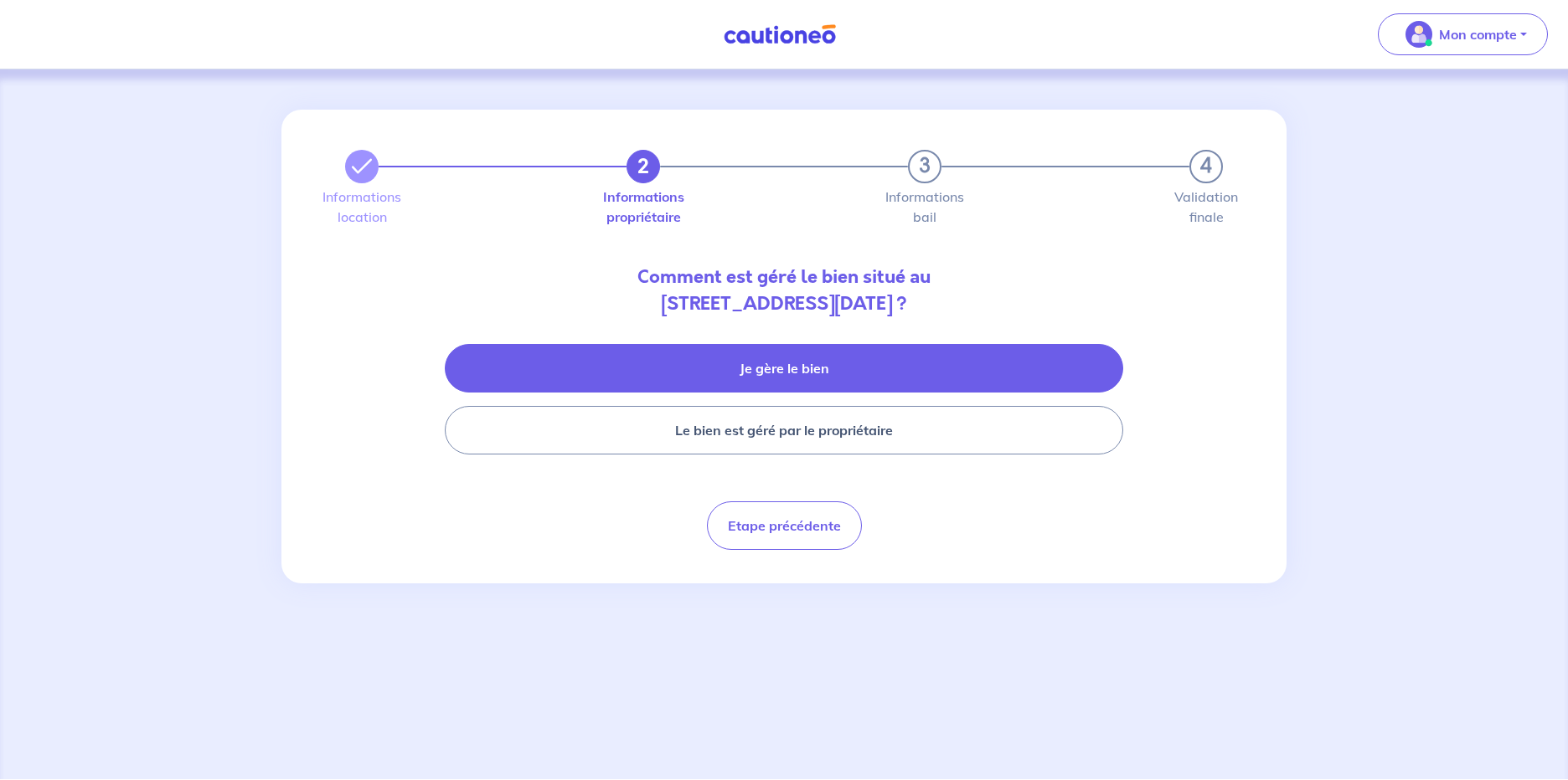
click at [785, 353] on button "Je gère le bien" at bounding box center [784, 368] width 679 height 49
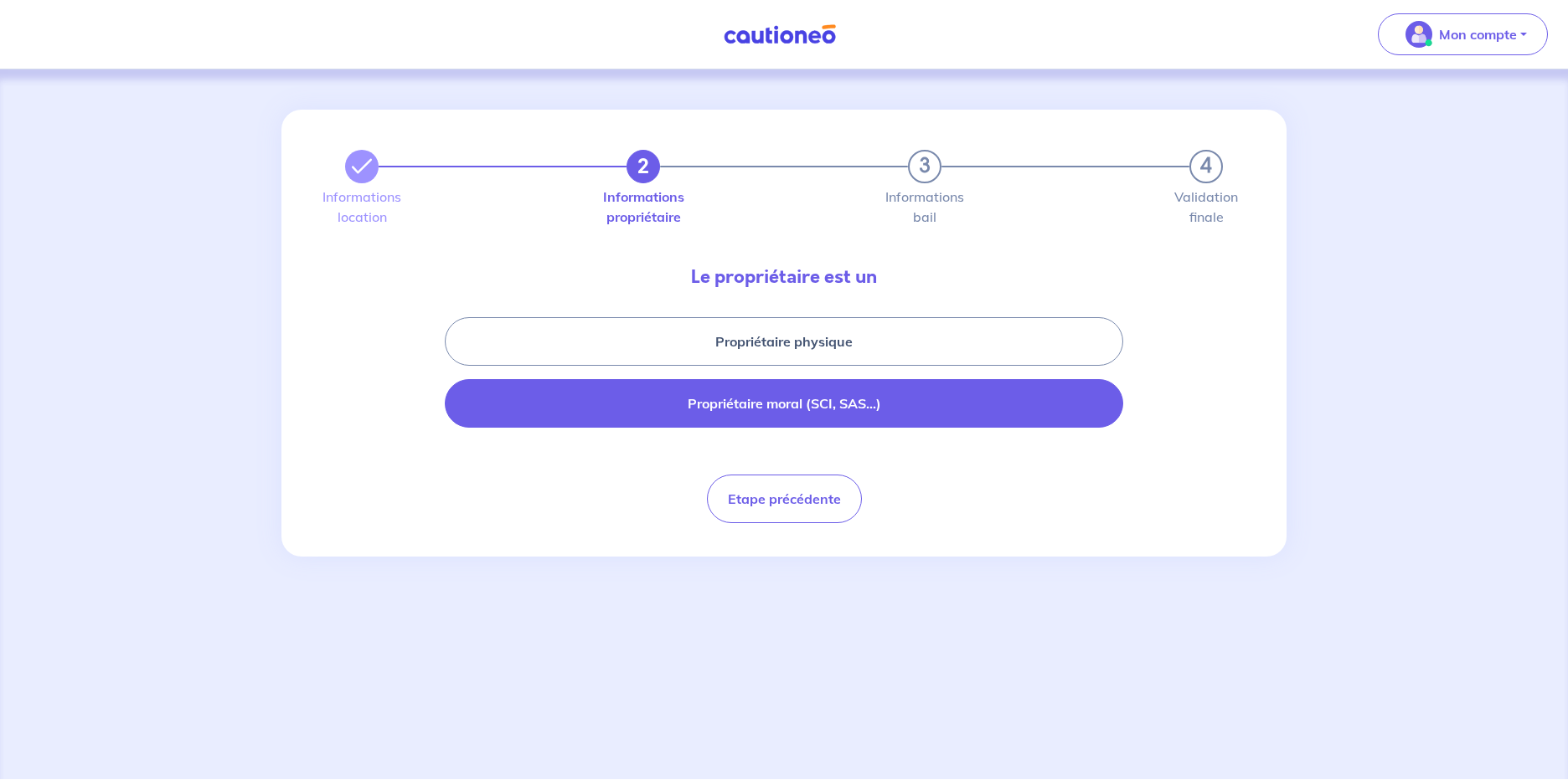
click at [757, 404] on button "Propriétaire moral (SCI, SAS...)" at bounding box center [784, 403] width 679 height 49
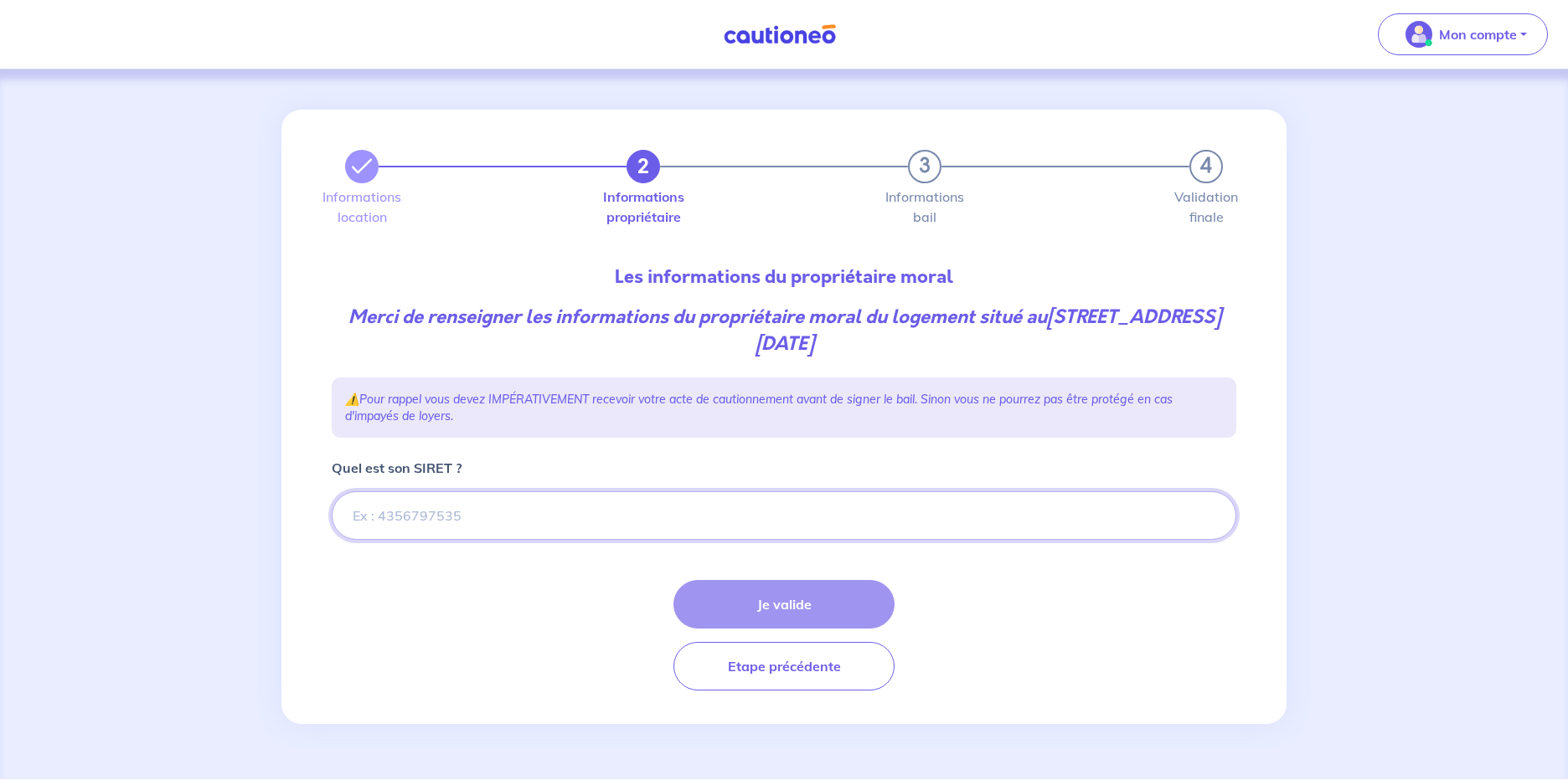
click at [502, 509] on input "Quel est son SIRET ?" at bounding box center [784, 516] width 904 height 49
paste input "66262007900043"
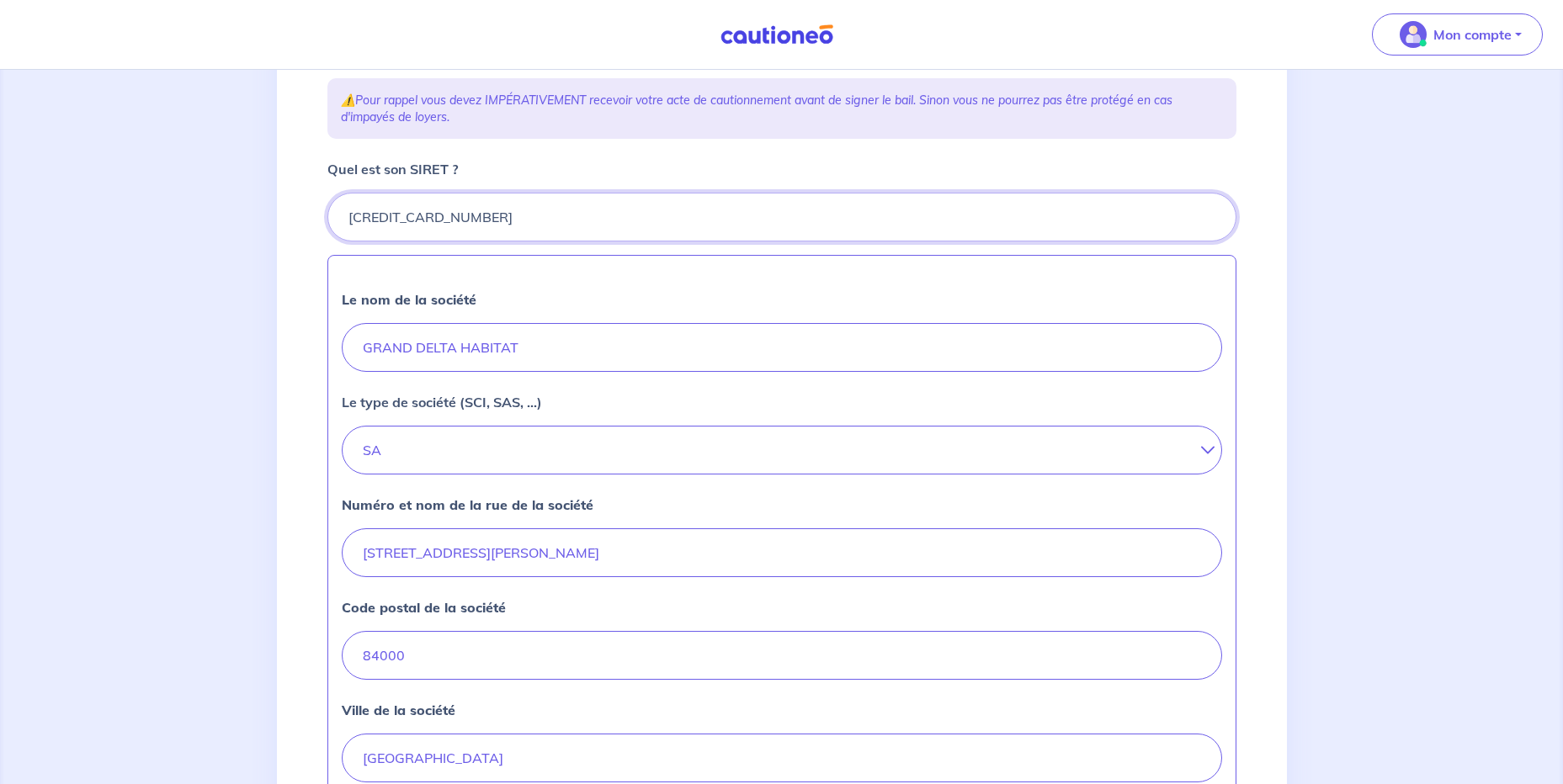
scroll to position [589, 0]
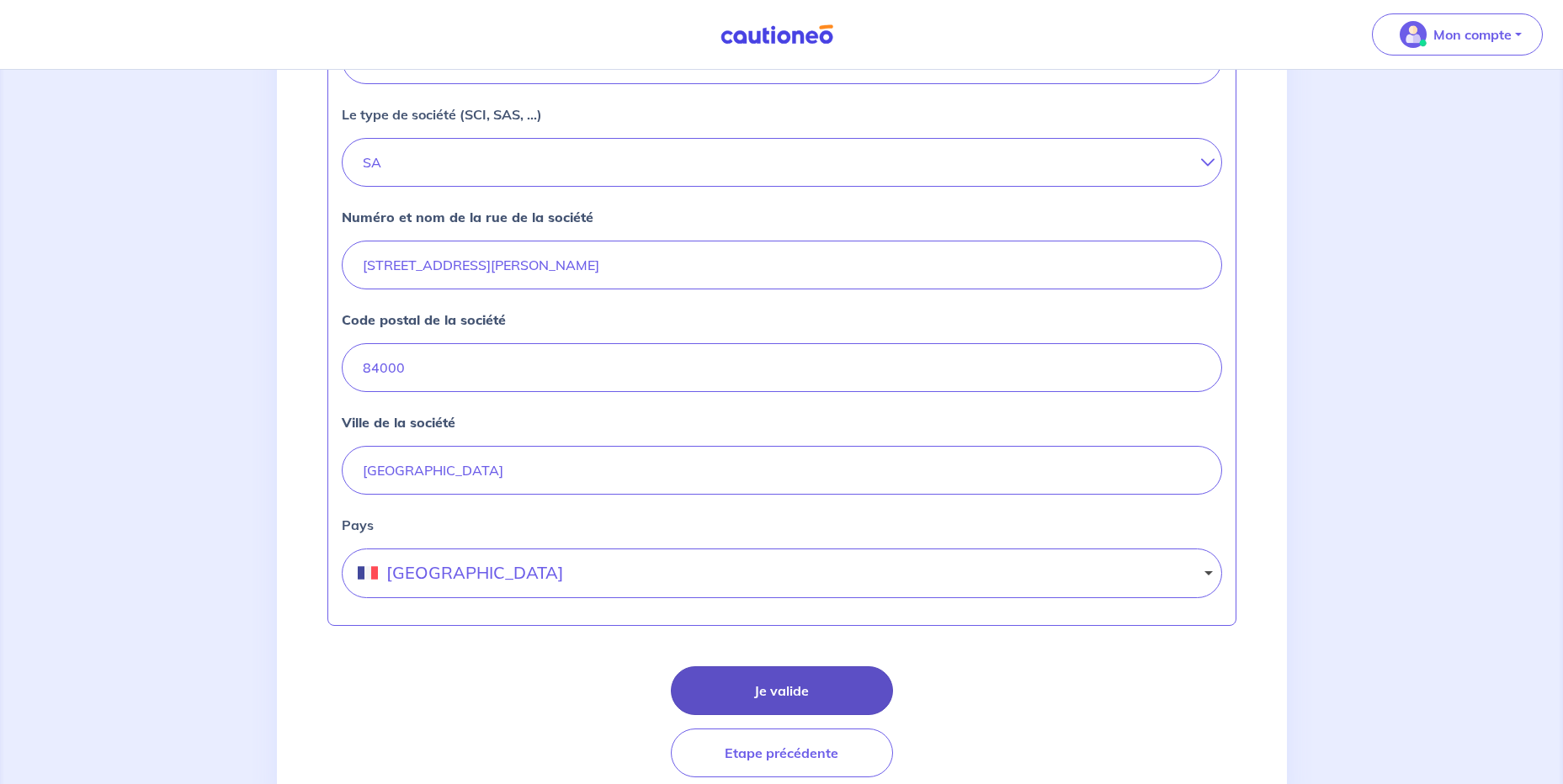
type input "66262007900043"
click at [754, 681] on button "Je valide" at bounding box center [782, 690] width 222 height 49
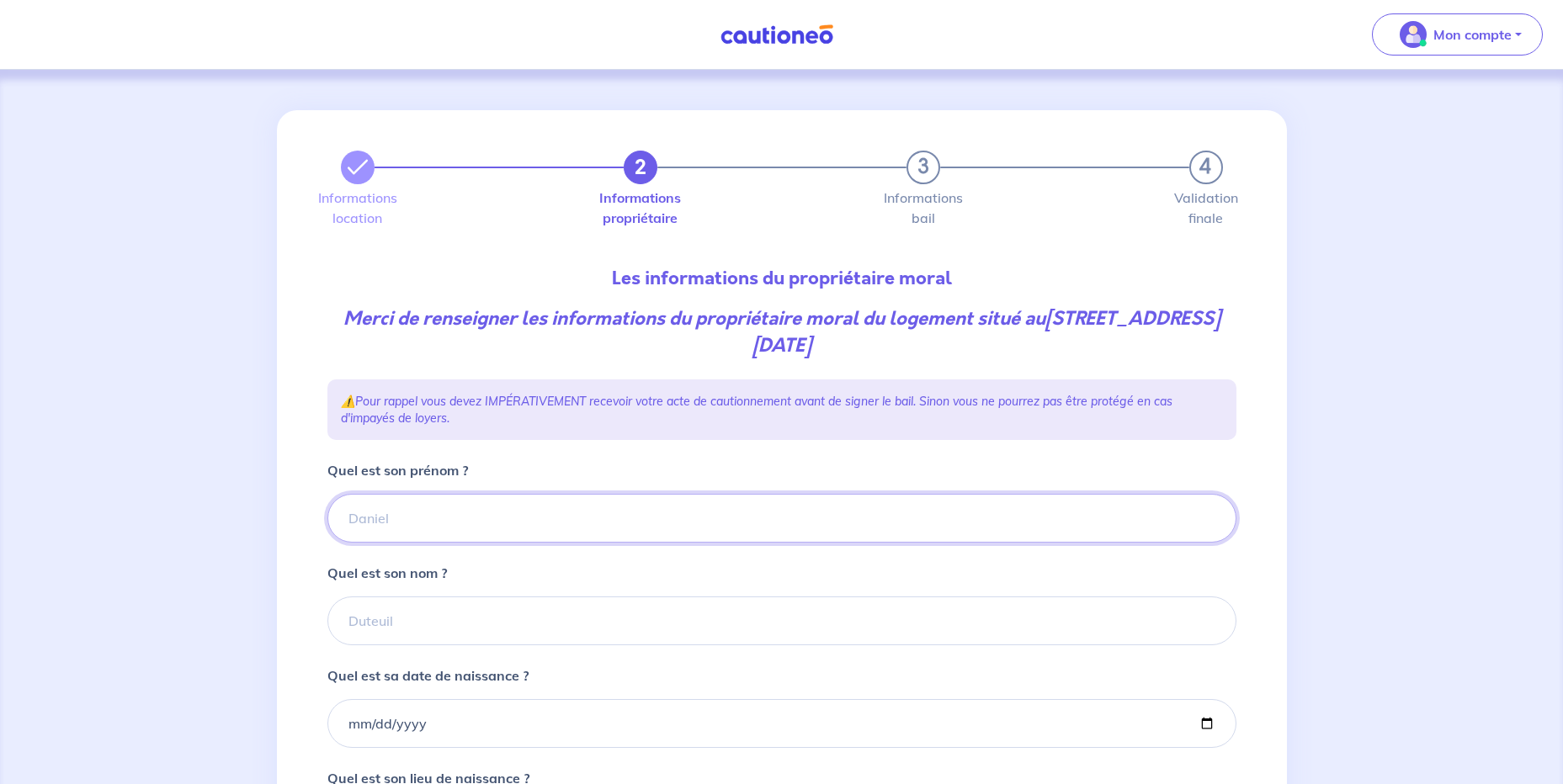
click at [506, 503] on input "Quel est son prénom ?" at bounding box center [782, 518] width 909 height 49
type input "GRAND DELTA HABITAT"
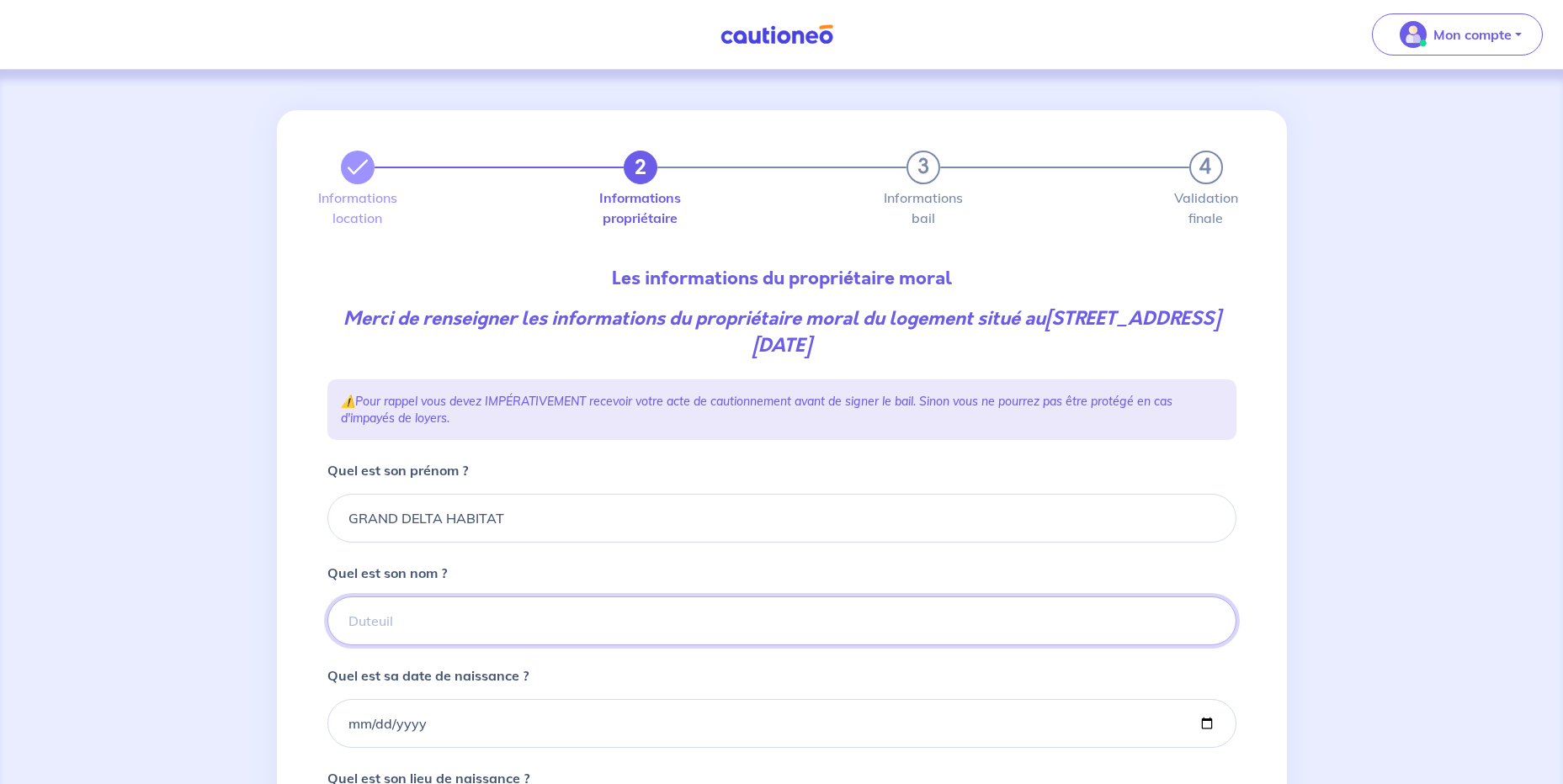
type input "GRAND DELTA HABITAT"
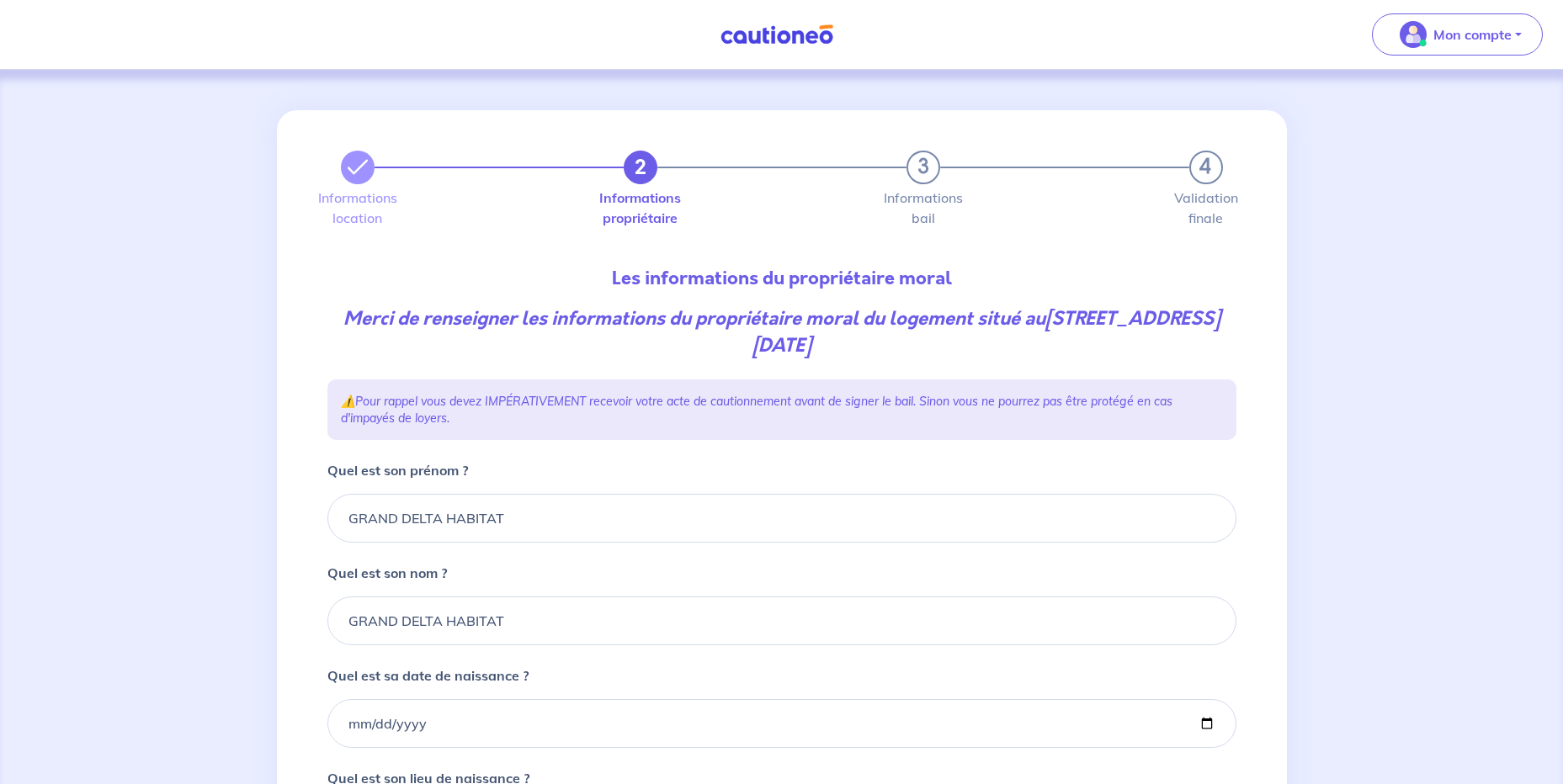
type input "avignon"
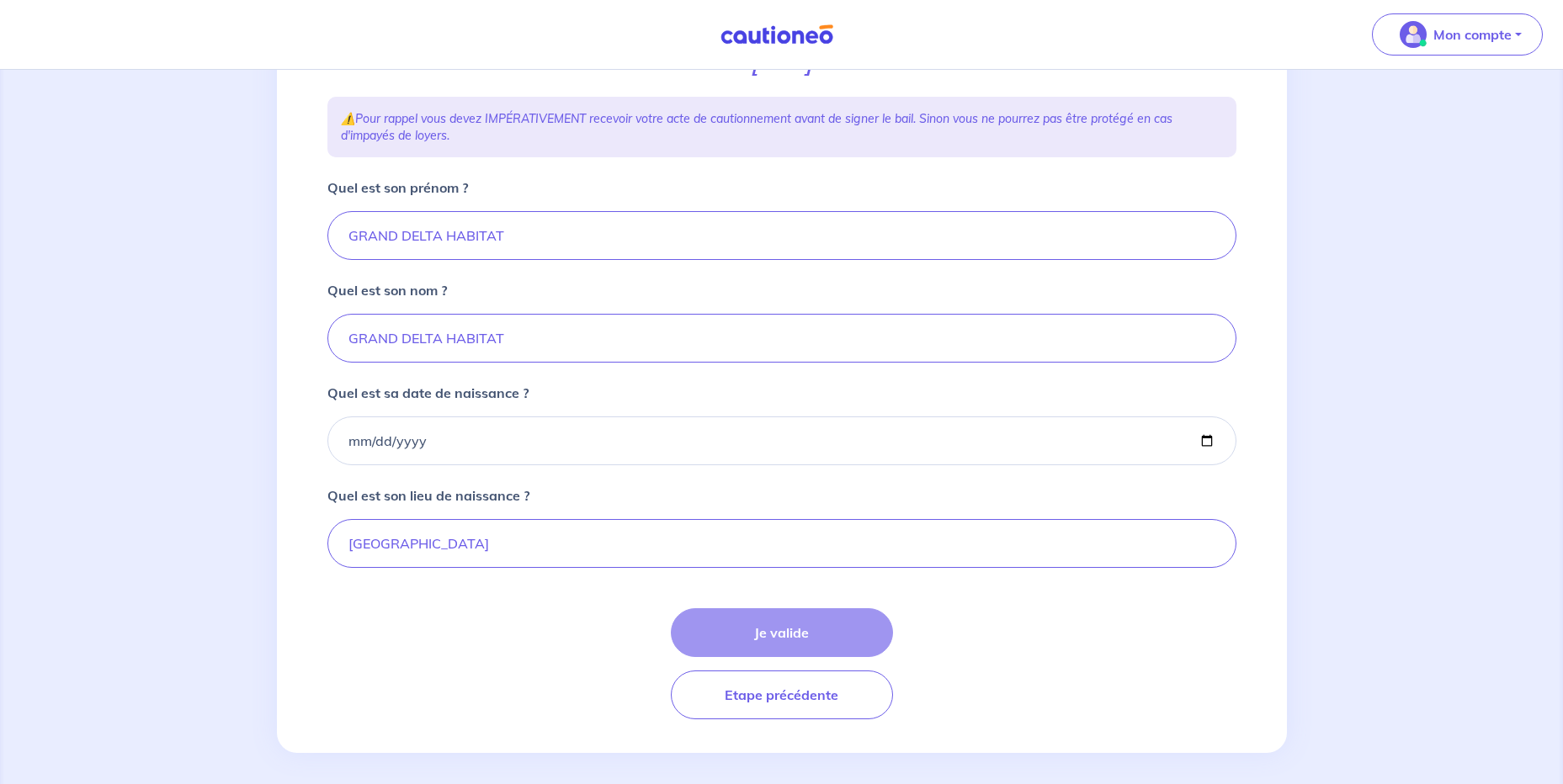
scroll to position [292, 0]
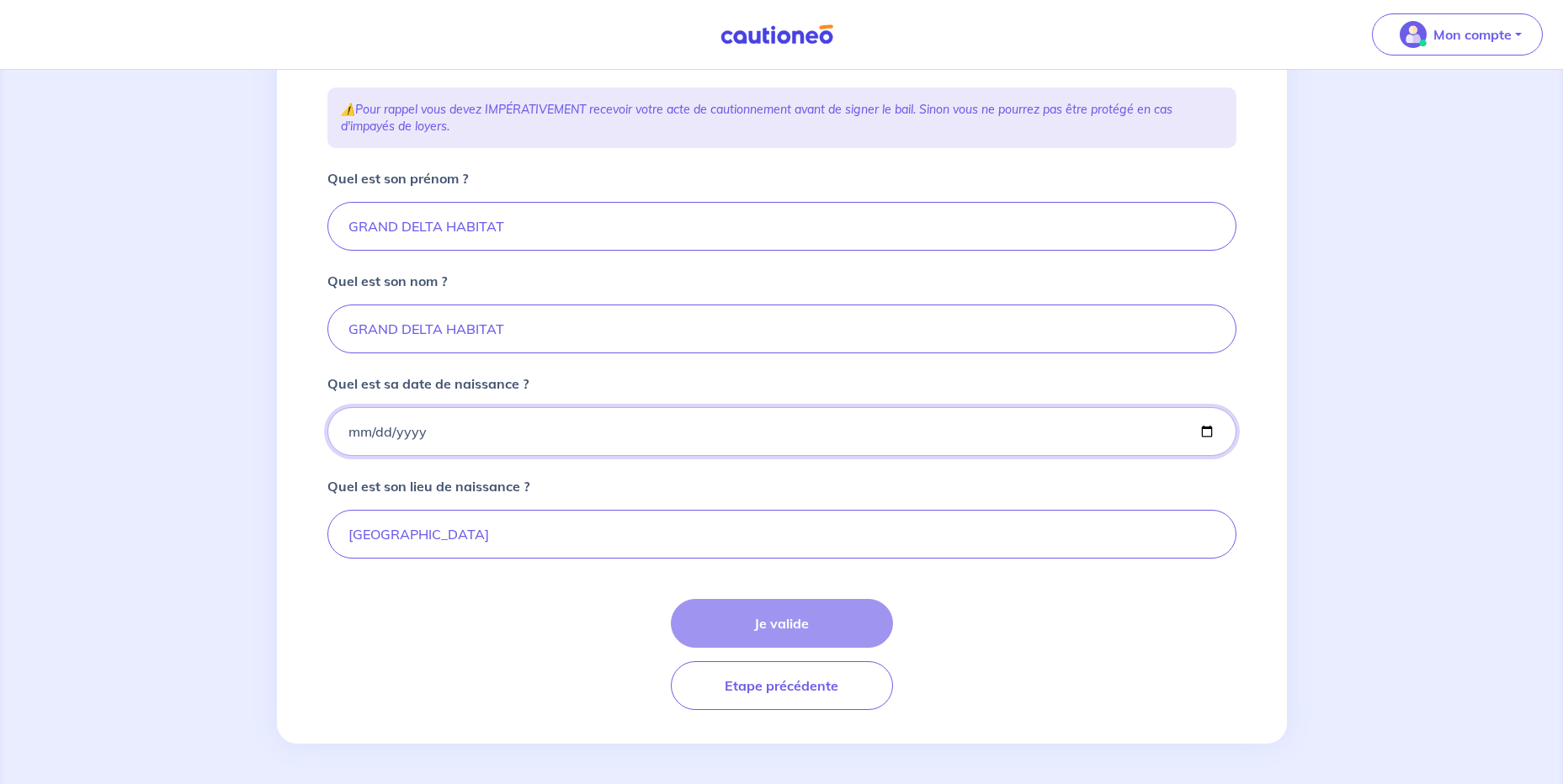
click at [346, 433] on input "Quel est sa date de naissance ?" at bounding box center [782, 431] width 909 height 49
type input "1900-01-01"
click at [332, 476] on form "Quel est son prénom ? GRAND DELTA HABITAT Quel est son nom ? GRAND DELTA HABITA…" at bounding box center [782, 438] width 909 height 542
click at [818, 621] on button "Je valide" at bounding box center [782, 623] width 222 height 49
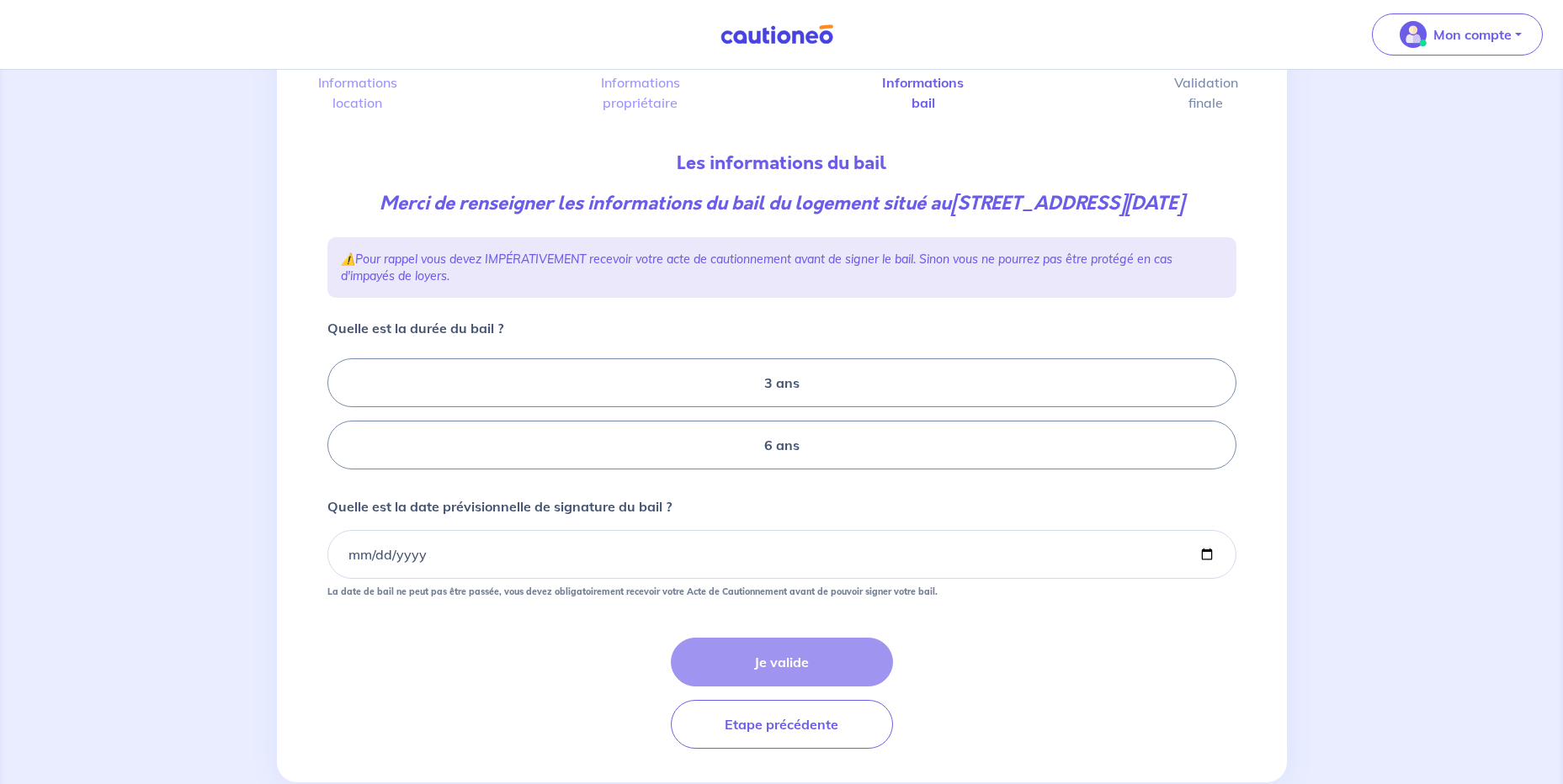
scroll to position [168, 0]
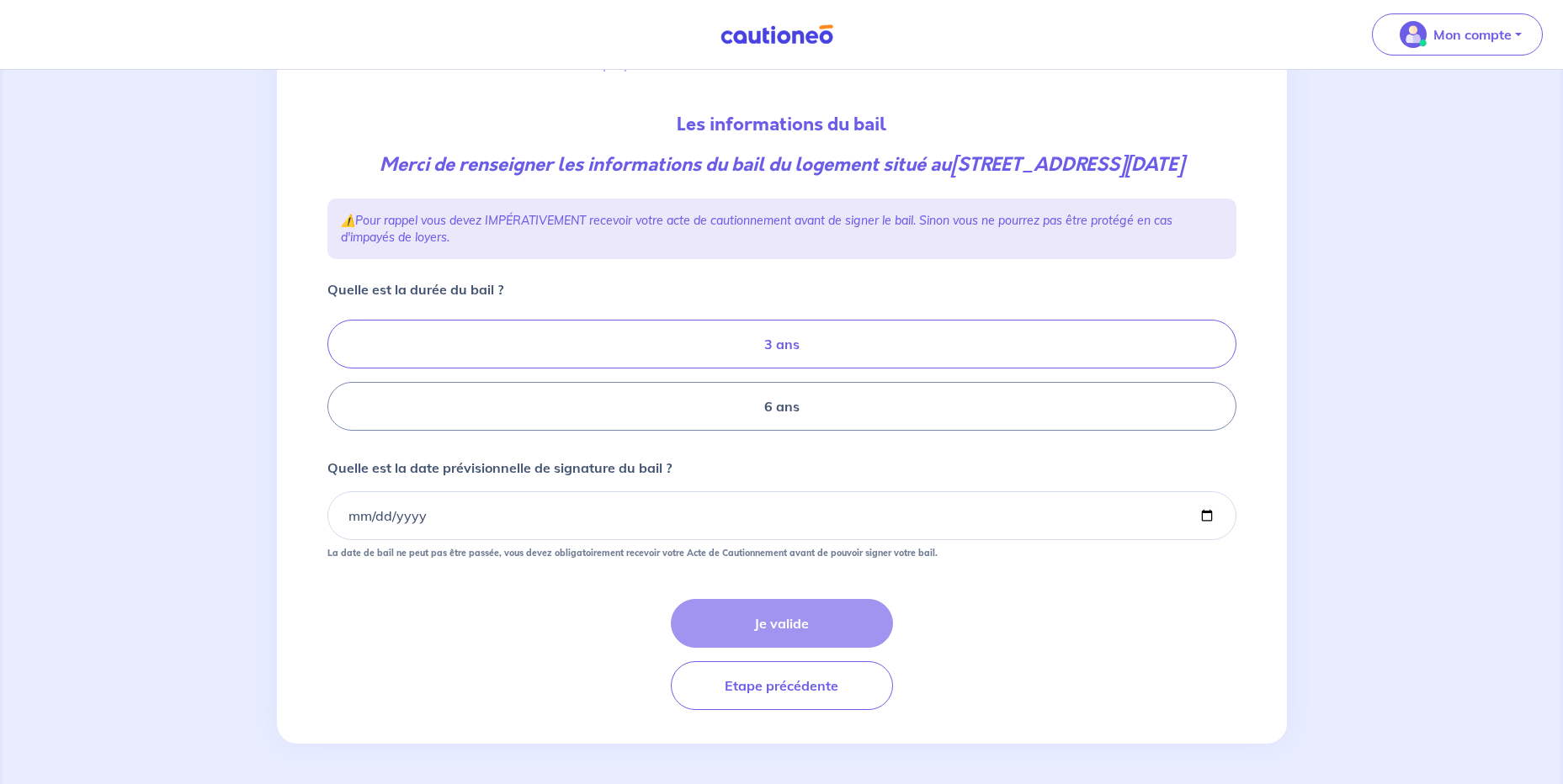
click at [729, 361] on label "3 ans" at bounding box center [782, 344] width 909 height 49
click at [338, 371] on input "3 ans" at bounding box center [333, 376] width 11 height 11
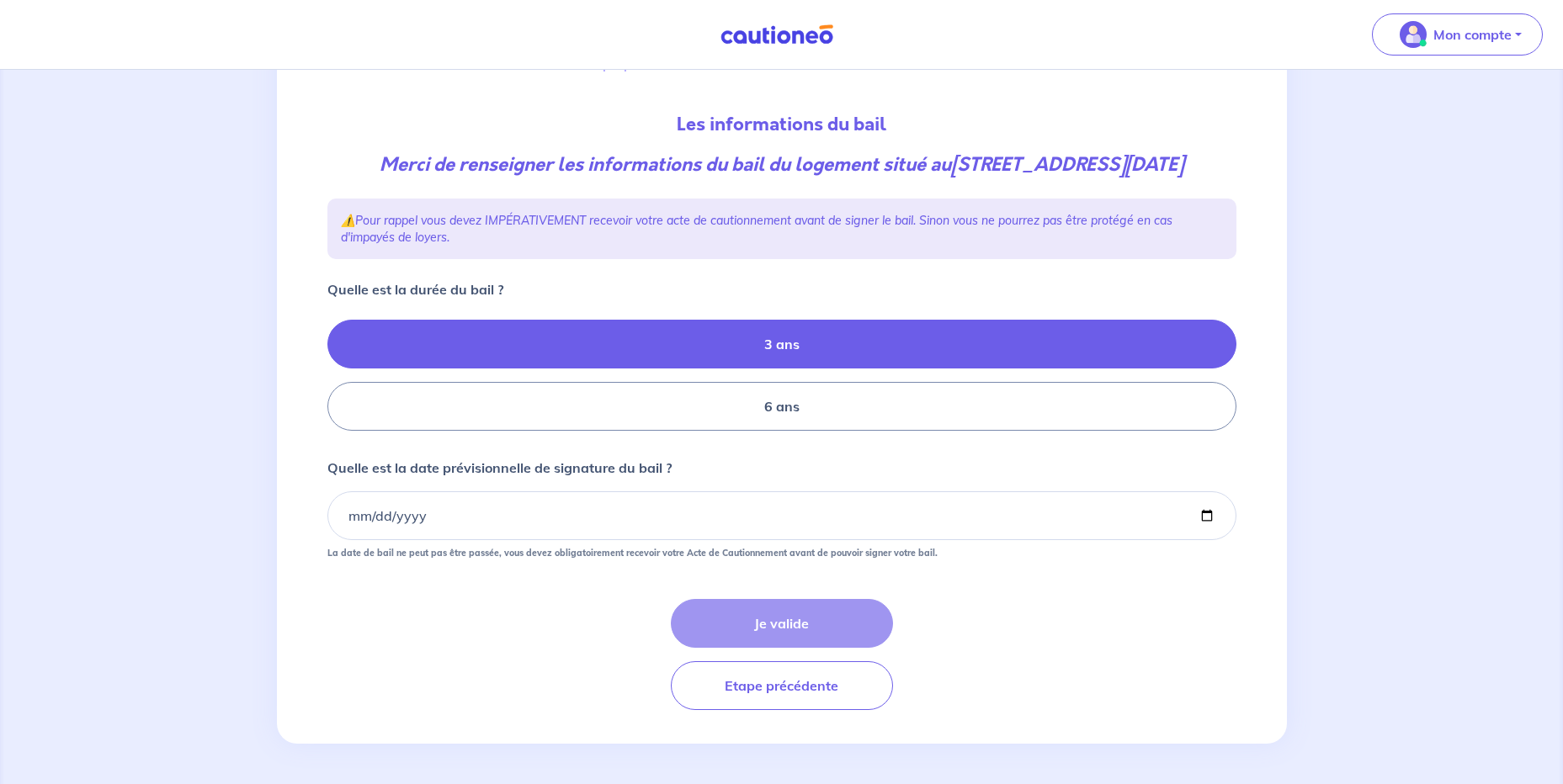
radio input "true"
click at [353, 531] on input "Quelle est la date prévisionnelle de signature du bail ?" at bounding box center [782, 516] width 909 height 49
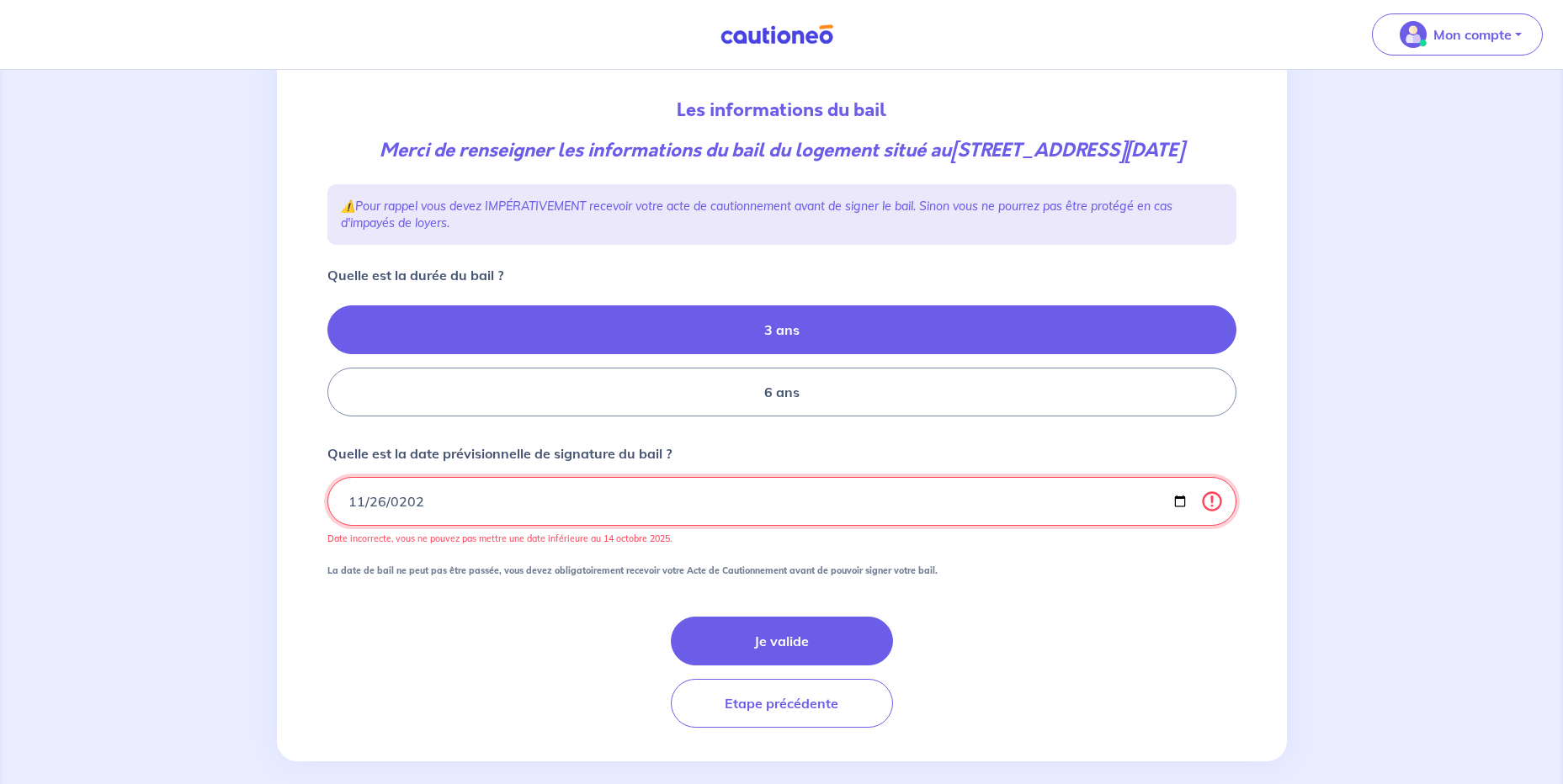
type input "2025-11-26"
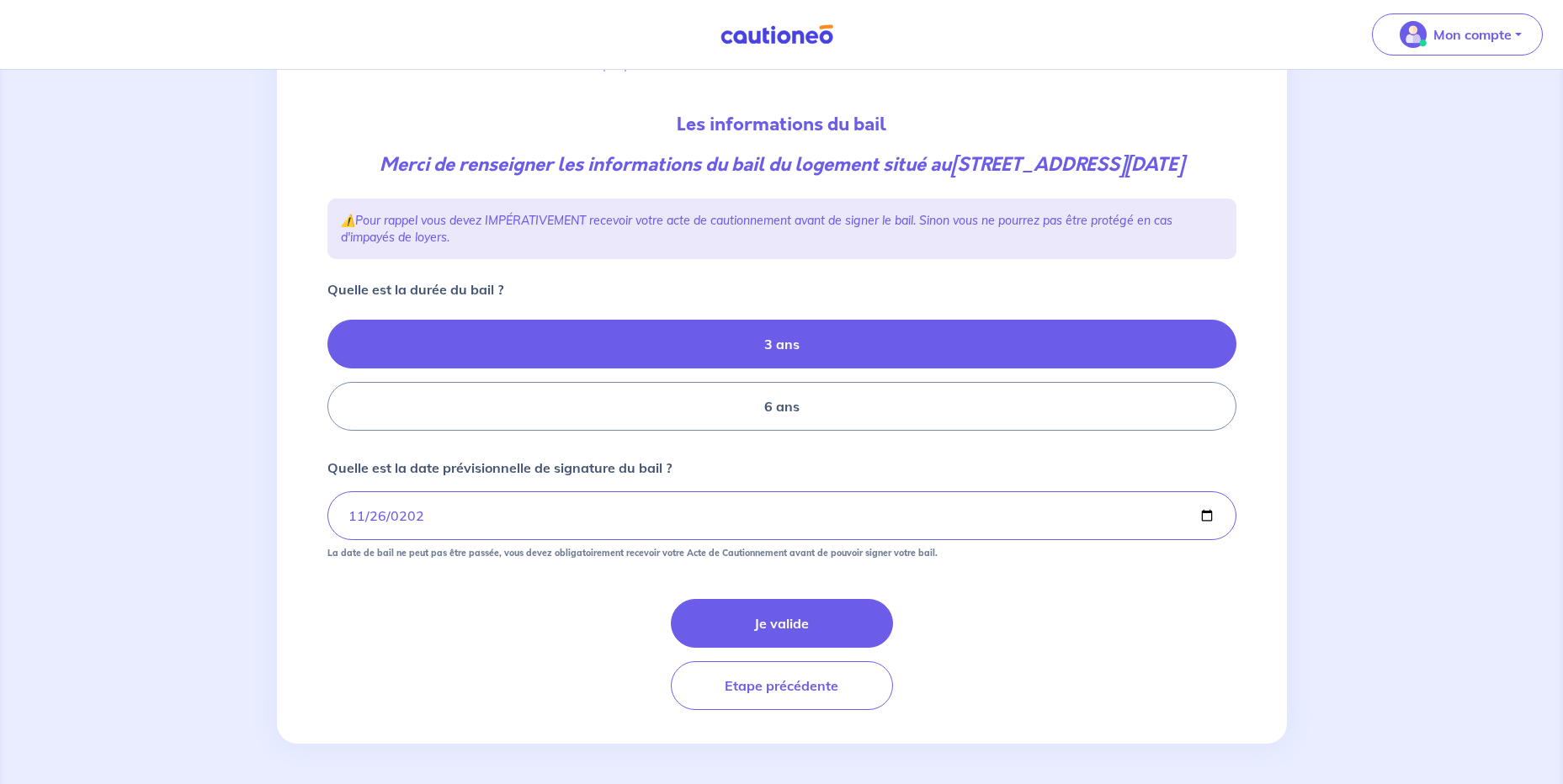
click at [490, 635] on div "Je valide Etape précédente" at bounding box center [782, 655] width 909 height 111
click at [748, 624] on button "Je valide" at bounding box center [782, 623] width 222 height 49
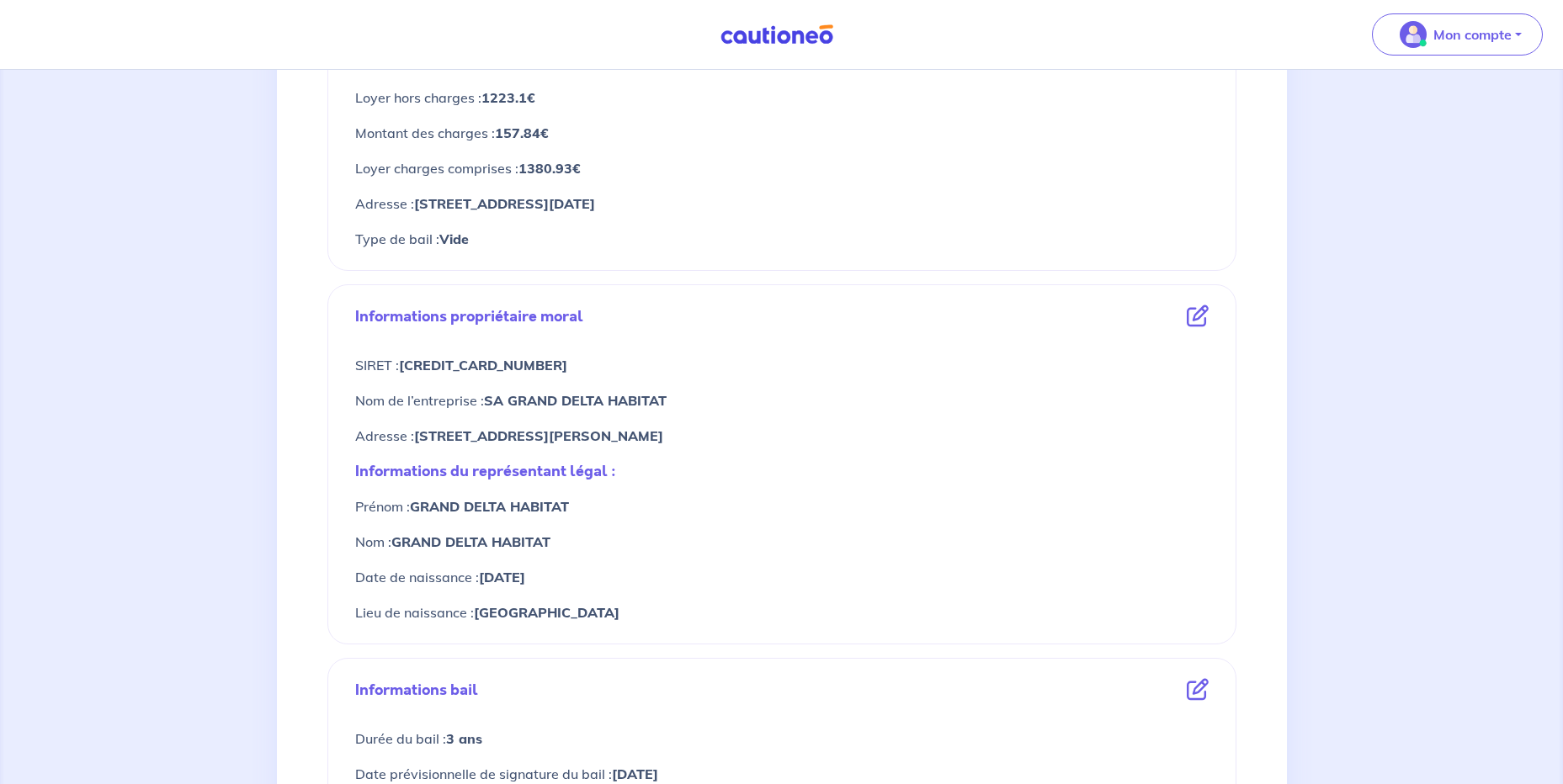
scroll to position [673, 0]
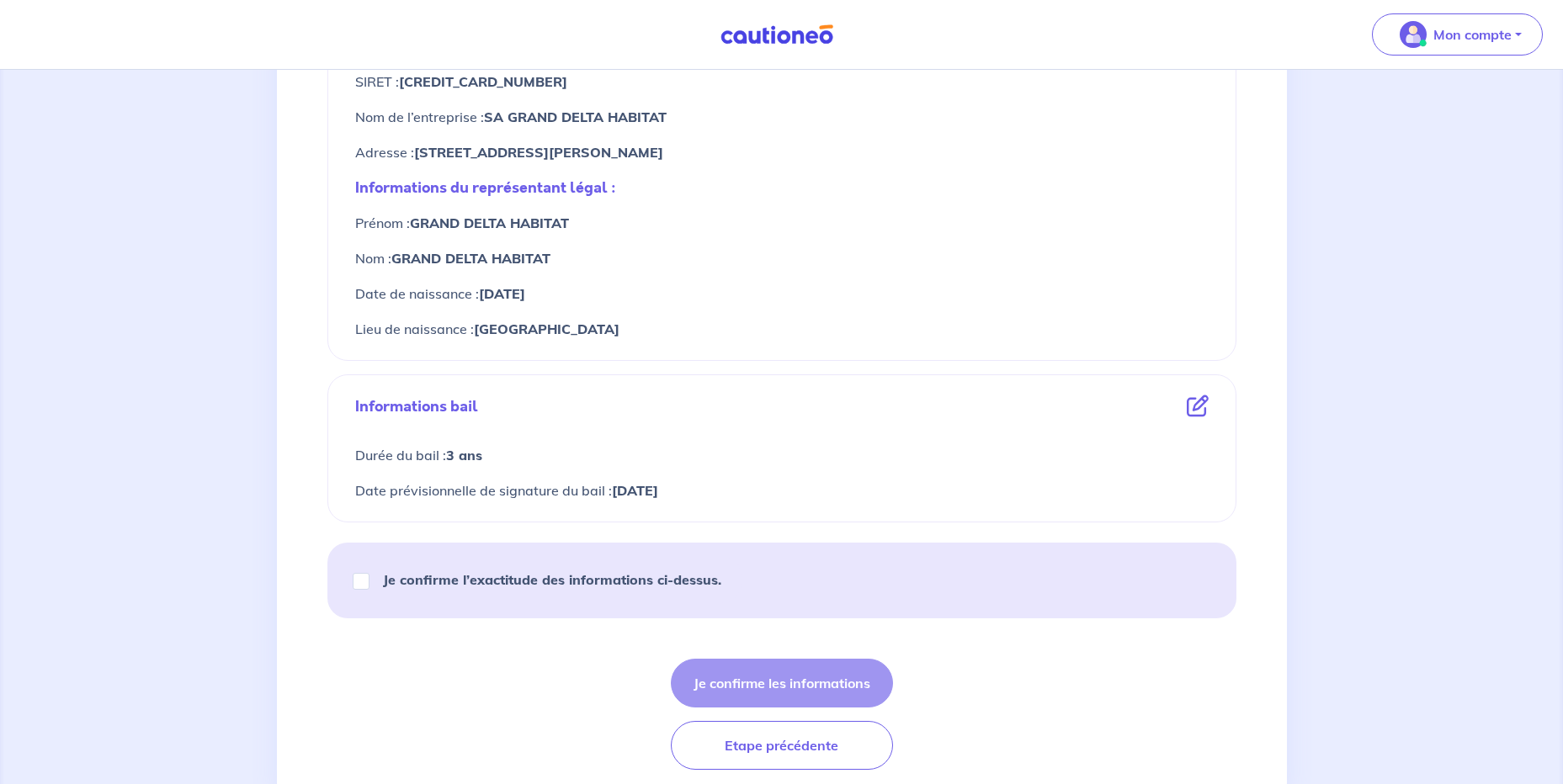
click at [371, 581] on div "Je confirme l’exactitude des informations ci-dessus." at bounding box center [545, 580] width 394 height 47
click at [357, 588] on input "Je confirme l’exactitude des informations ci-dessus." at bounding box center [361, 581] width 17 height 17
checkbox input "true"
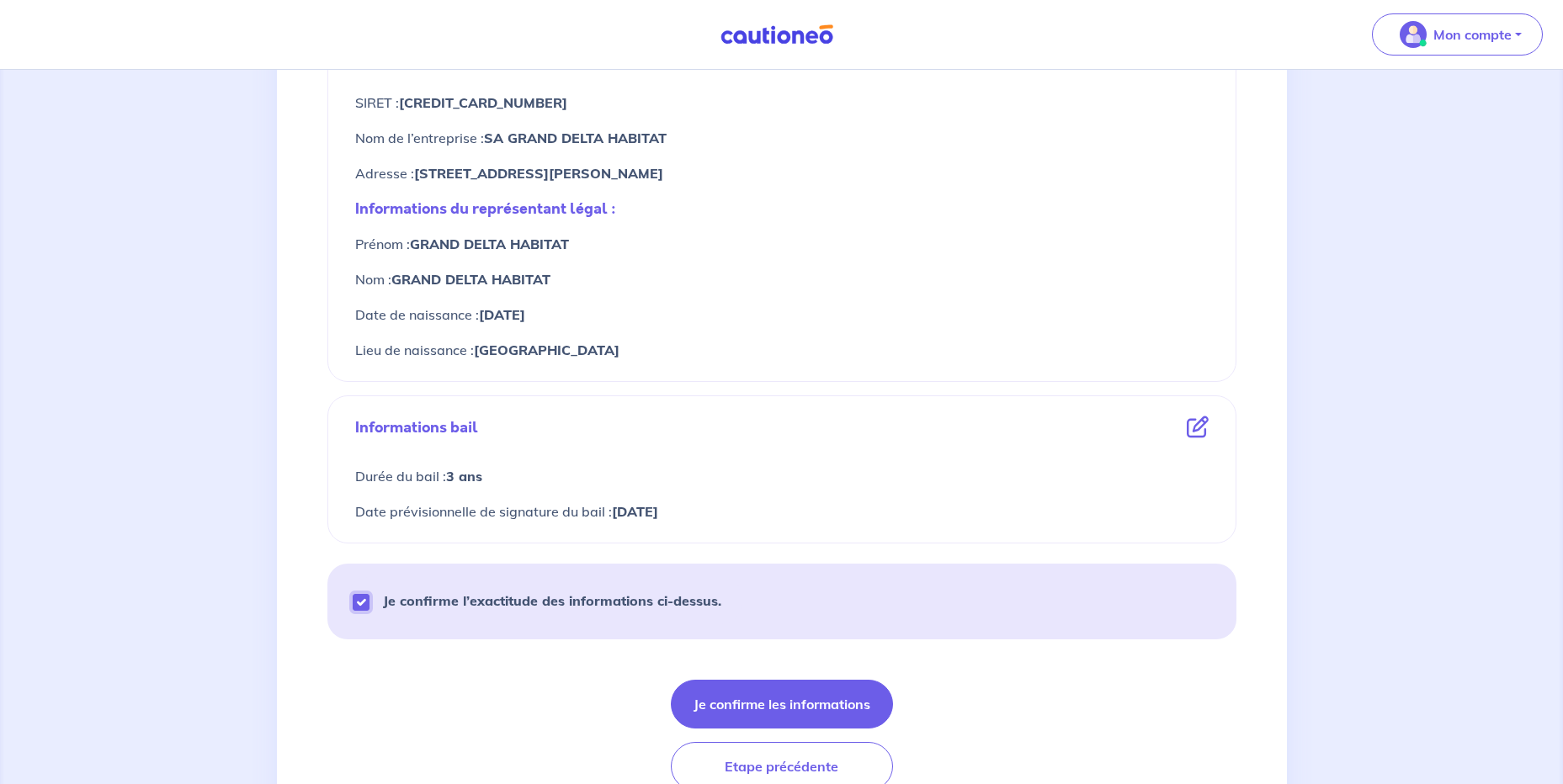
scroll to position [733, 0]
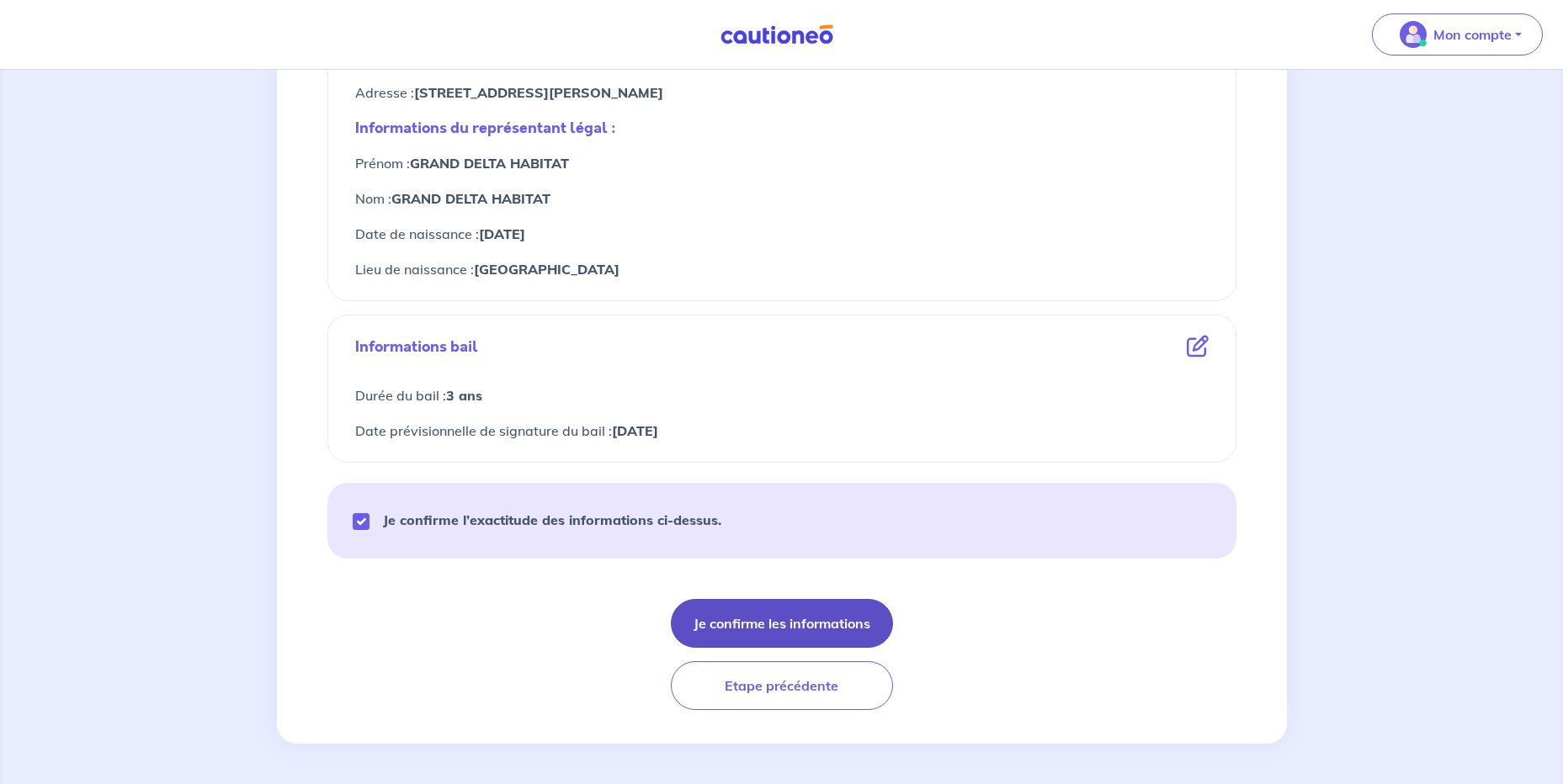
click at [791, 628] on button "Je confirme les informations" at bounding box center [782, 623] width 222 height 49
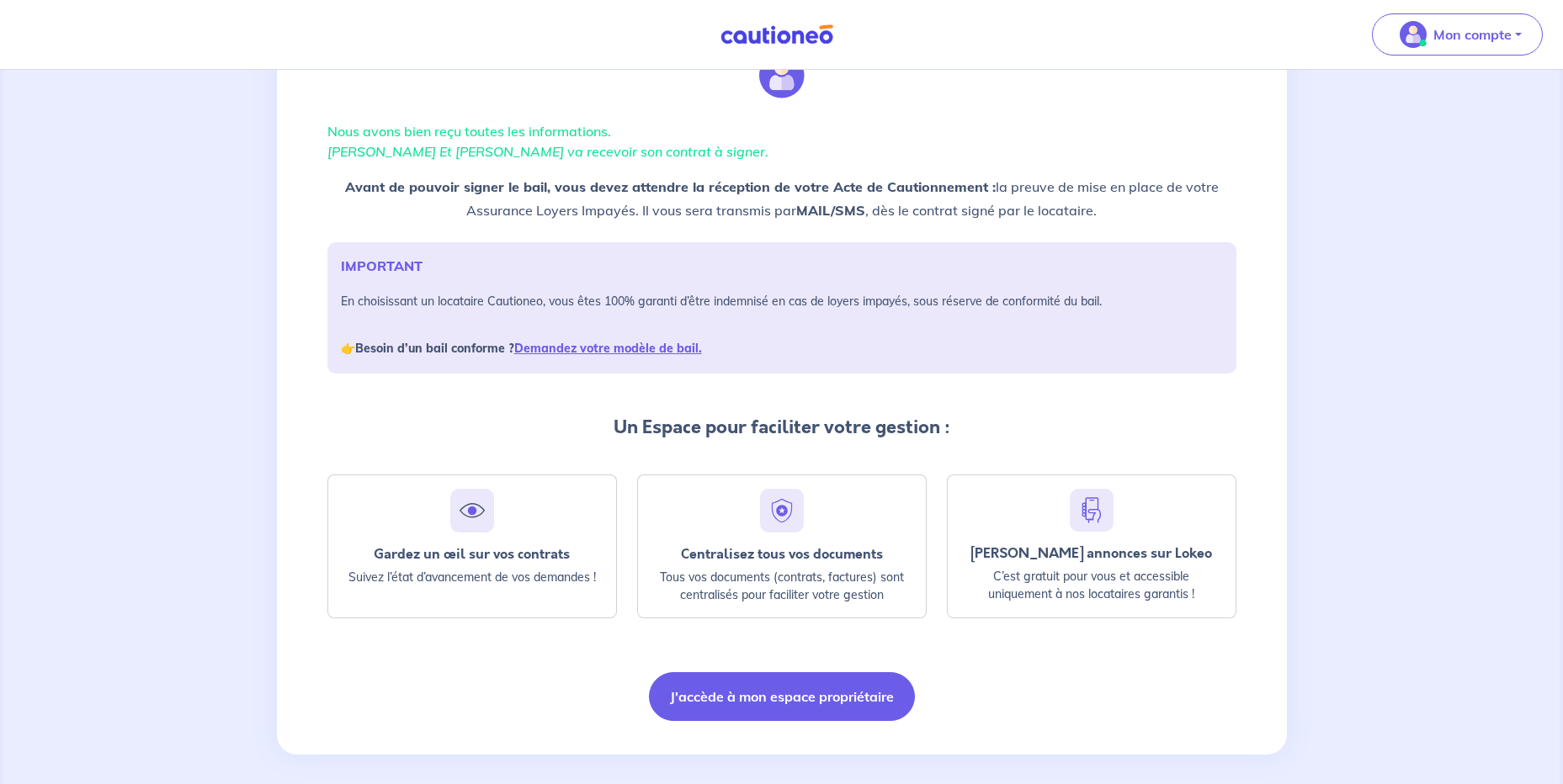
scroll to position [91, 0]
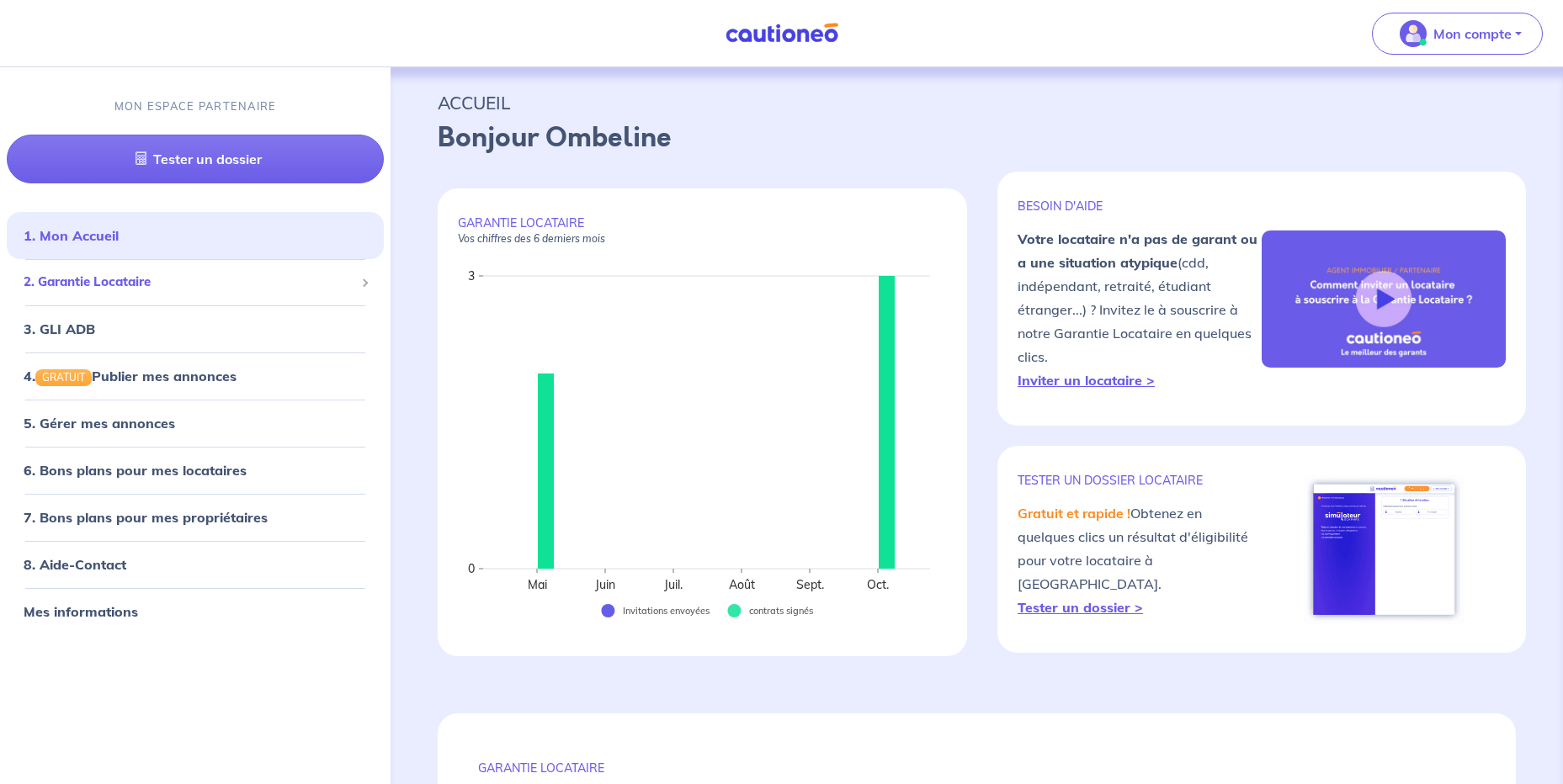
click at [117, 290] on span "2. Garantie Locataire" at bounding box center [189, 281] width 331 height 20
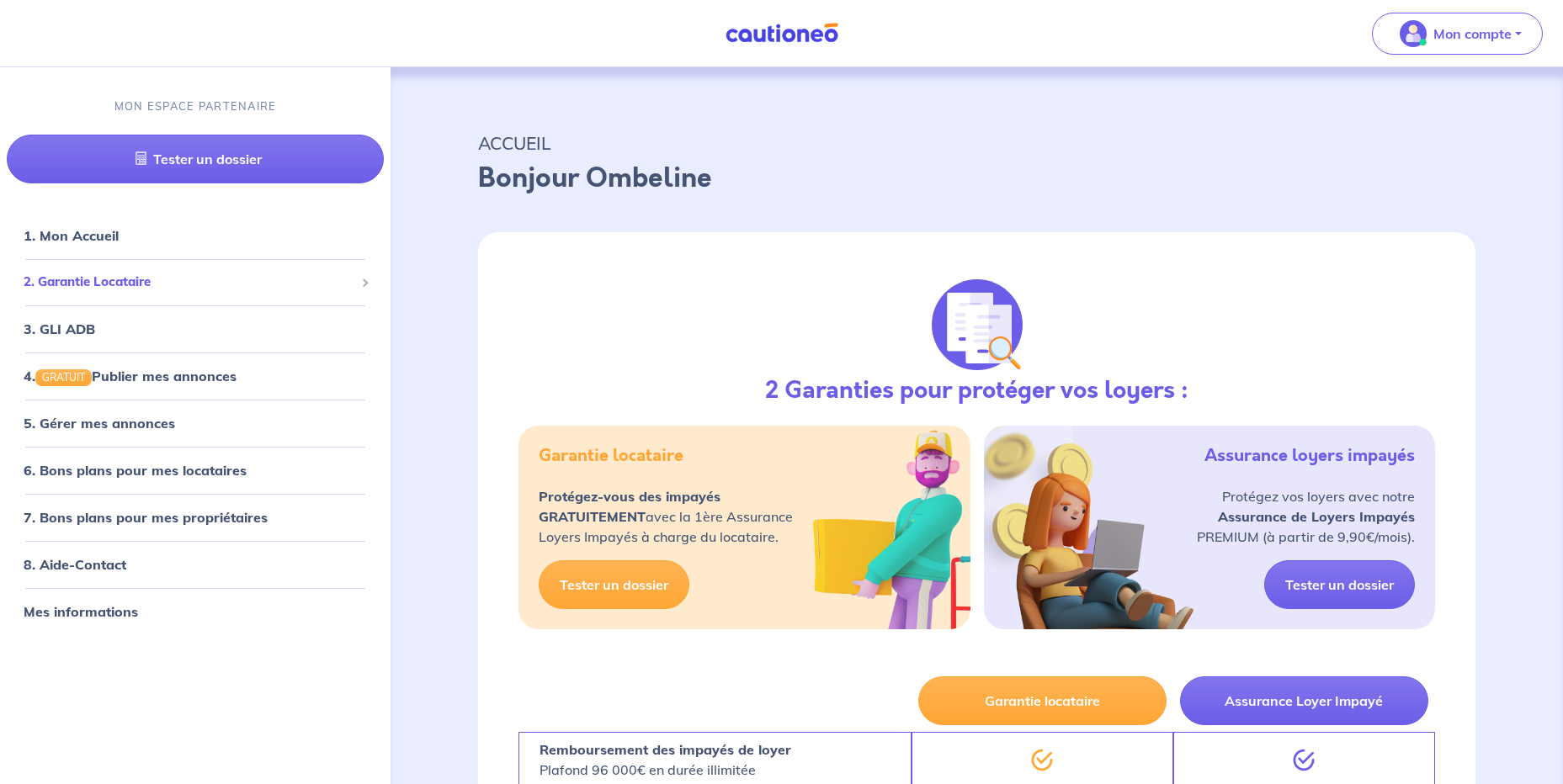
click at [128, 281] on span "2. Garantie Locataire" at bounding box center [189, 281] width 331 height 20
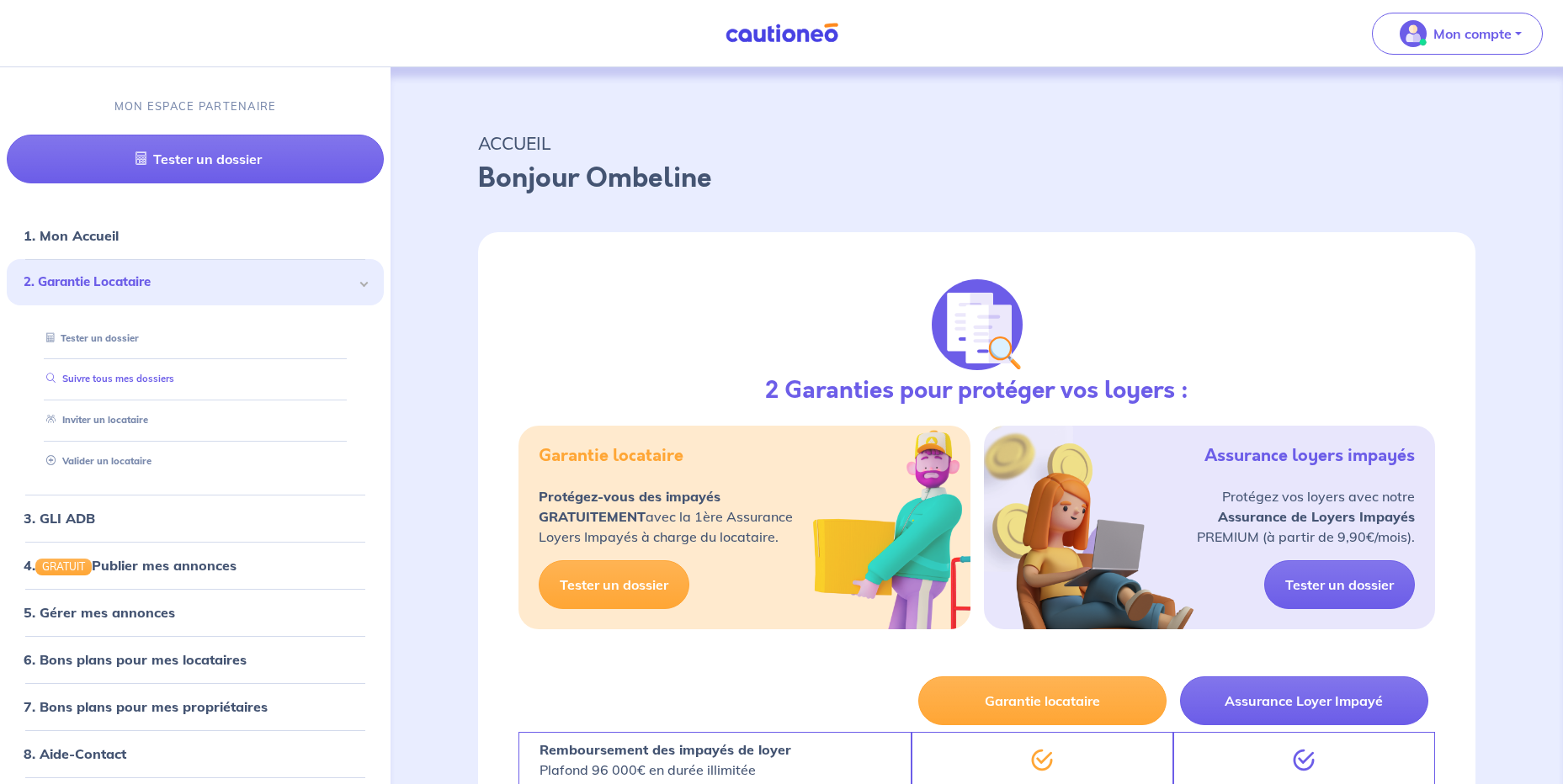
click at [118, 373] on link "Suivre tous mes dossiers" at bounding box center [107, 379] width 135 height 12
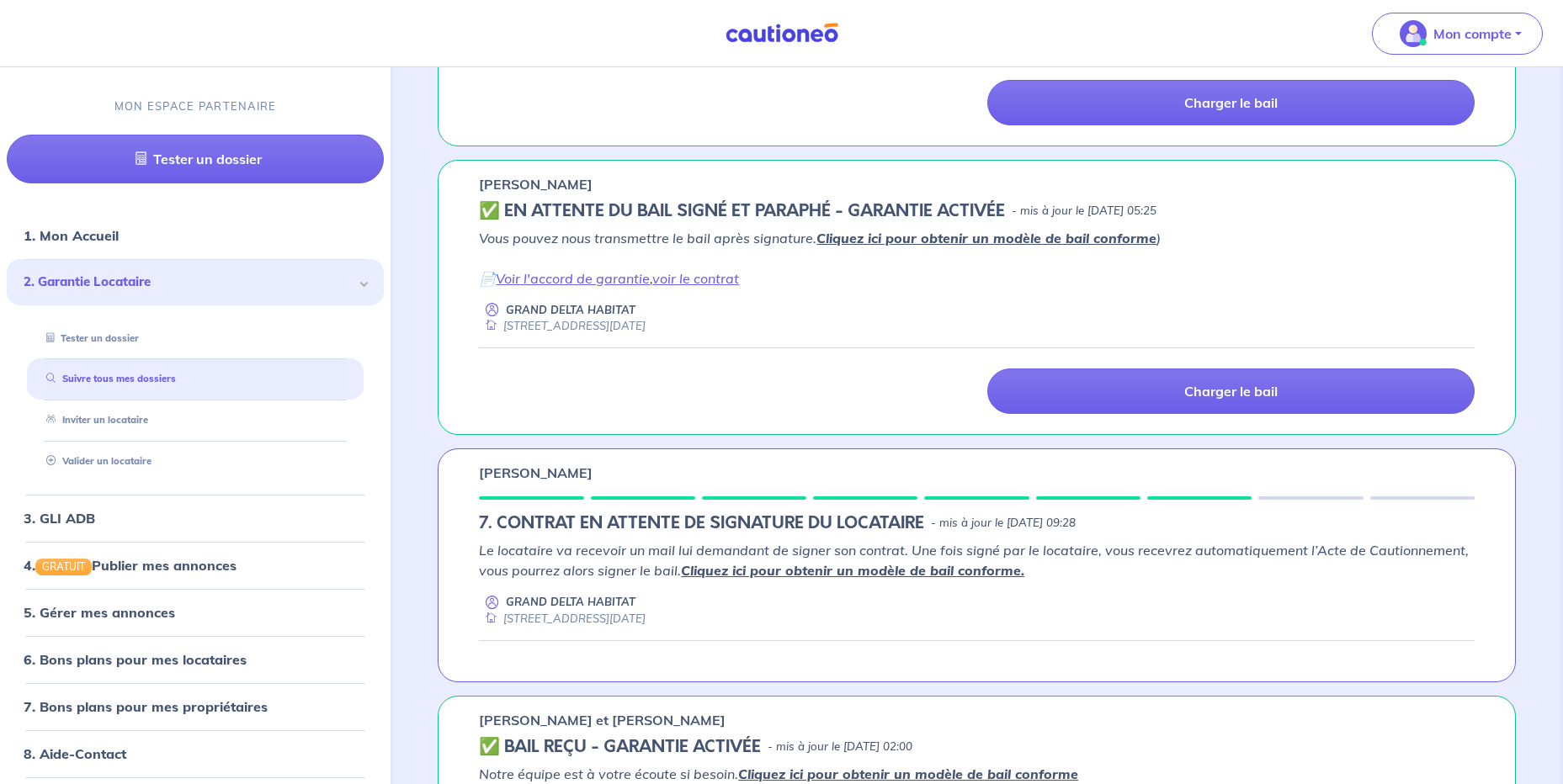
scroll to position [1178, 0]
